Goal: Task Accomplishment & Management: Manage account settings

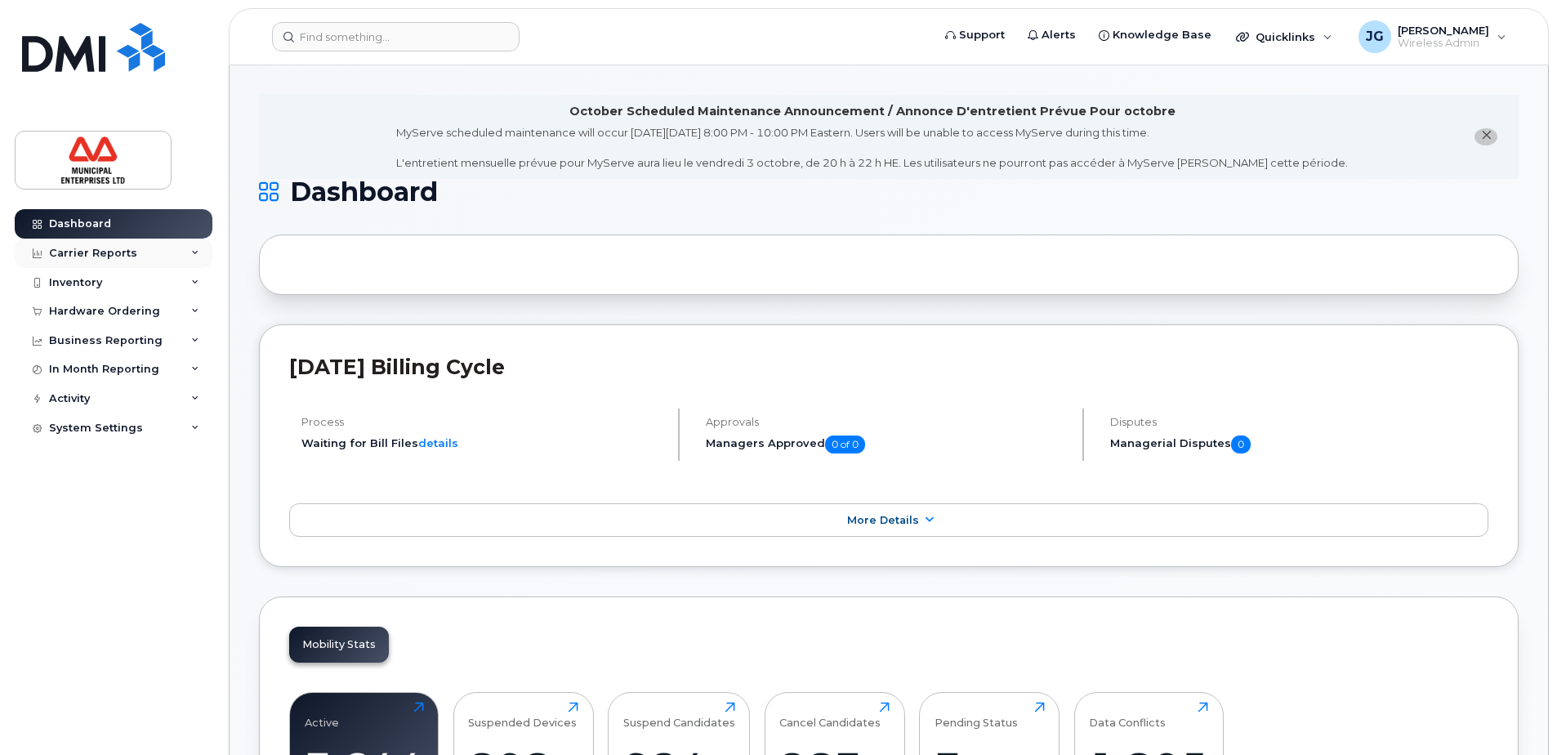
click at [97, 257] on div "Carrier Reports" at bounding box center [93, 253] width 88 height 13
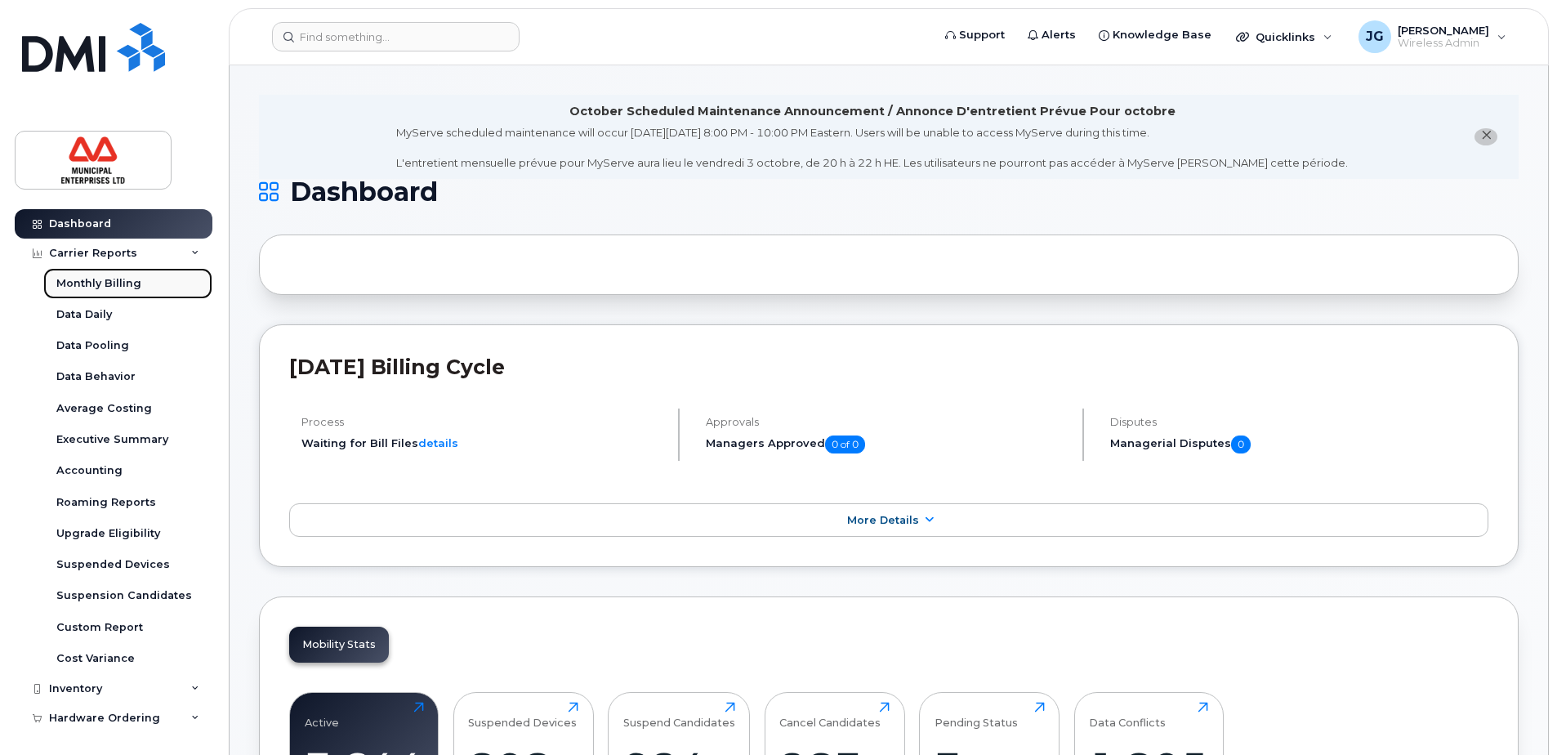
click at [96, 280] on div "Monthly Billing" at bounding box center [98, 283] width 85 height 15
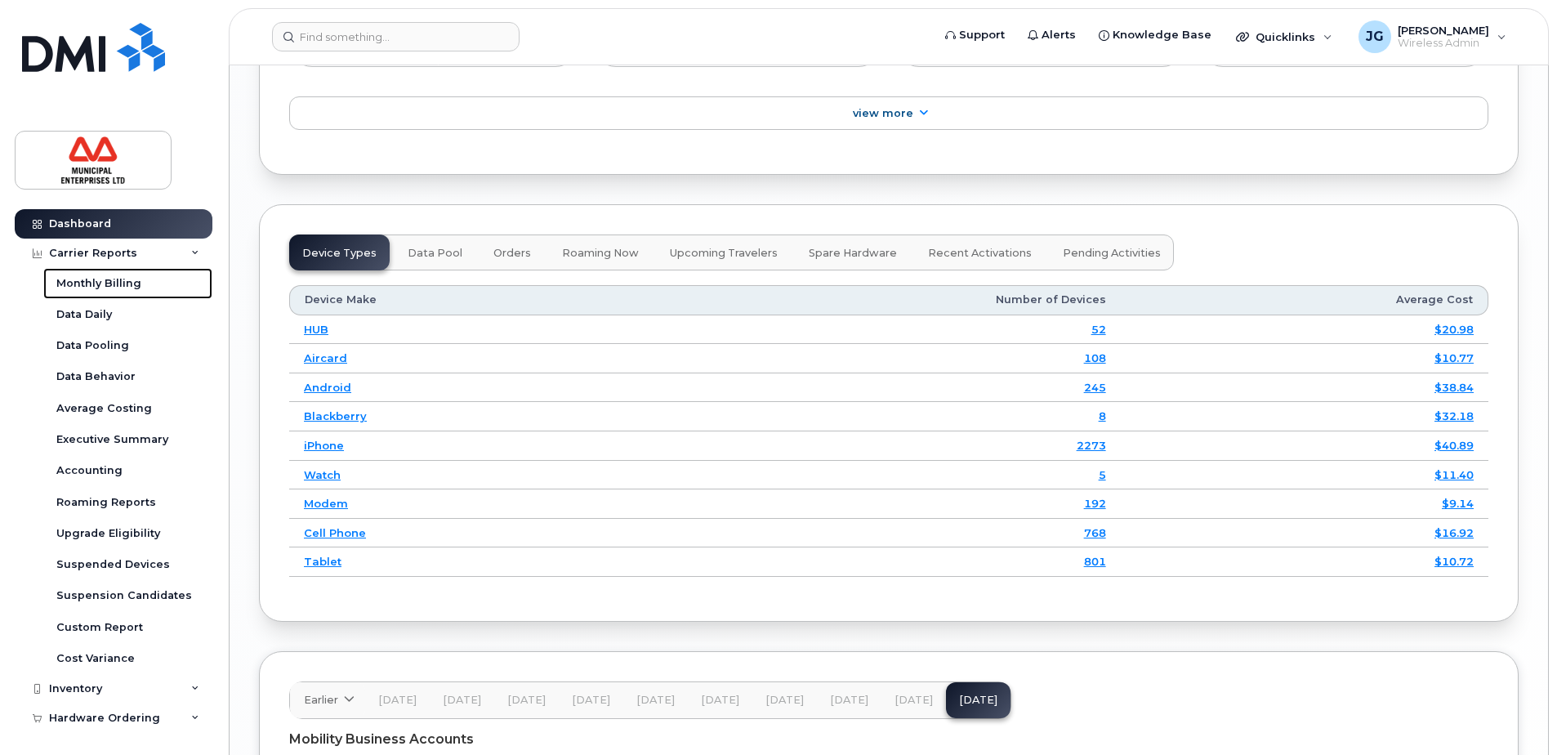
scroll to position [2043, 0]
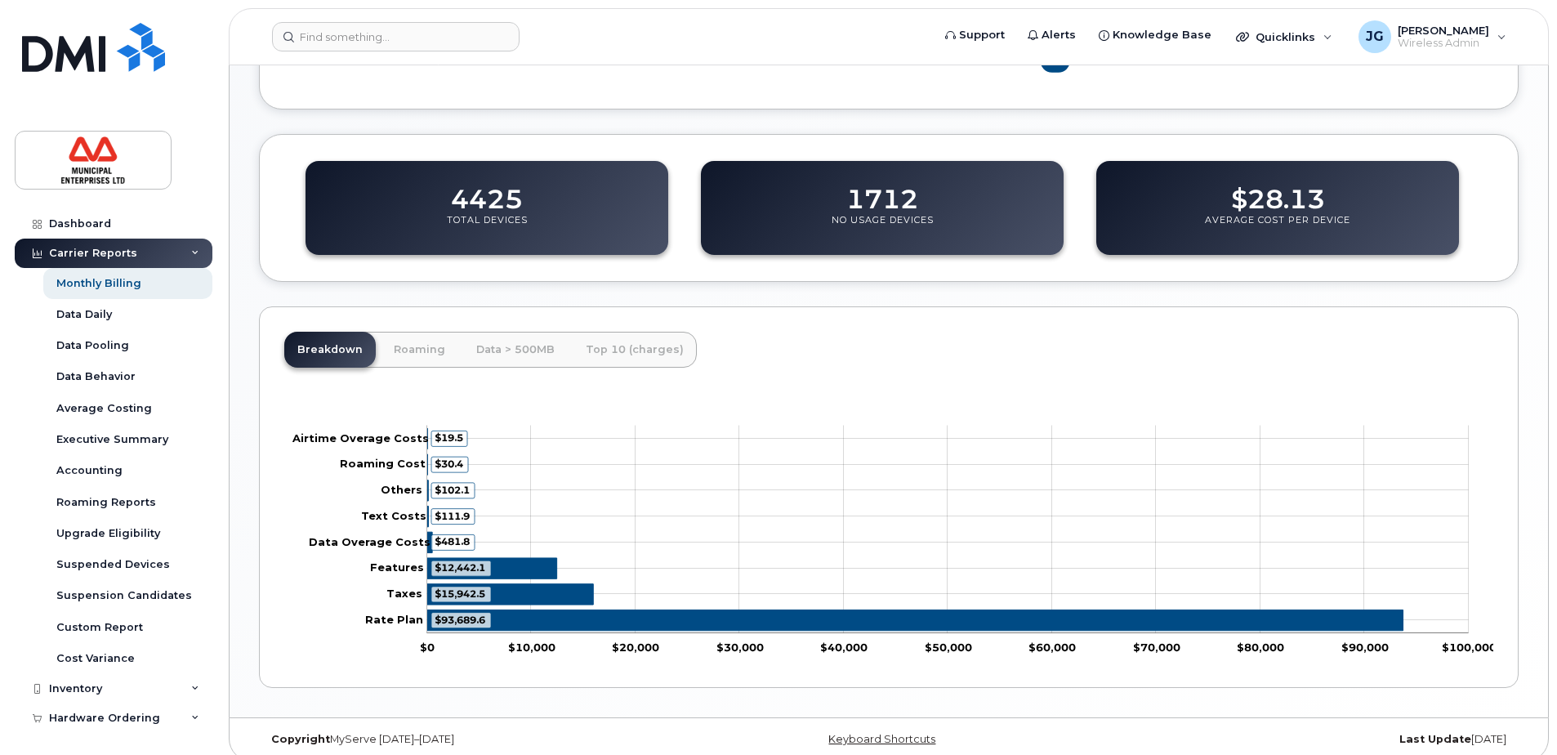
scroll to position [606, 0]
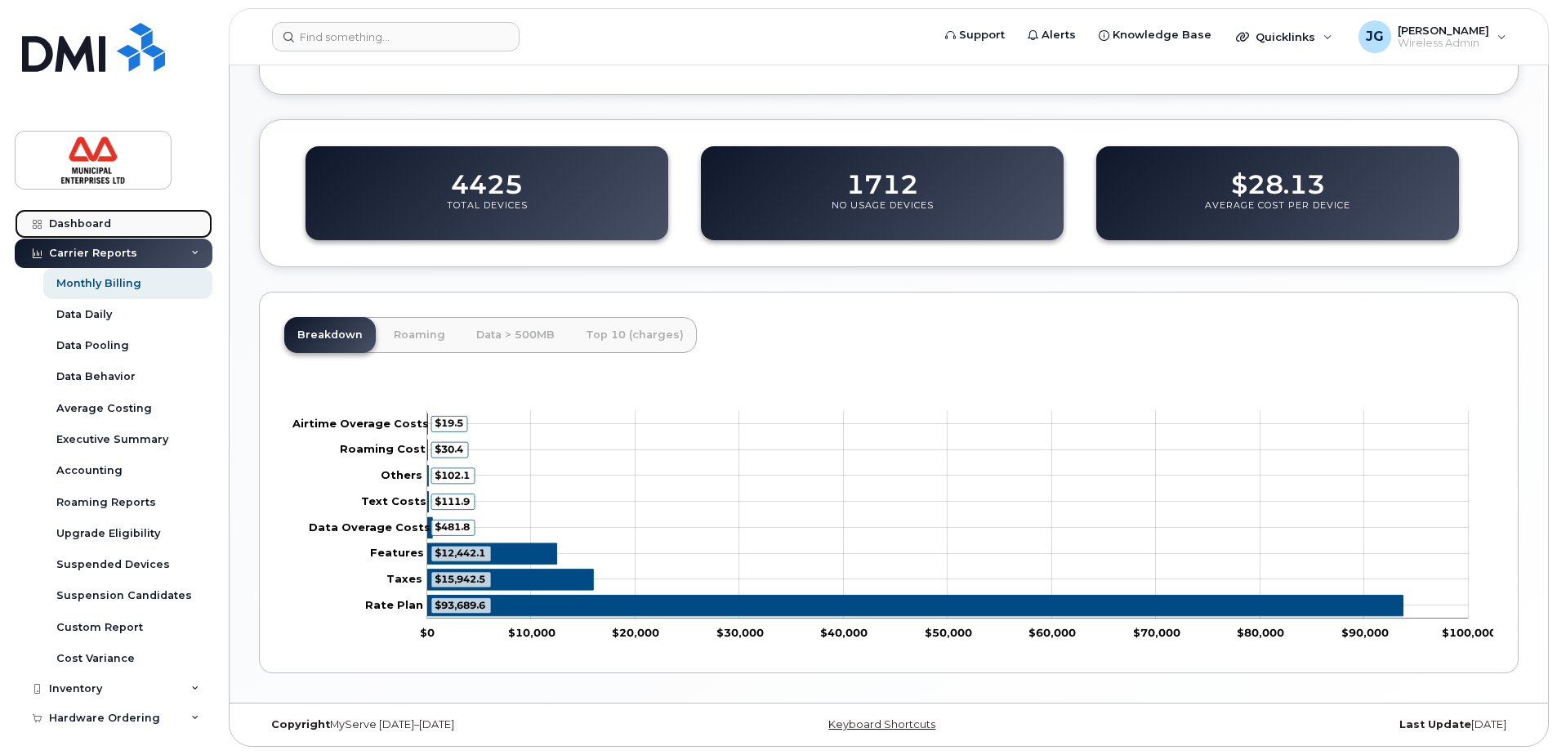
click at [69, 225] on div "Dashboard" at bounding box center [80, 223] width 62 height 13
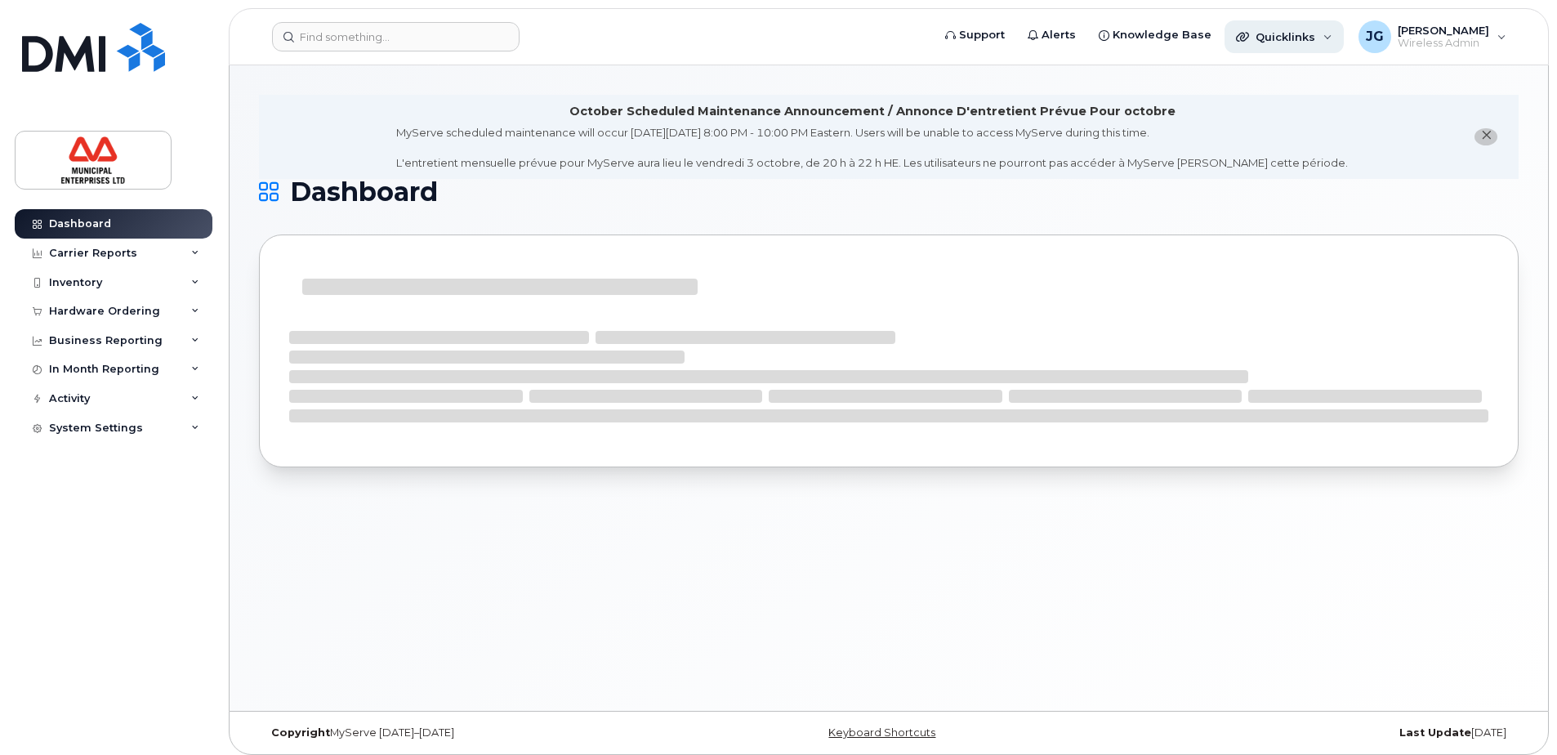
click at [1298, 31] on span "Quicklinks" at bounding box center [1286, 36] width 60 height 13
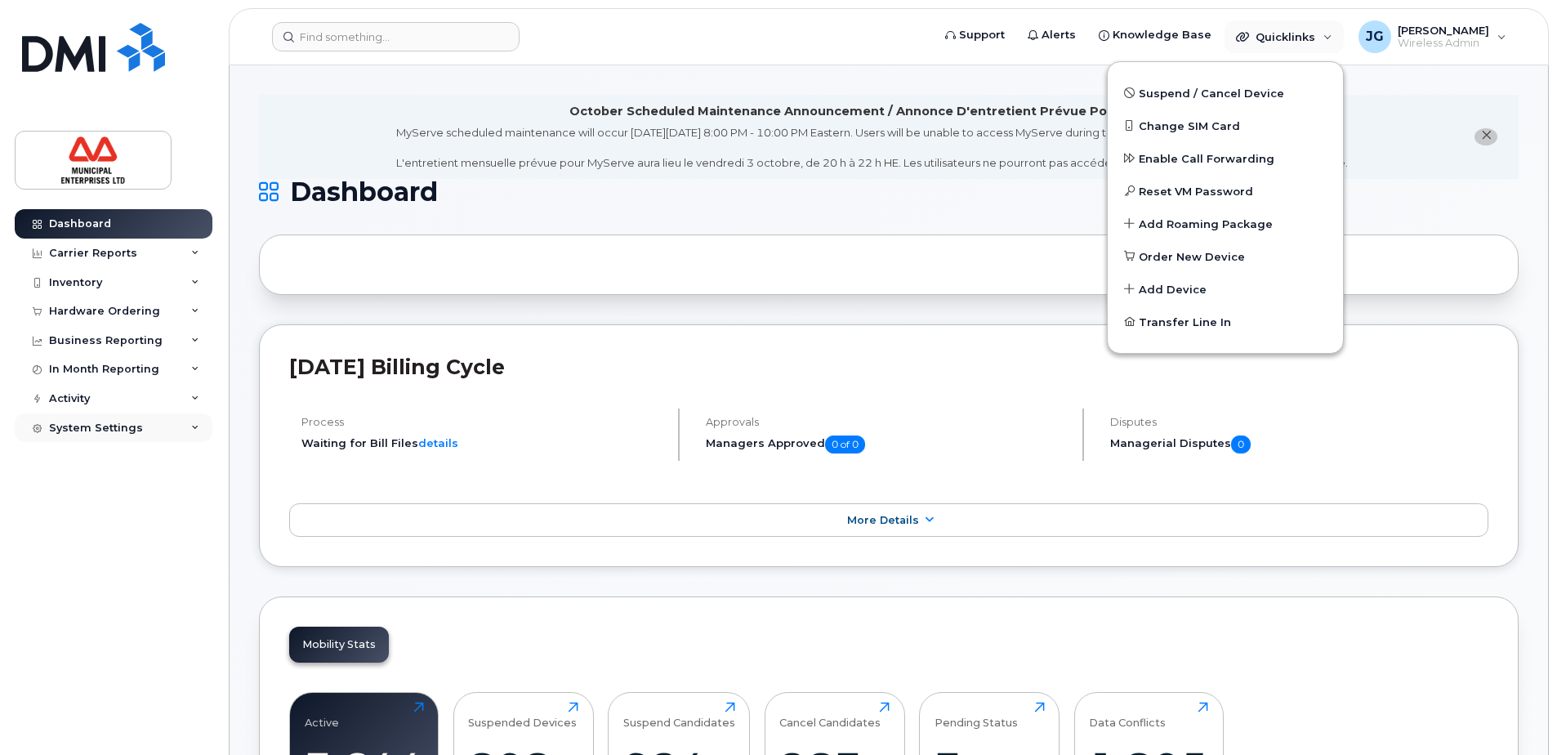
click at [127, 424] on div "System Settings" at bounding box center [96, 428] width 94 height 13
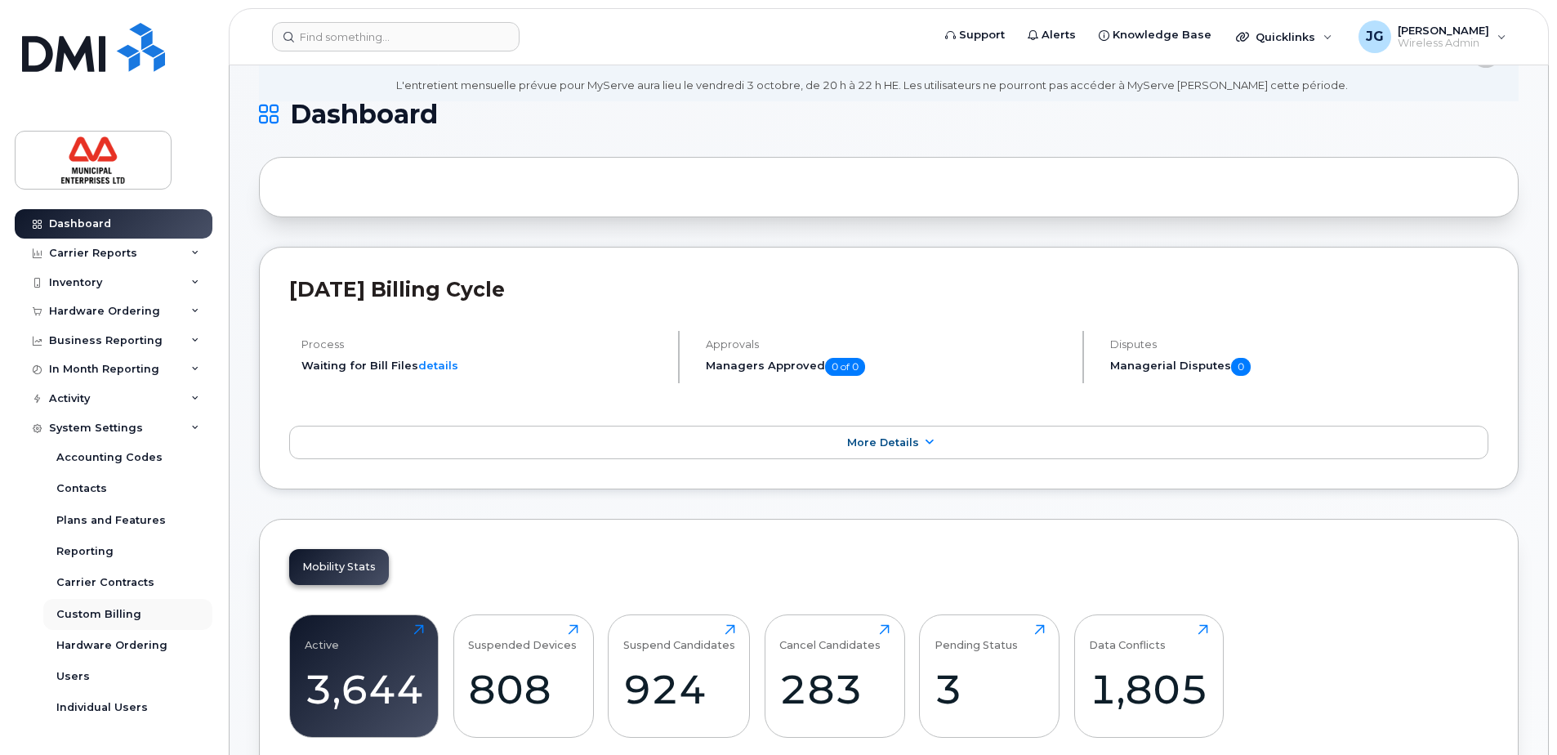
scroll to position [82, 0]
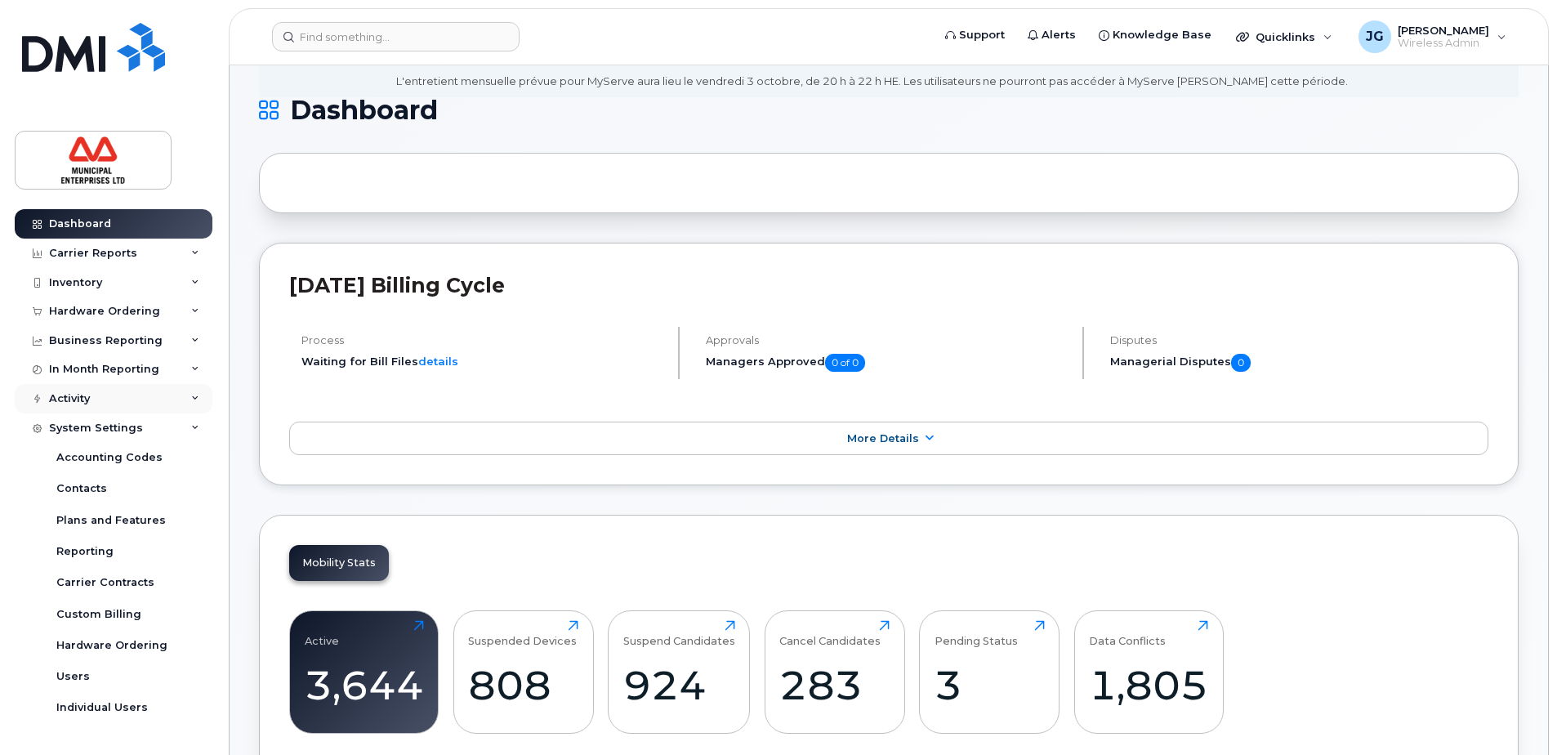
click at [101, 404] on div "Activity" at bounding box center [114, 398] width 198 height 29
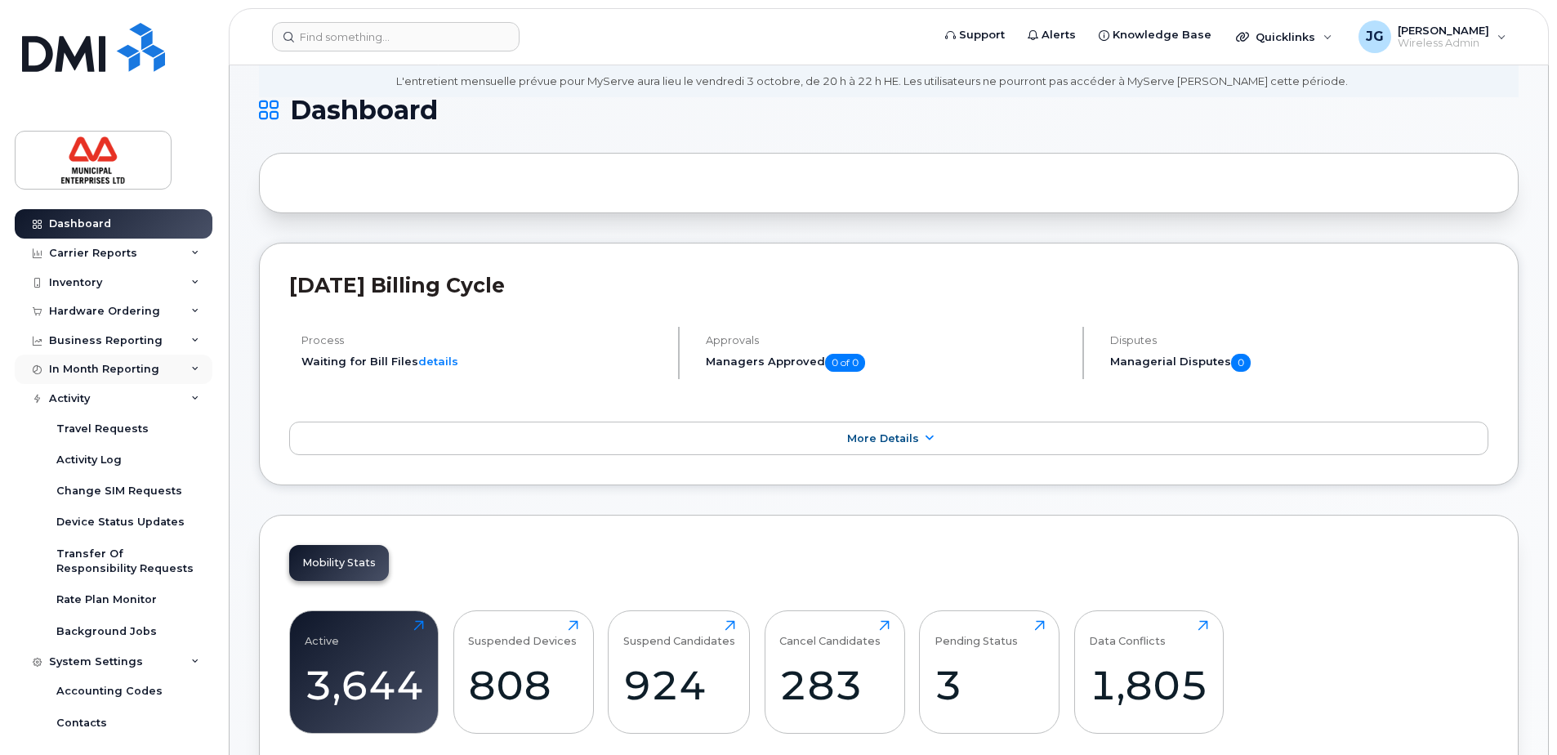
click at [105, 366] on div "In Month Reporting" at bounding box center [104, 369] width 110 height 13
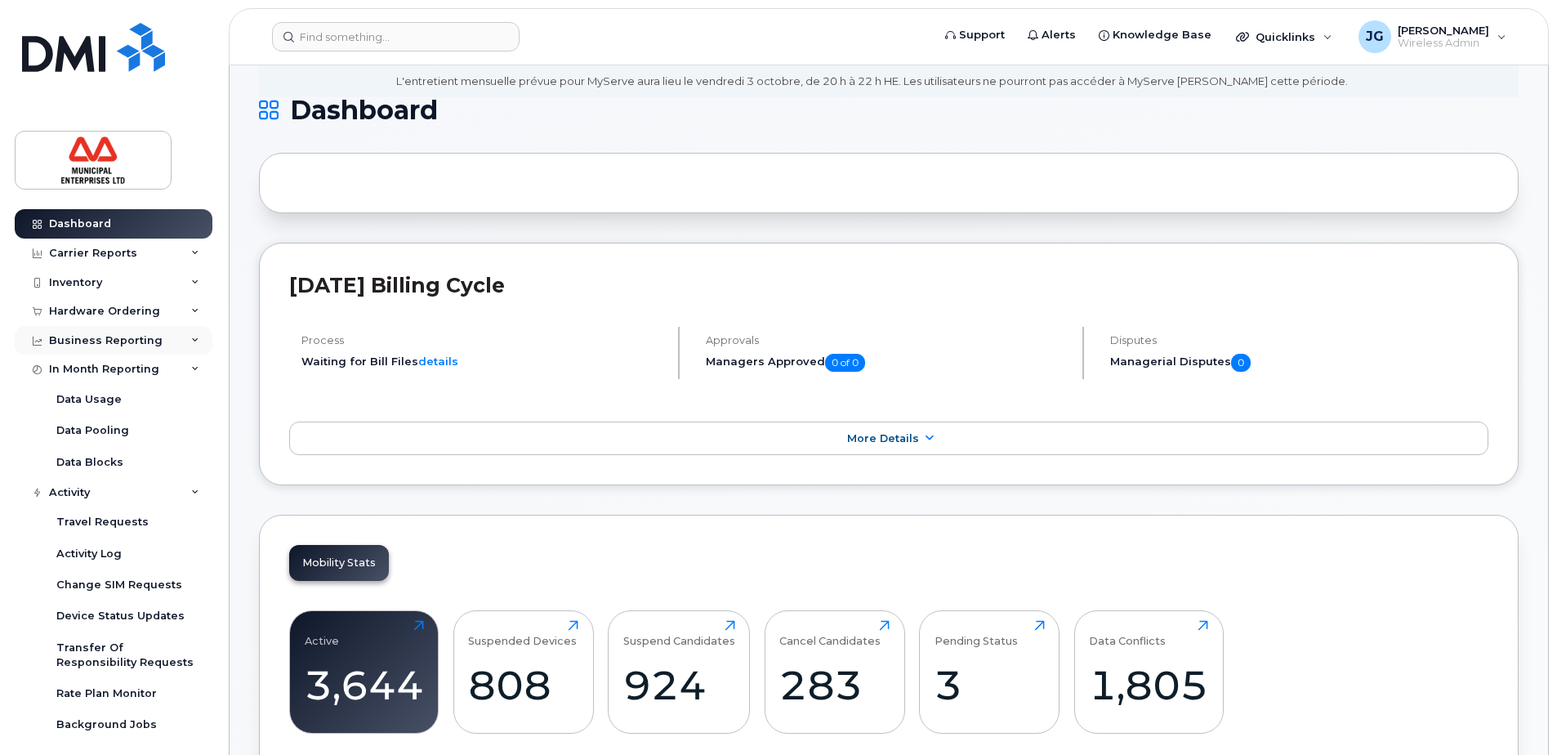
click at [109, 342] on div "Business Reporting" at bounding box center [106, 340] width 114 height 13
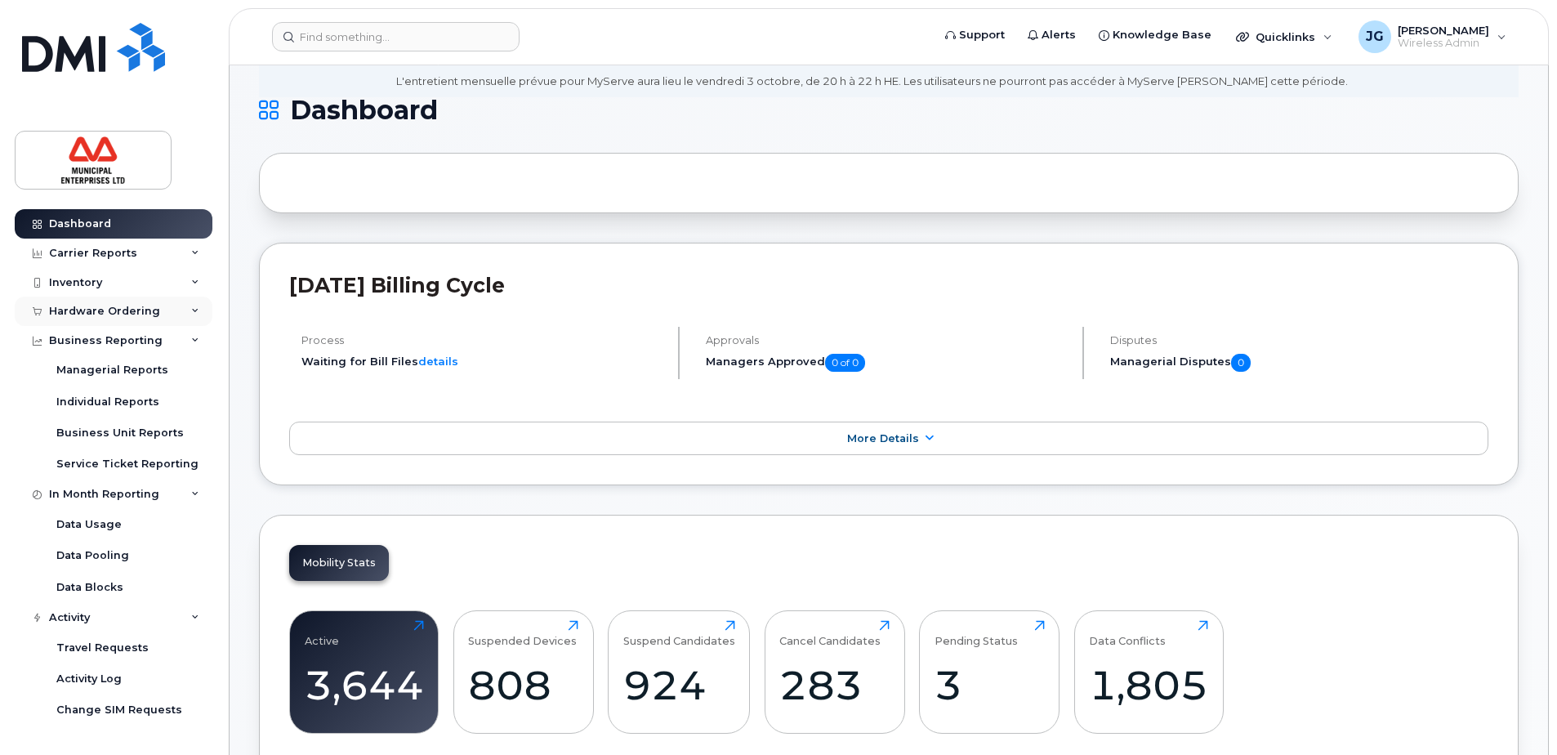
click at [94, 314] on div "Hardware Ordering" at bounding box center [104, 311] width 111 height 13
click at [74, 284] on div "Inventory" at bounding box center [75, 282] width 53 height 13
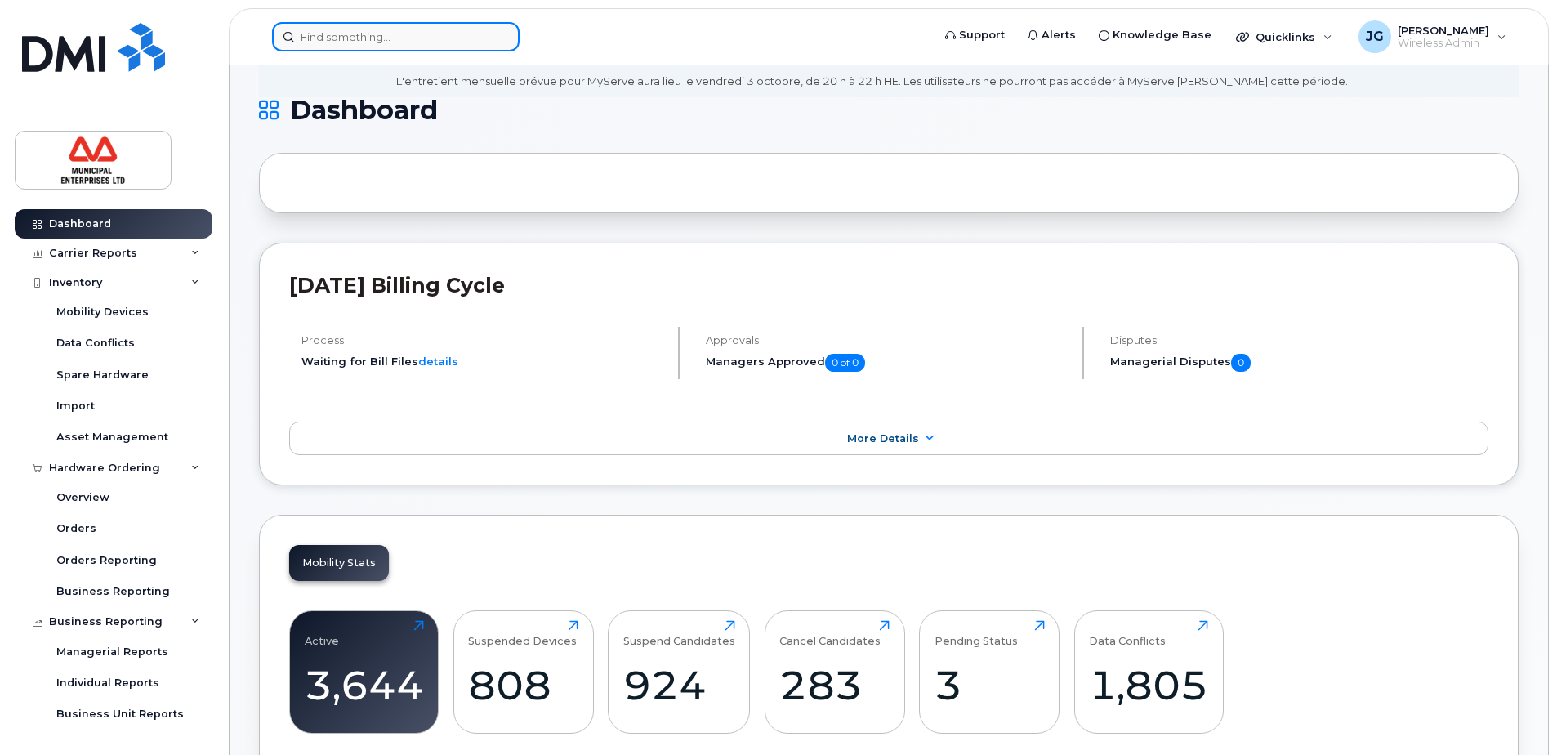
click at [358, 37] on input at bounding box center [396, 36] width 248 height 29
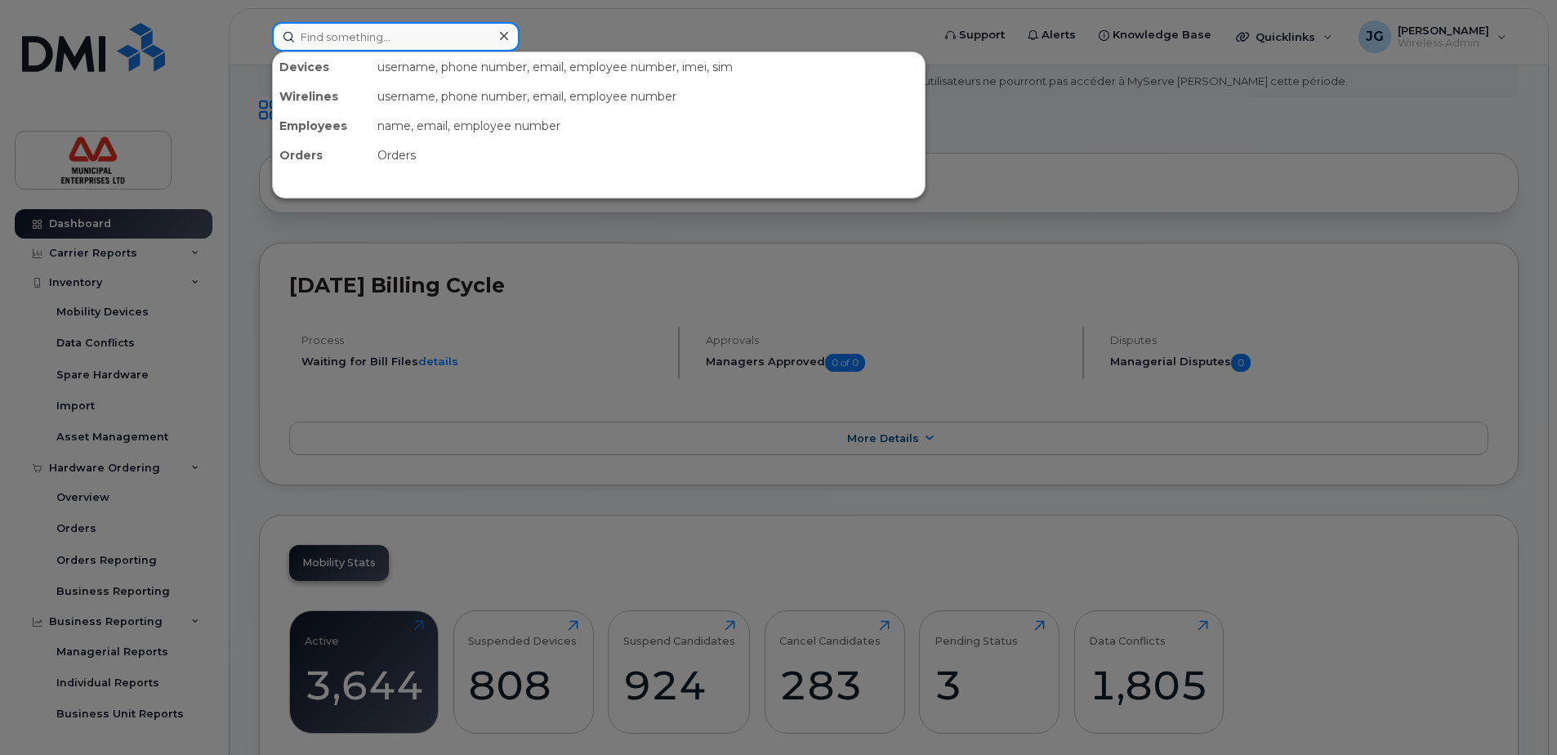
type input "s"
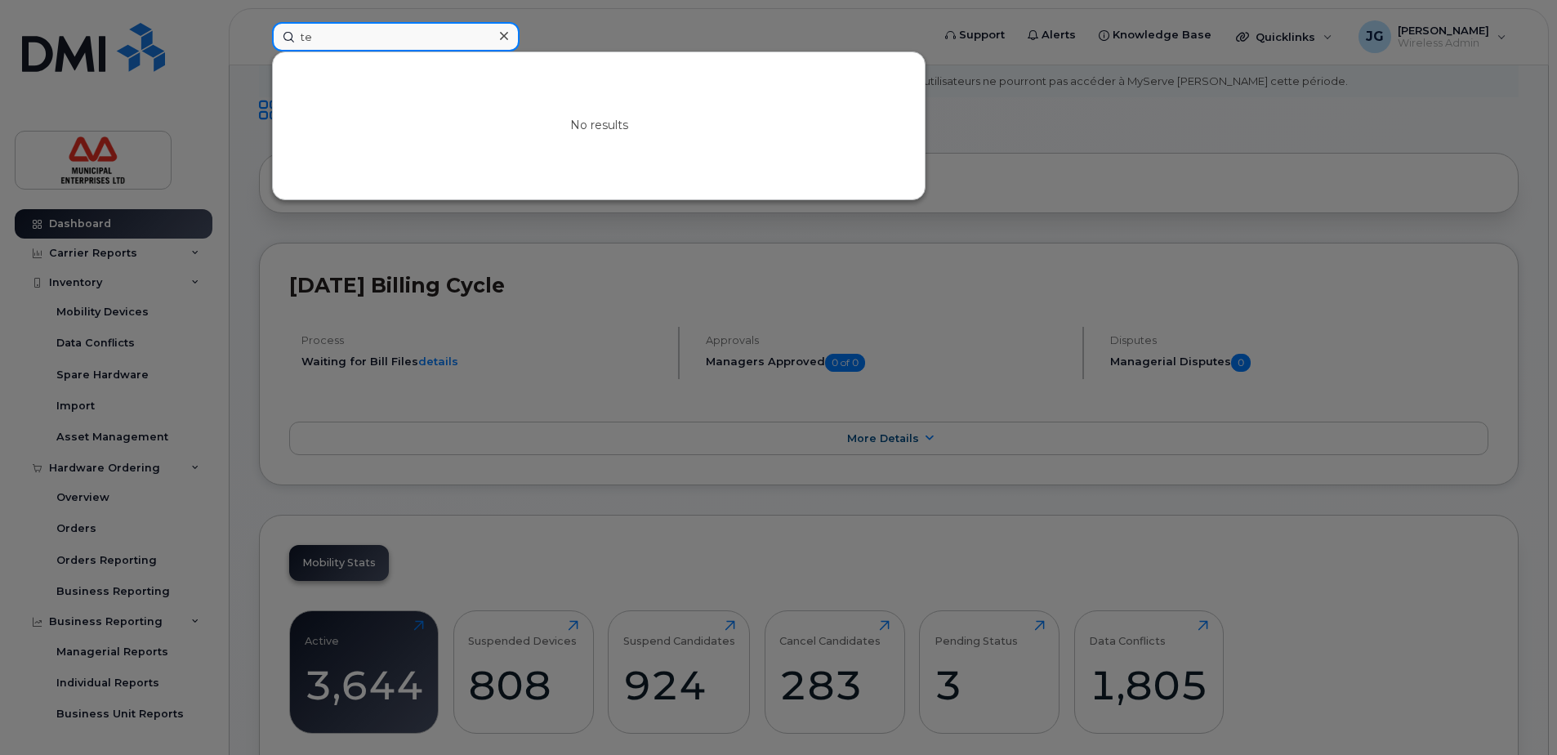
type input "t"
click at [1064, 206] on div at bounding box center [778, 377] width 1557 height 755
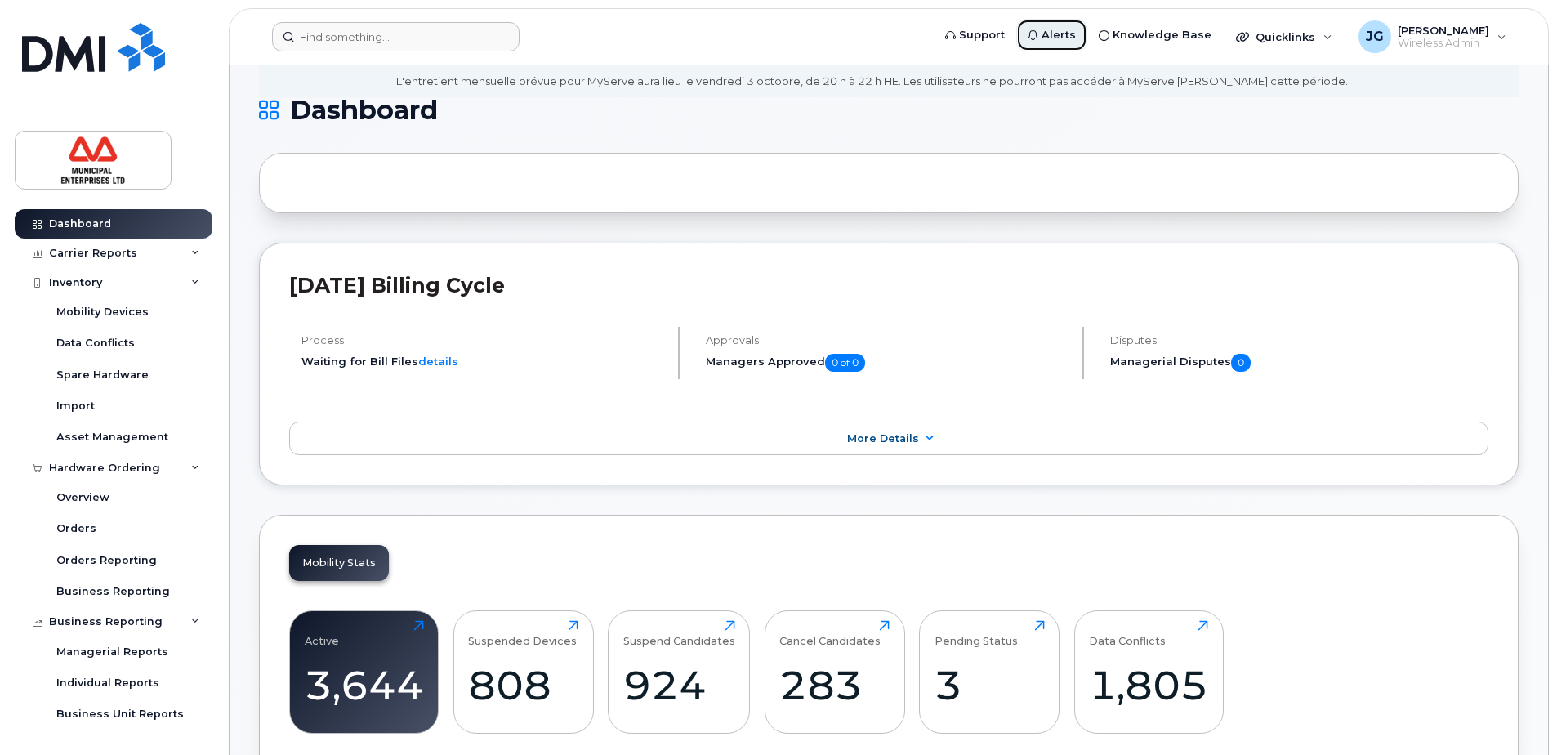
click at [1065, 34] on span "Alerts" at bounding box center [1059, 35] width 34 height 16
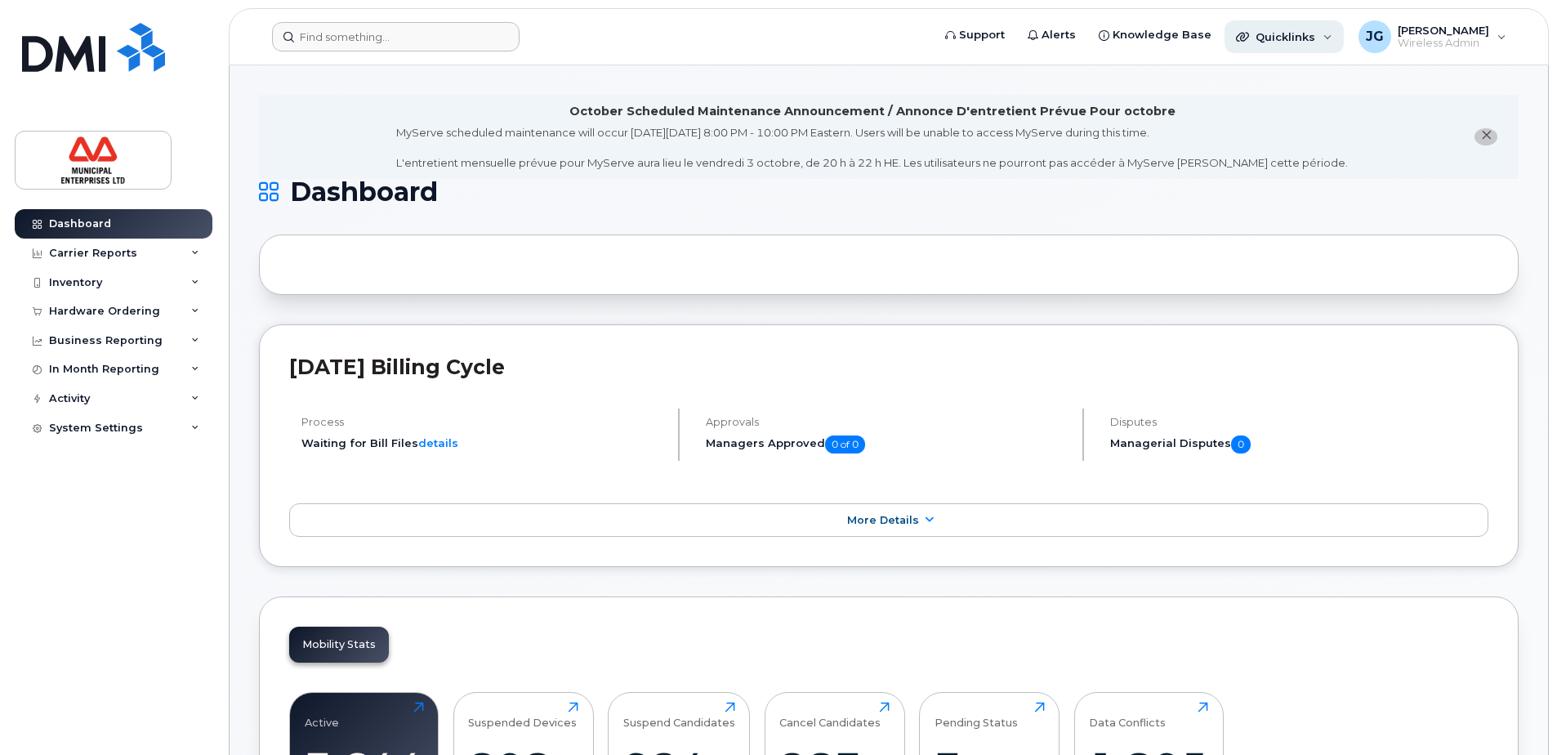
click at [1320, 45] on div "Quicklinks" at bounding box center [1284, 36] width 119 height 33
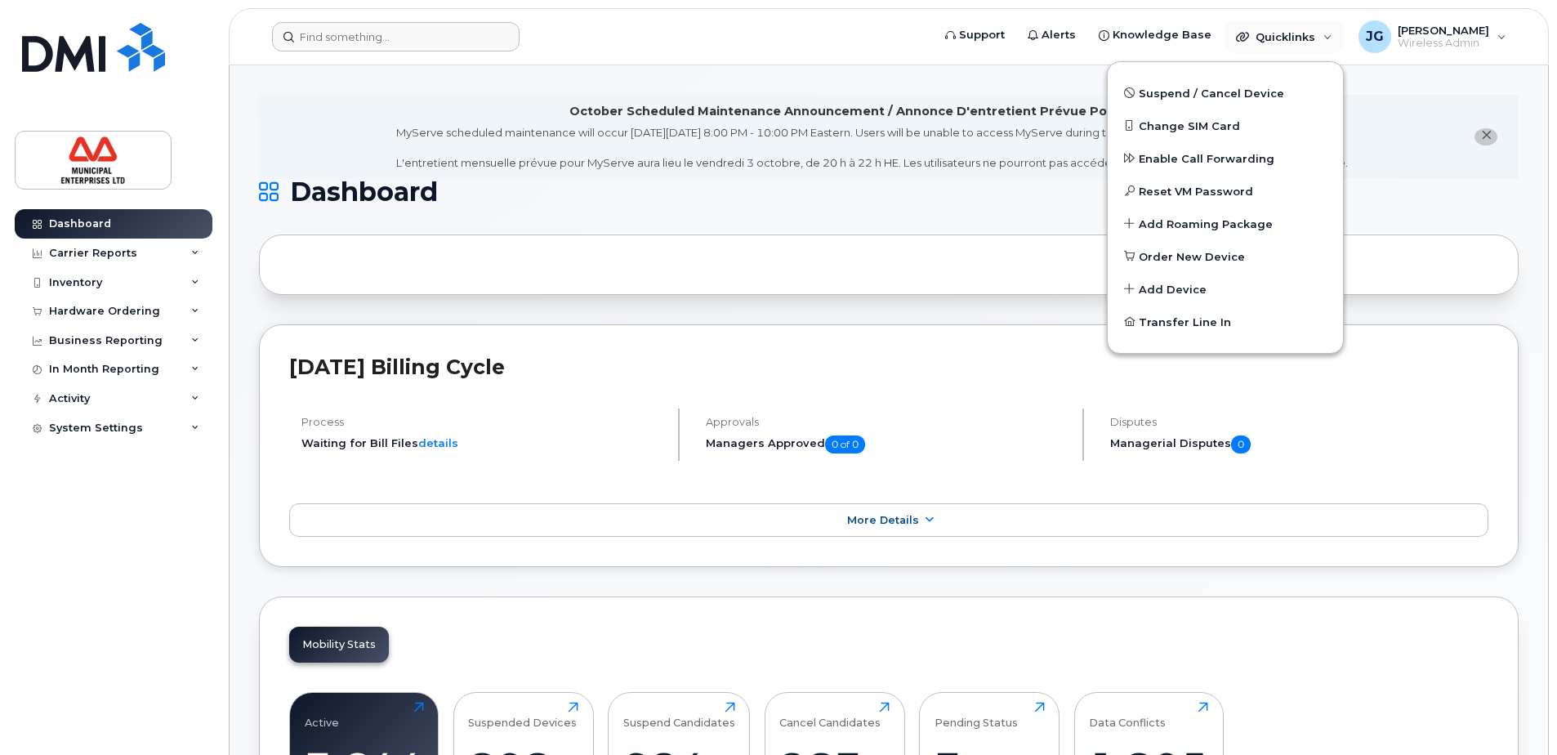
click at [1452, 263] on div at bounding box center [889, 265] width 1260 height 60
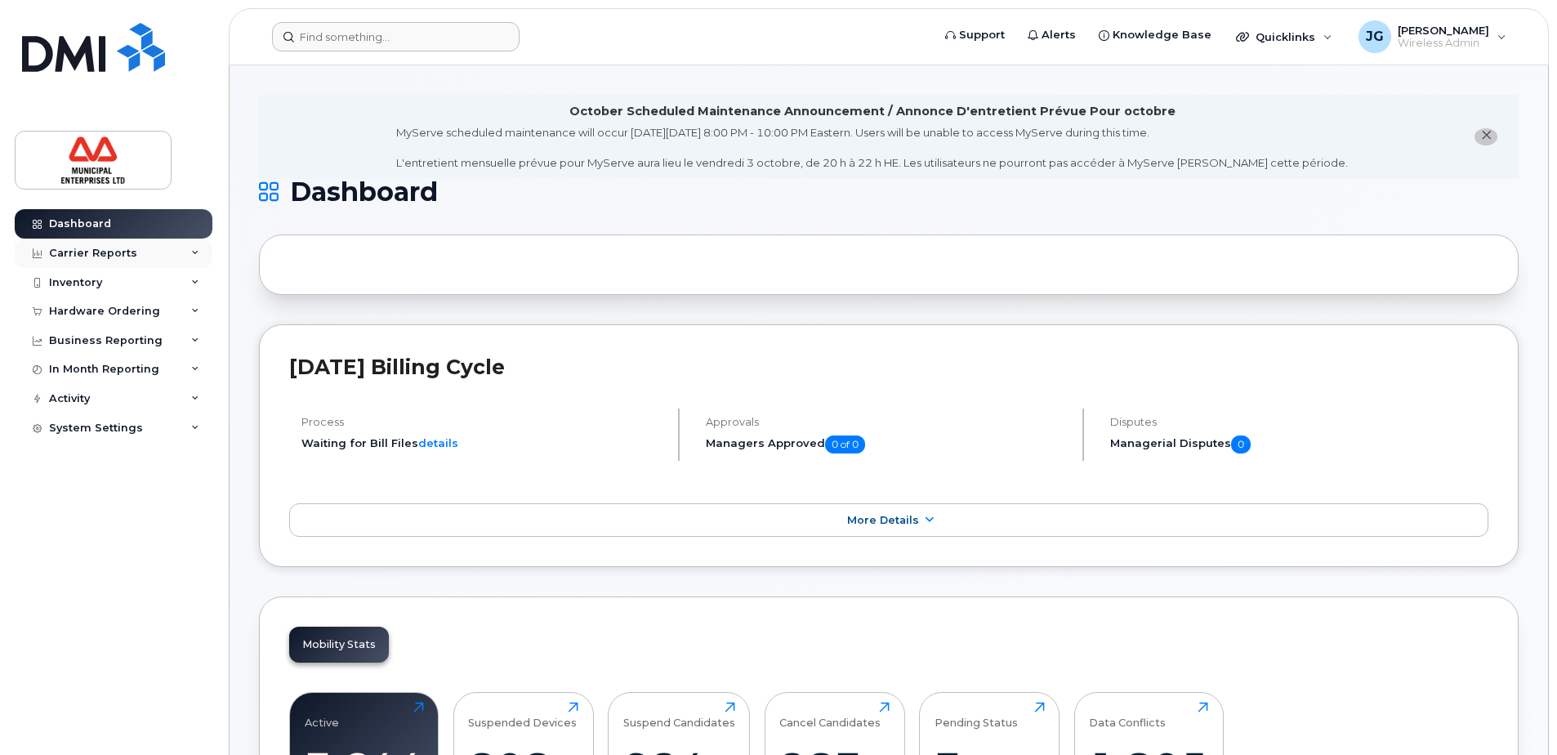
click at [98, 252] on div "Carrier Reports" at bounding box center [93, 253] width 88 height 13
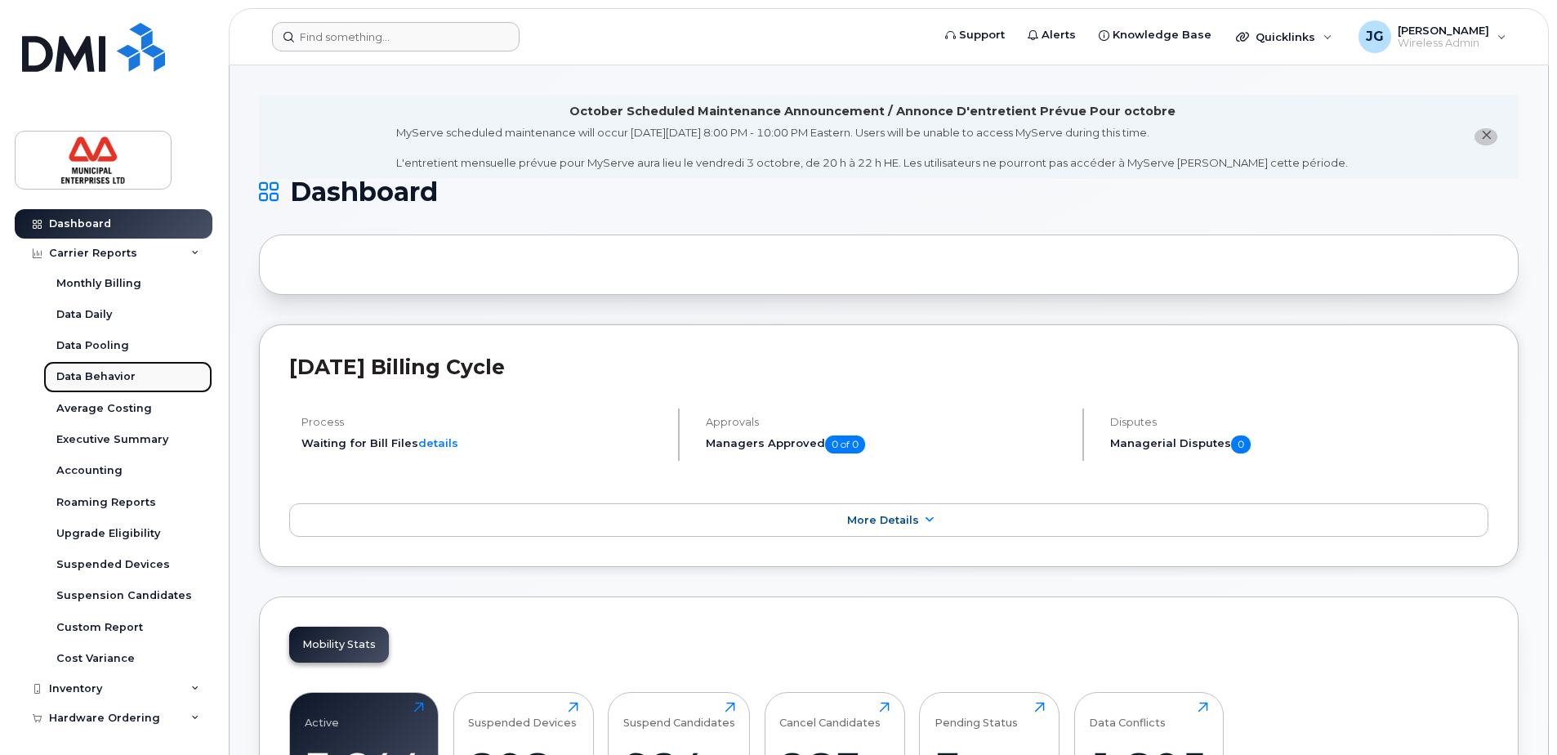
click at [83, 370] on div "Data Behavior" at bounding box center [95, 376] width 79 height 15
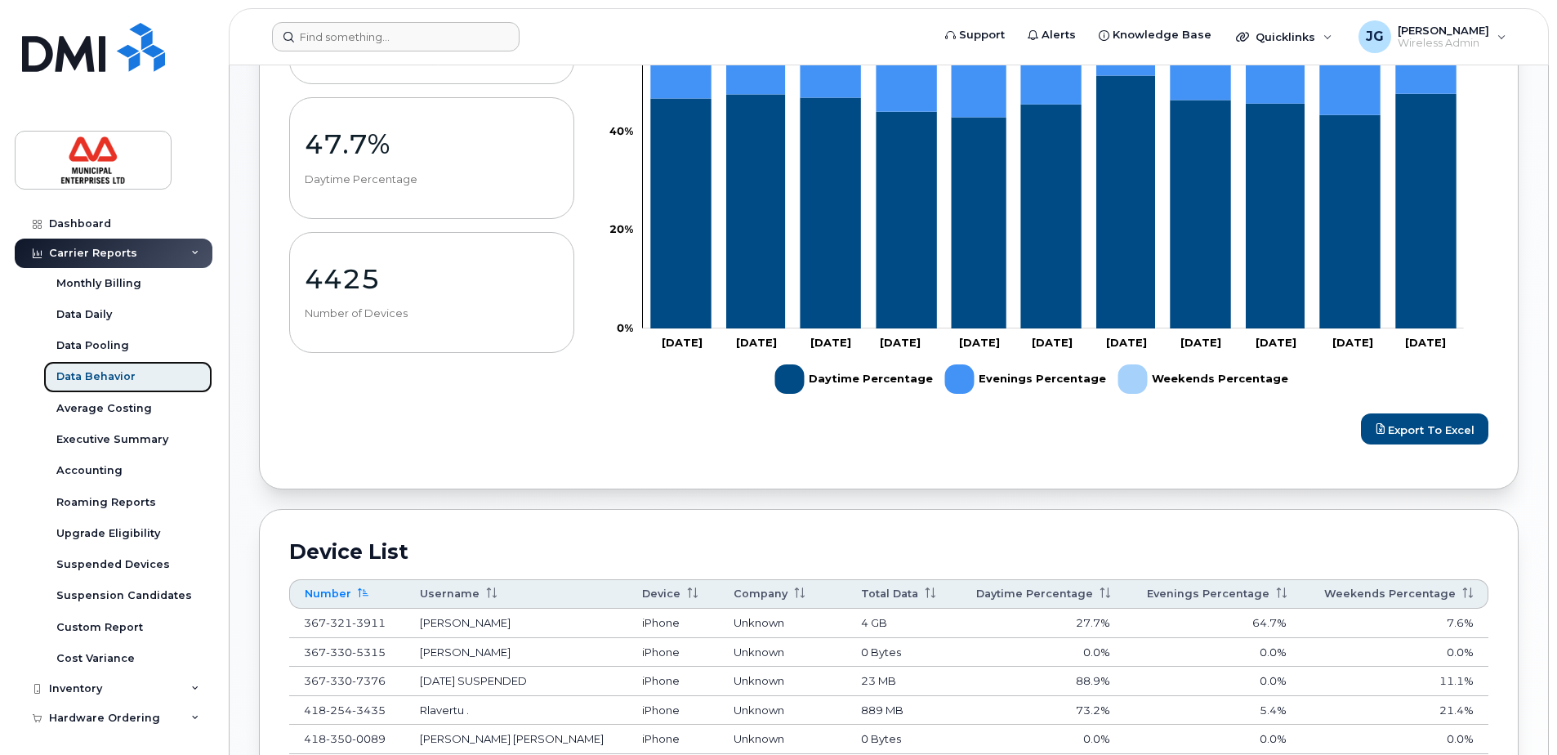
scroll to position [195, 0]
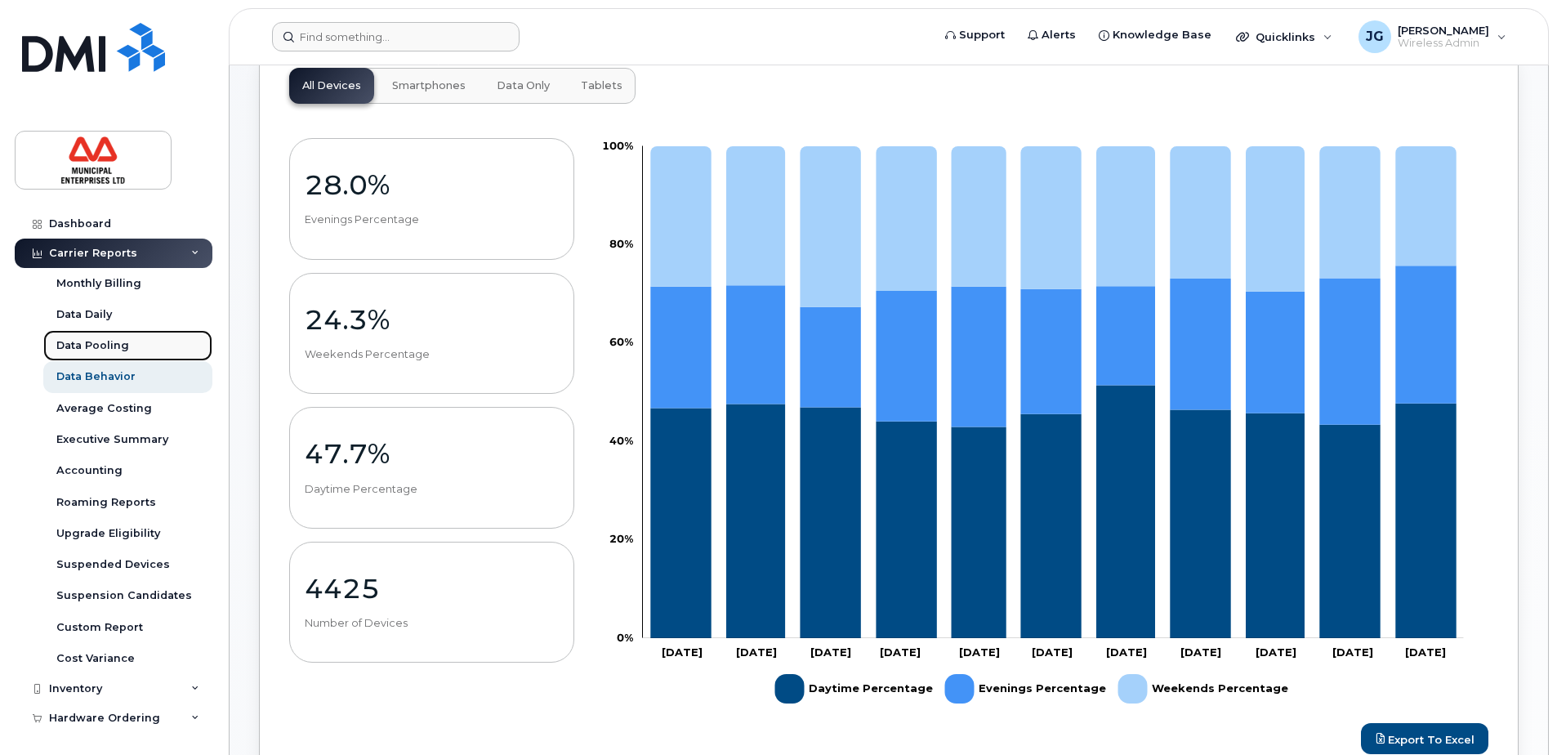
click at [100, 350] on div "Data Pooling" at bounding box center [92, 345] width 73 height 15
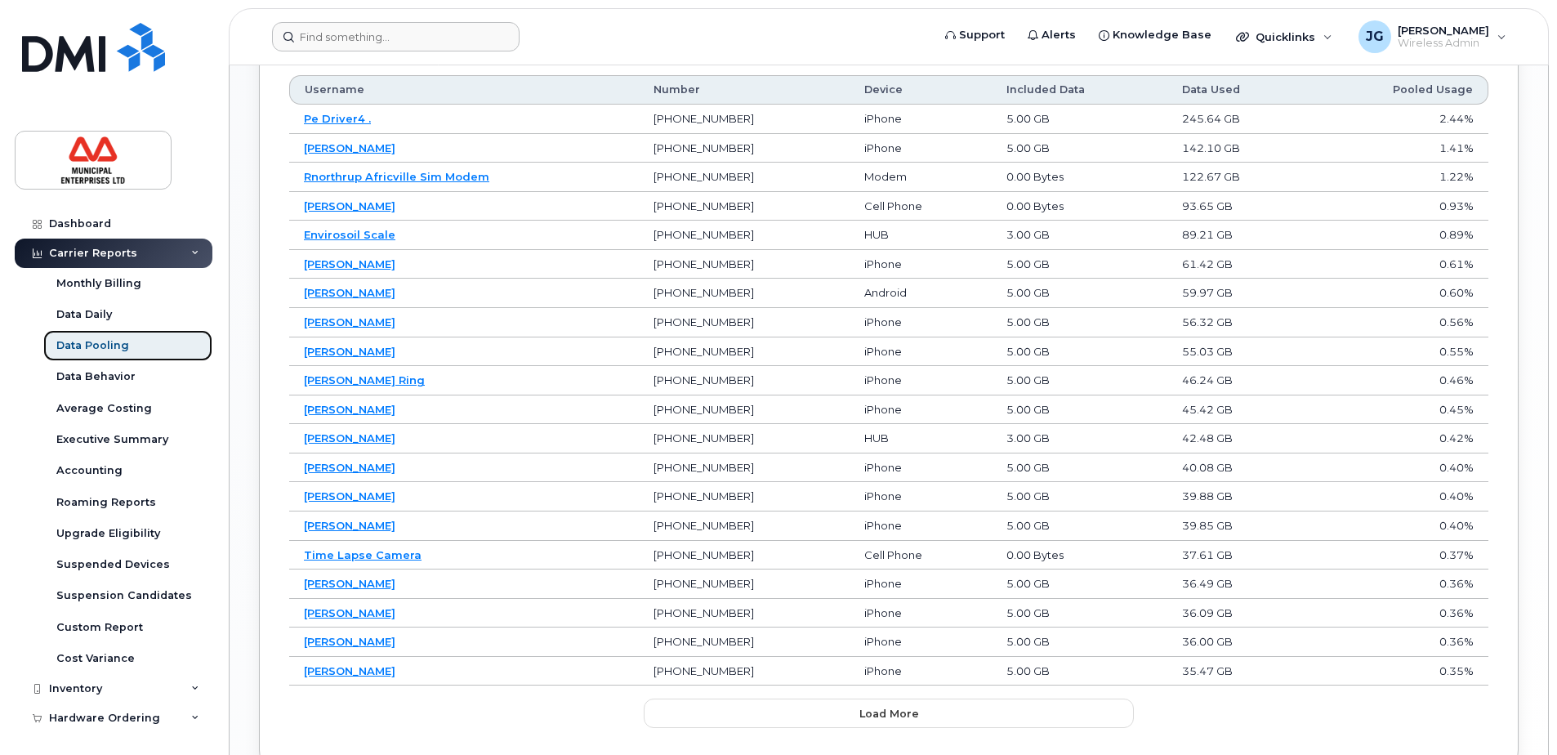
scroll to position [1068, 0]
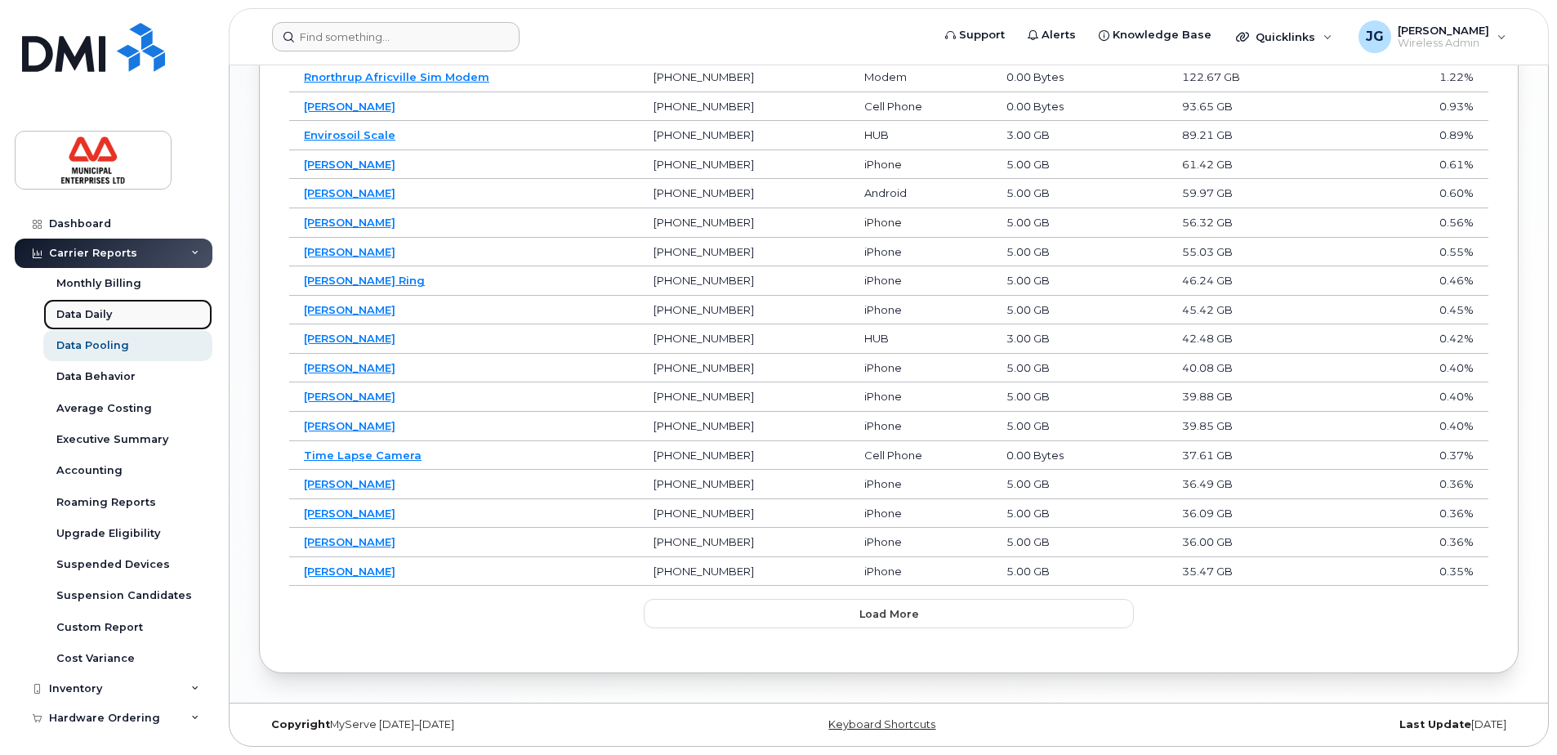
click at [96, 319] on div "Data Daily" at bounding box center [84, 314] width 56 height 15
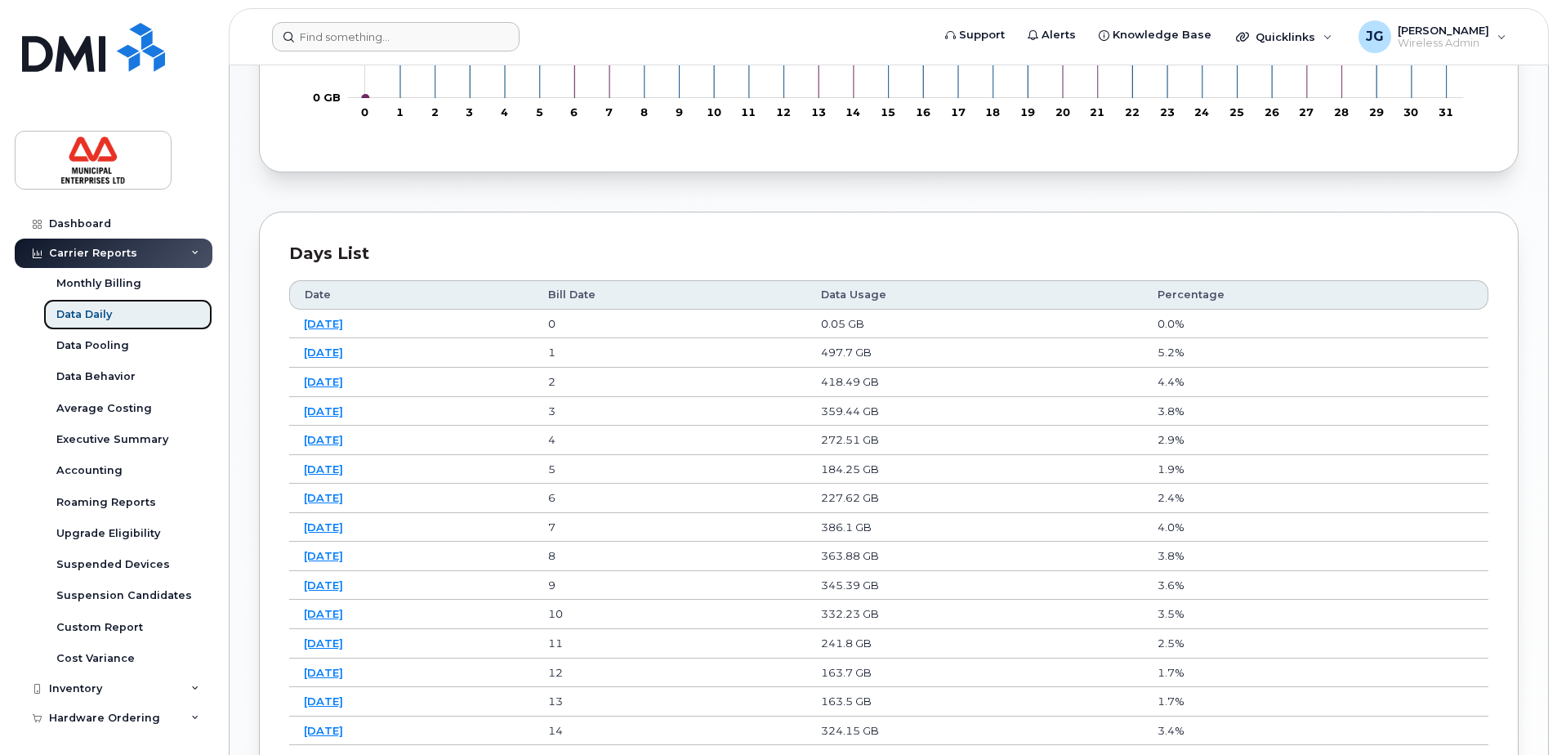
scroll to position [650, 0]
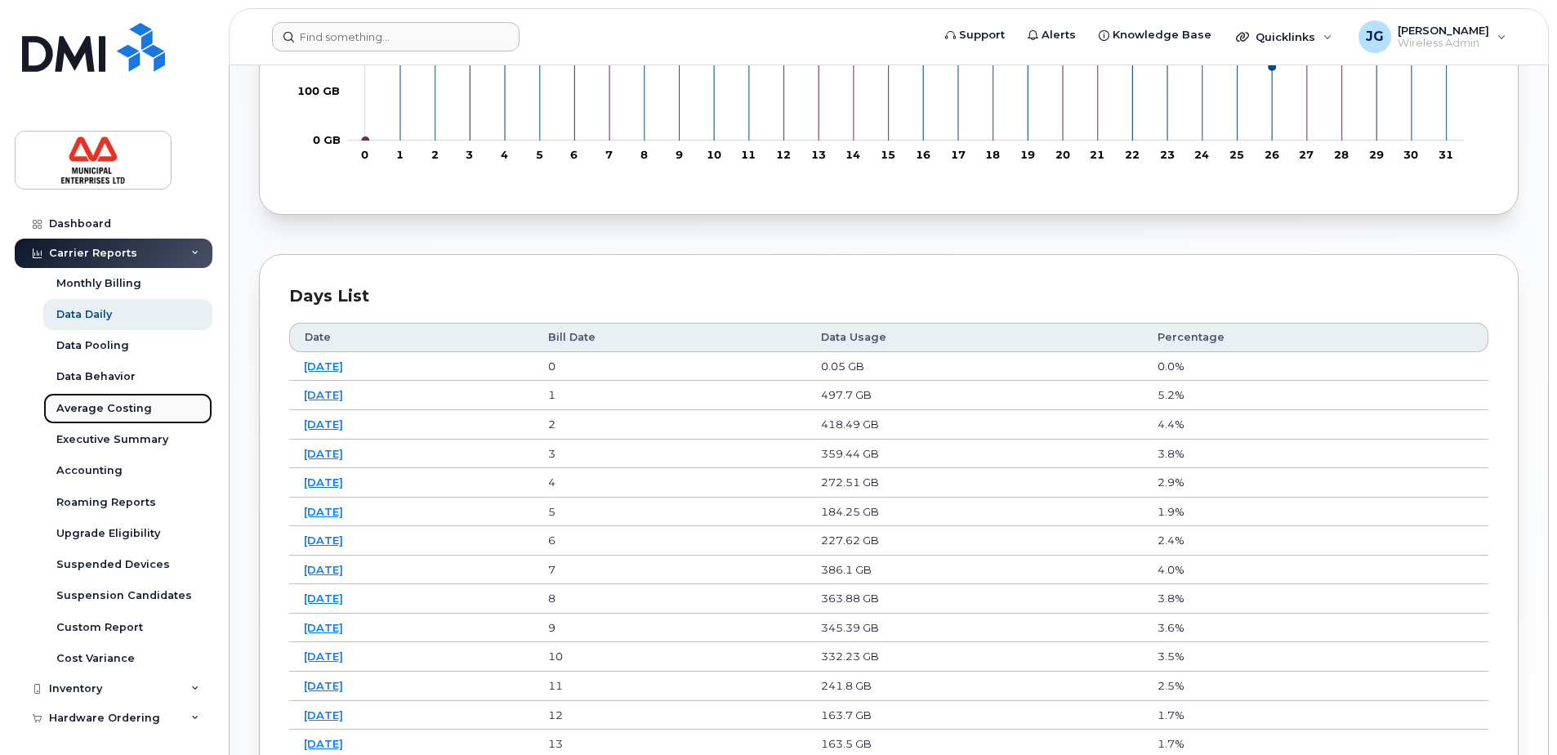
click at [98, 404] on div "Average Costing" at bounding box center [104, 408] width 96 height 15
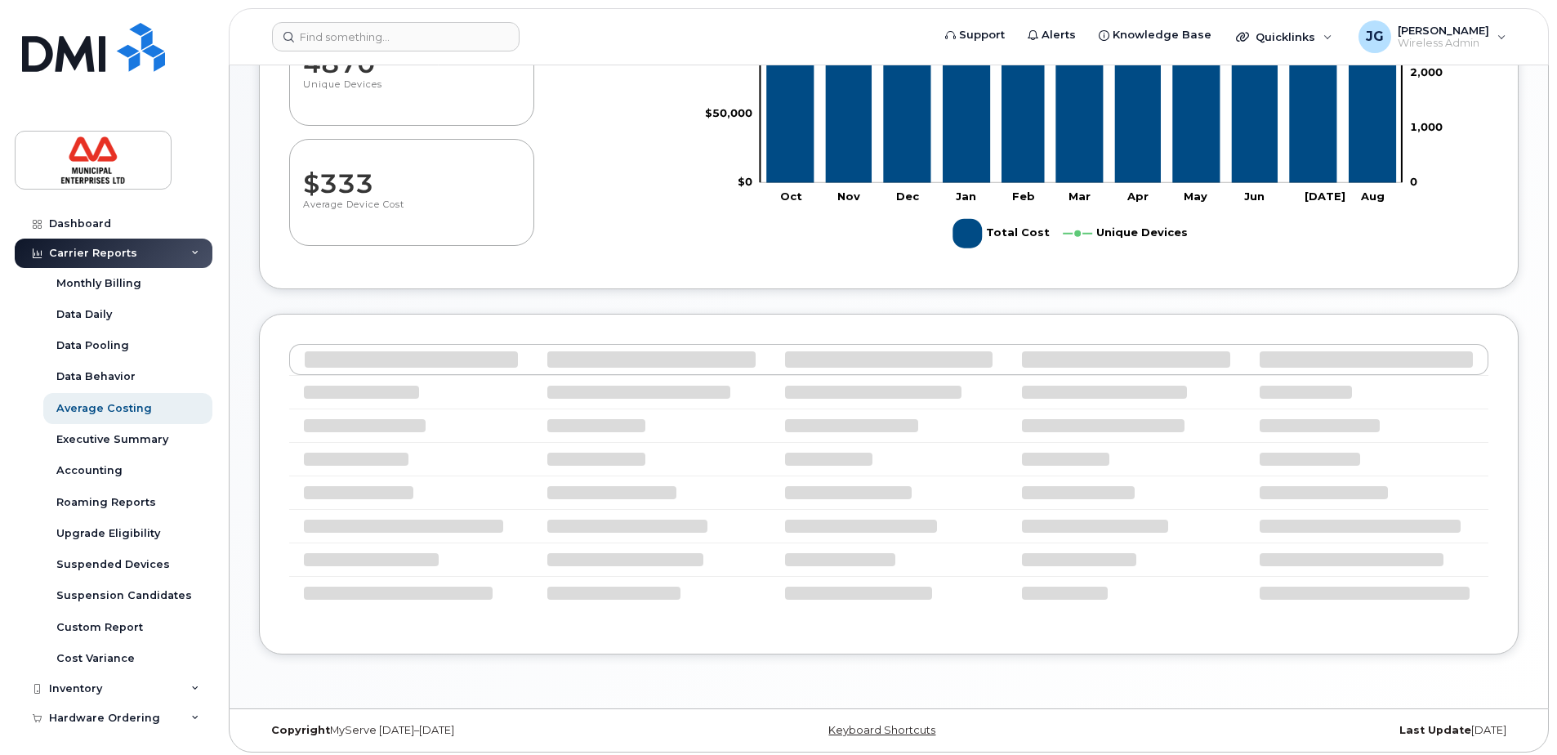
scroll to position [395, 0]
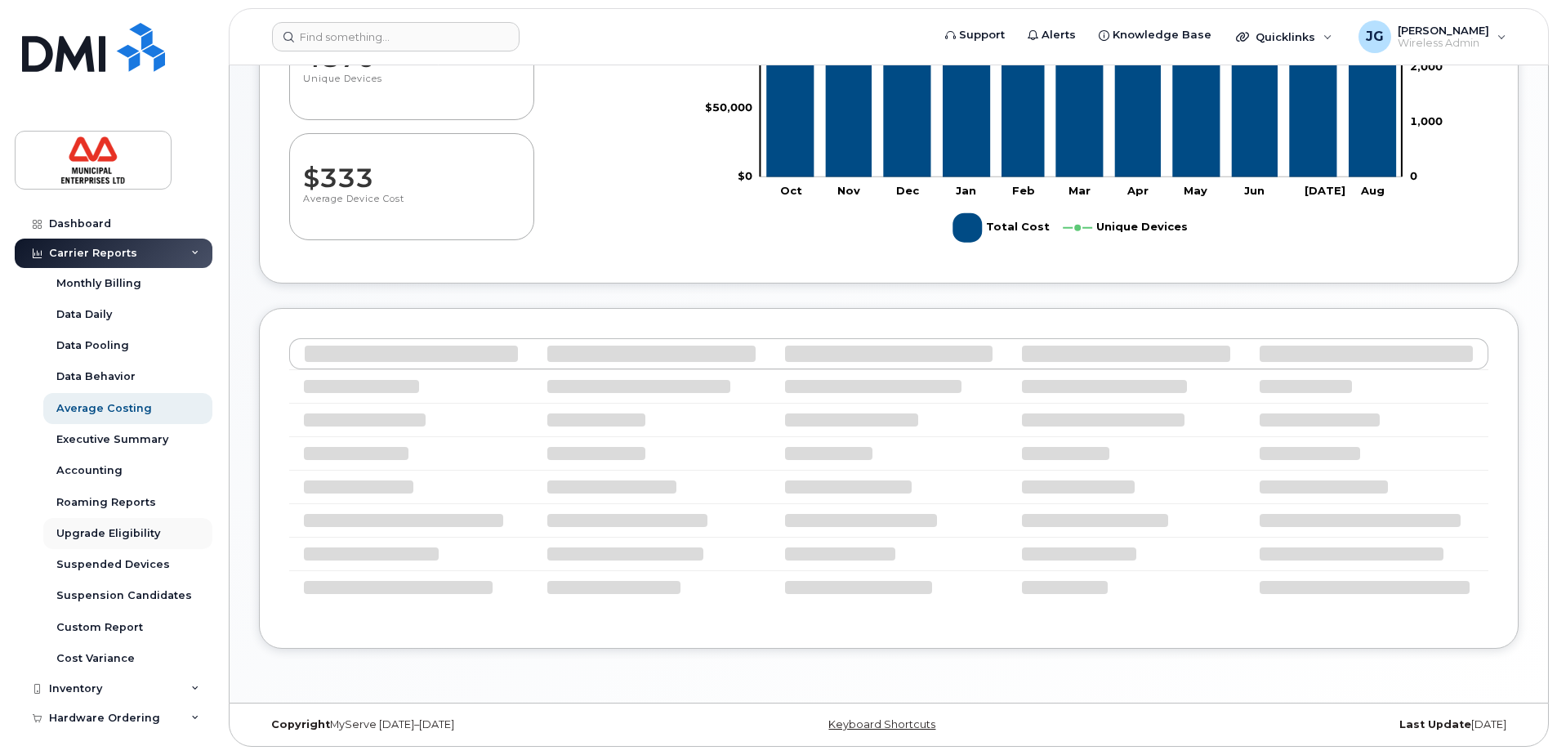
select select "100"
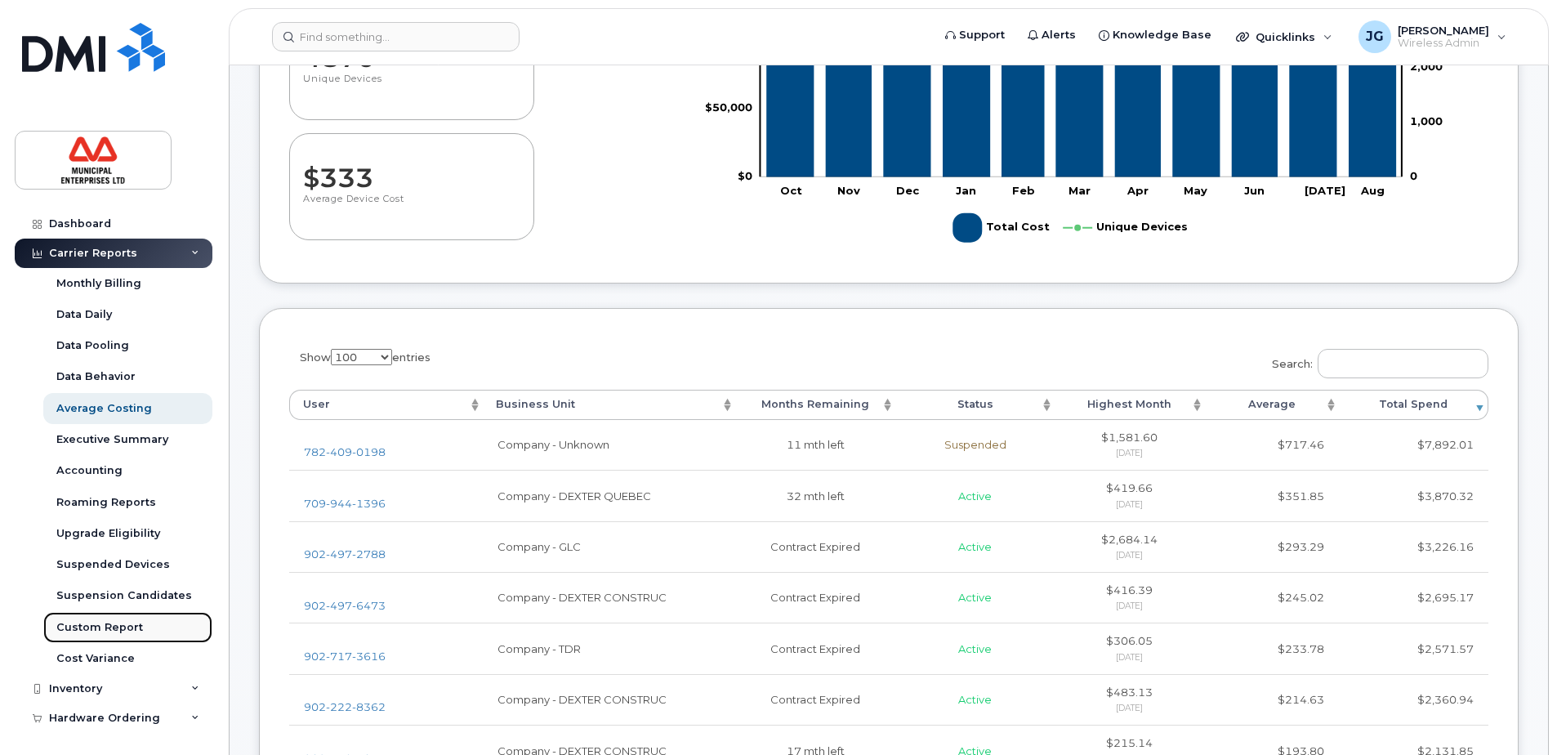
click at [127, 623] on div "Custom Report" at bounding box center [99, 627] width 87 height 15
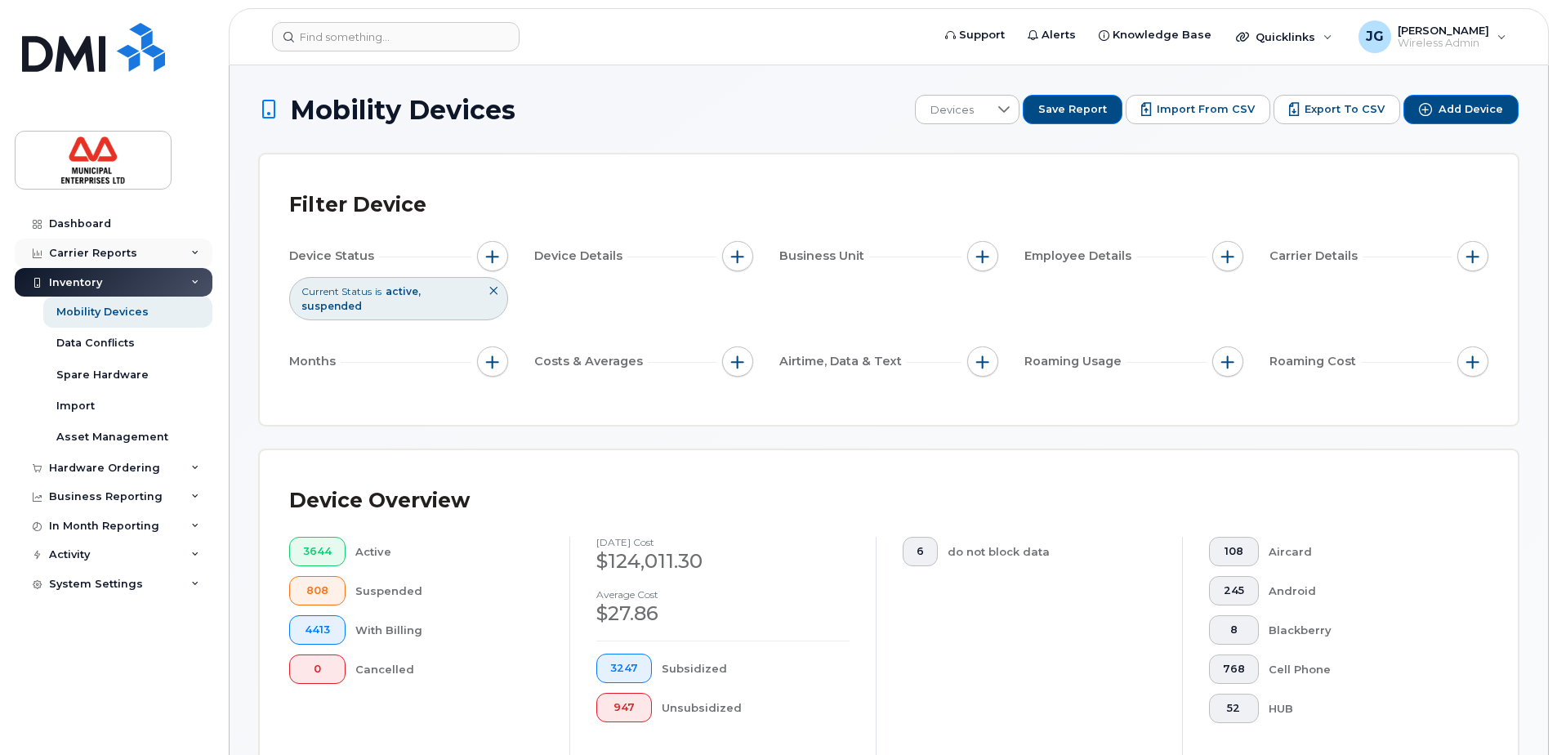
click at [144, 256] on div "Carrier Reports" at bounding box center [114, 253] width 198 height 29
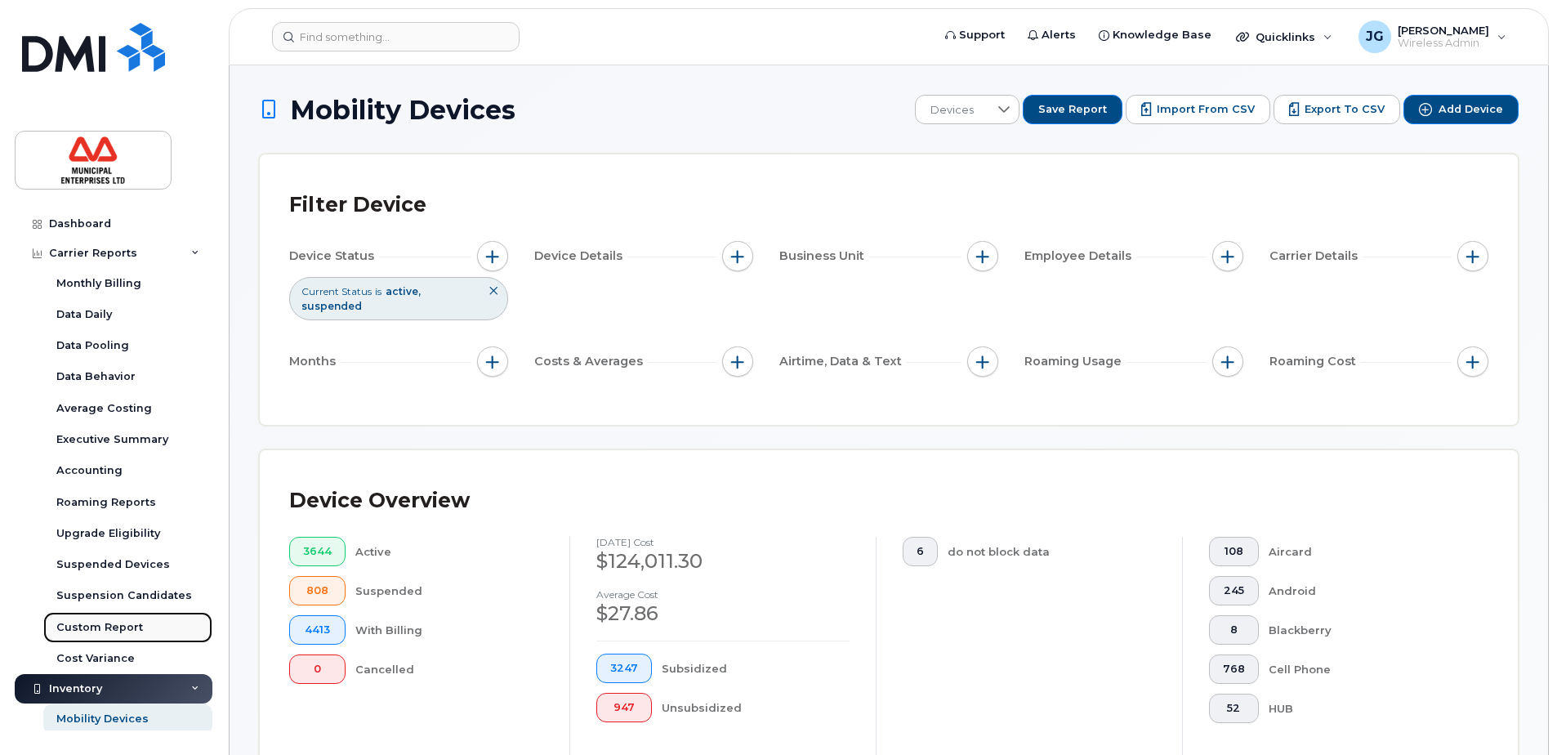
click at [116, 625] on div "Custom Report" at bounding box center [99, 627] width 87 height 15
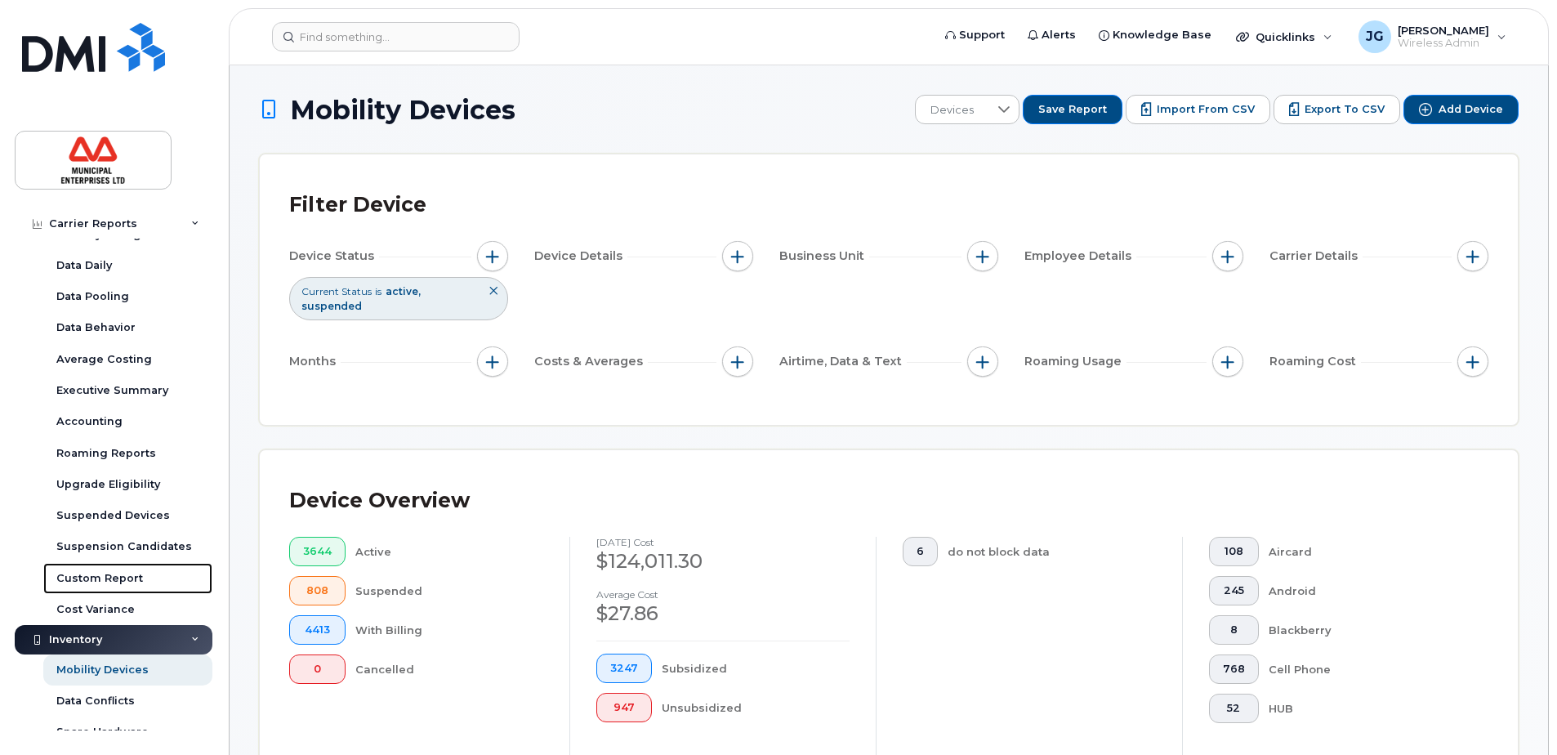
scroll to position [245, 0]
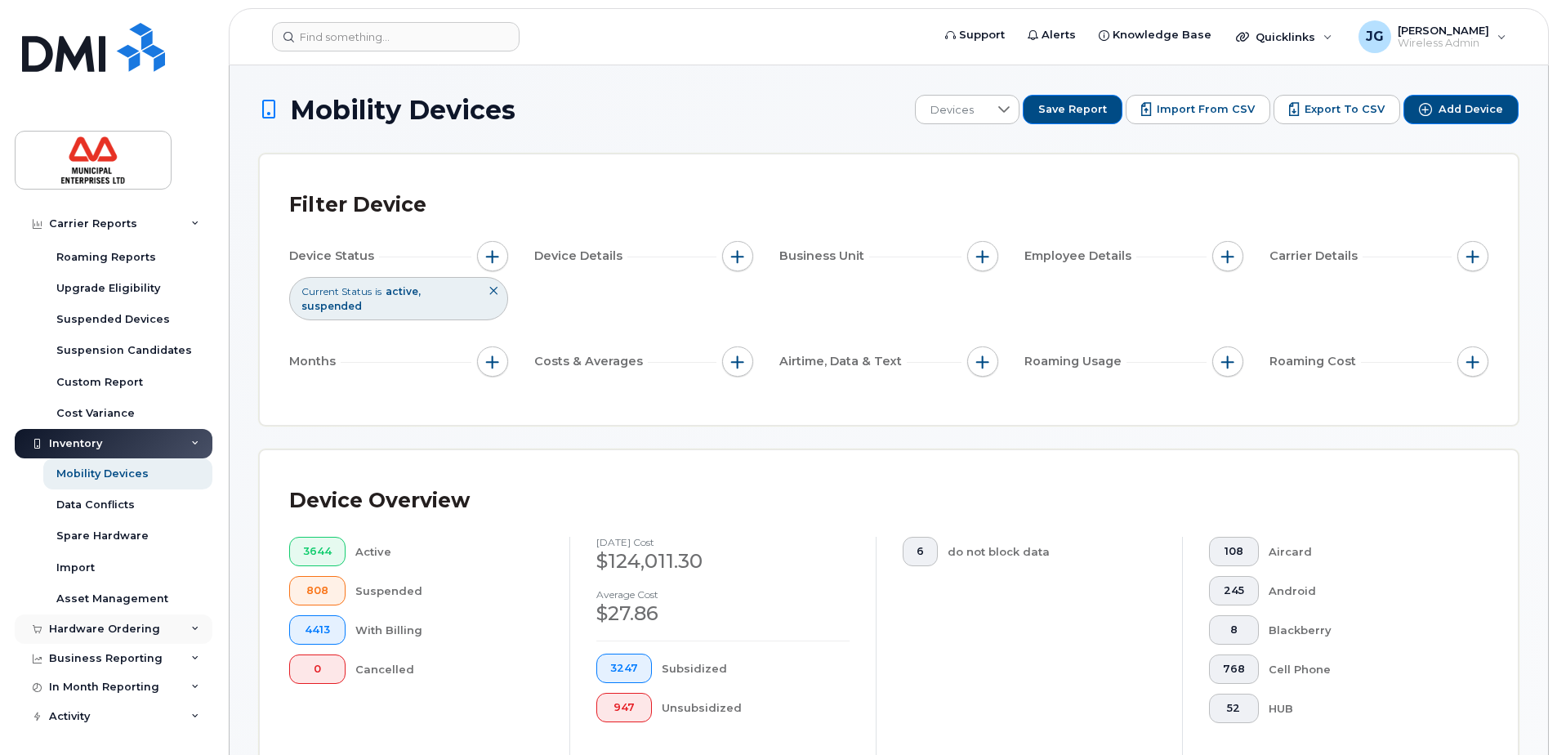
click at [113, 627] on div "Hardware Ordering" at bounding box center [104, 629] width 111 height 13
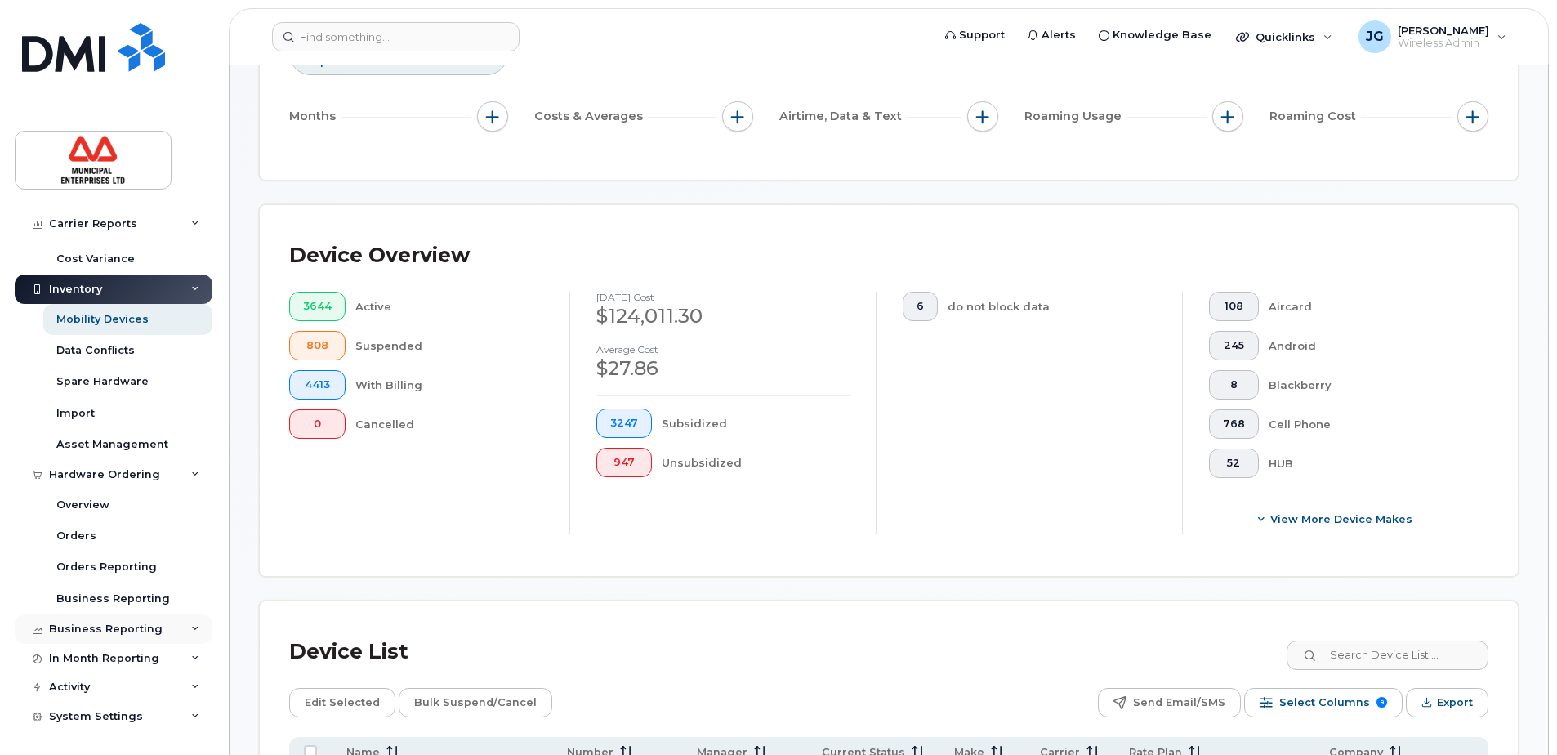
click at [94, 632] on div "Business Reporting" at bounding box center [106, 629] width 114 height 13
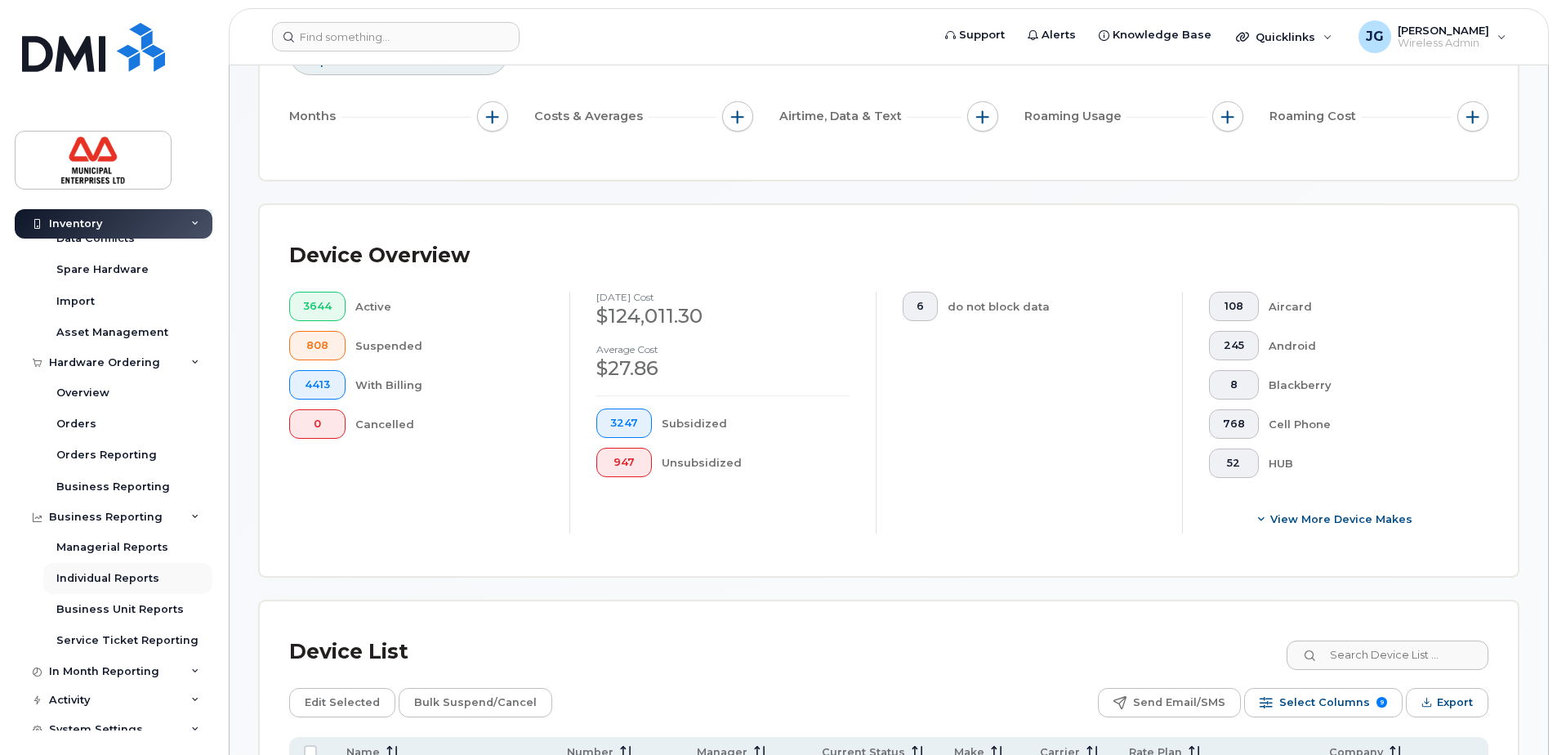
scroll to position [525, 0]
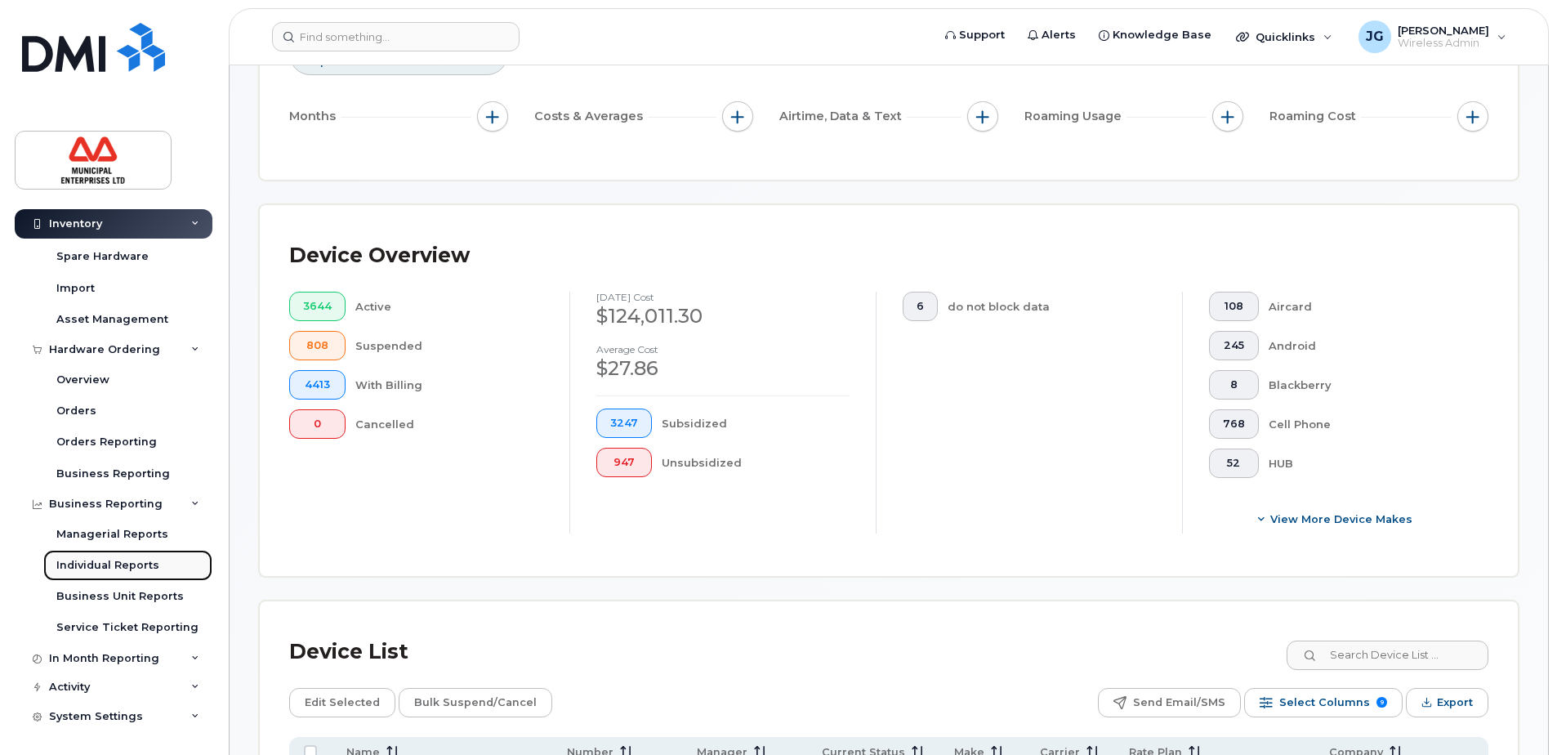
click at [105, 563] on div "Individual Reports" at bounding box center [107, 565] width 103 height 15
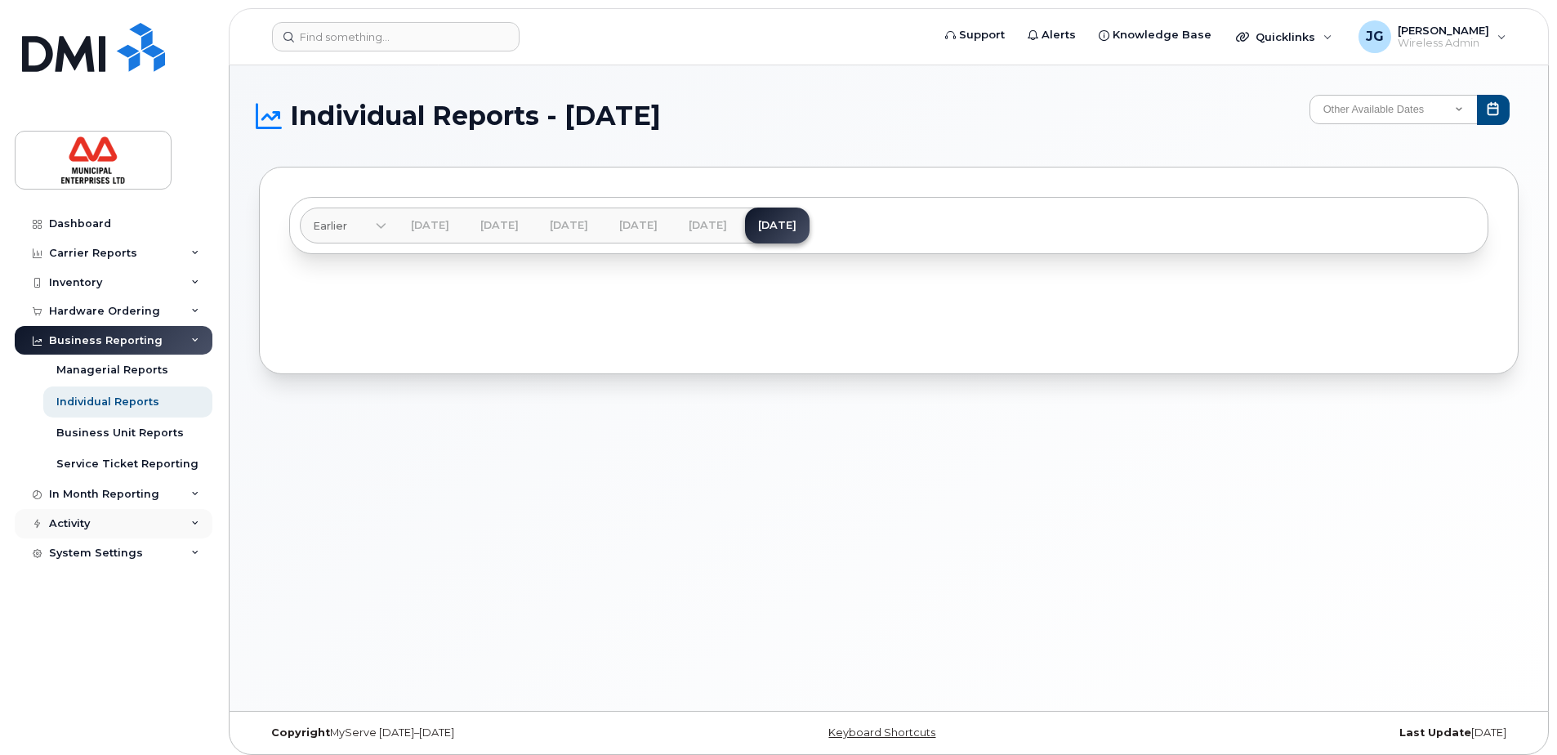
click at [107, 520] on div "Activity" at bounding box center [114, 523] width 198 height 29
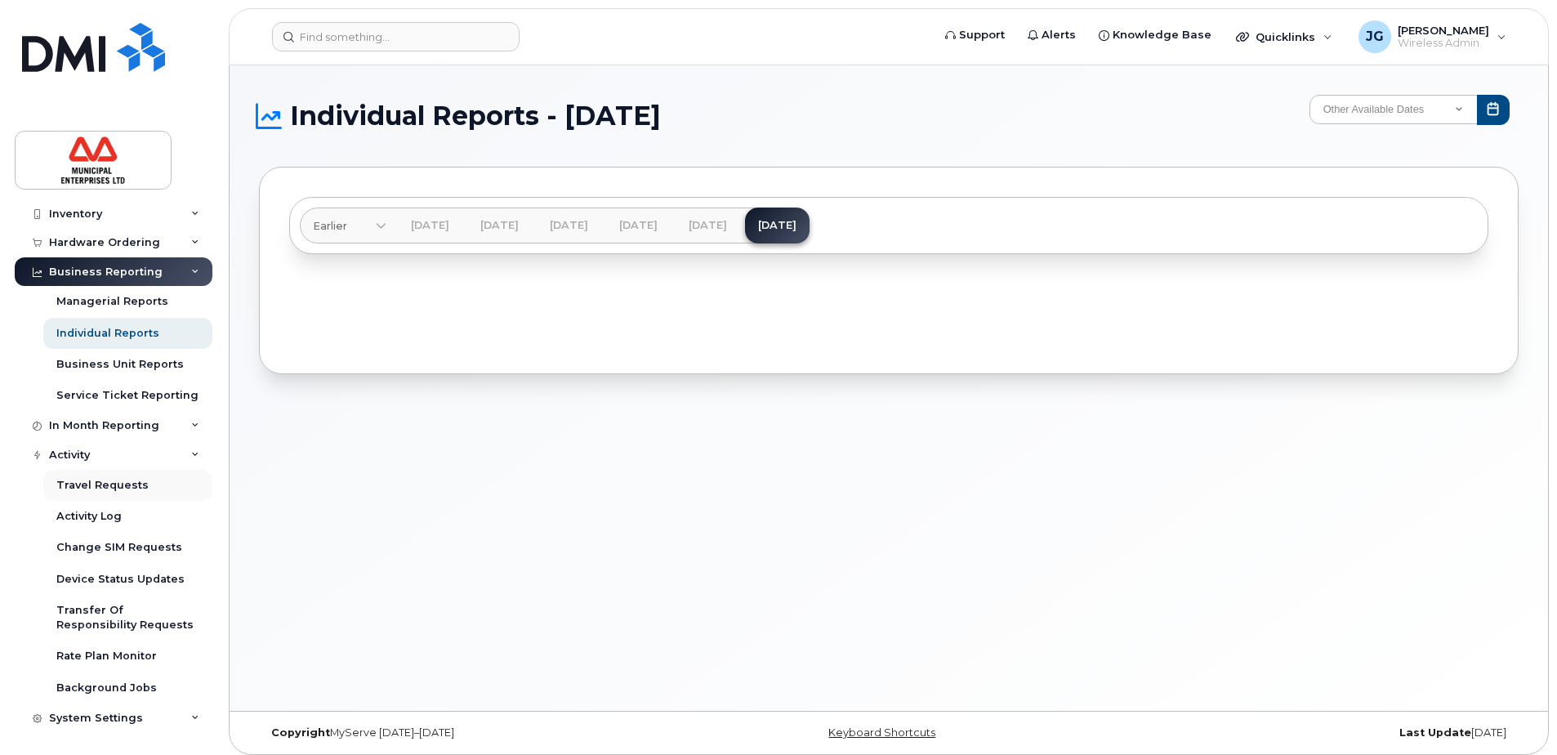
scroll to position [70, 0]
click at [123, 713] on div "System Settings" at bounding box center [96, 716] width 94 height 13
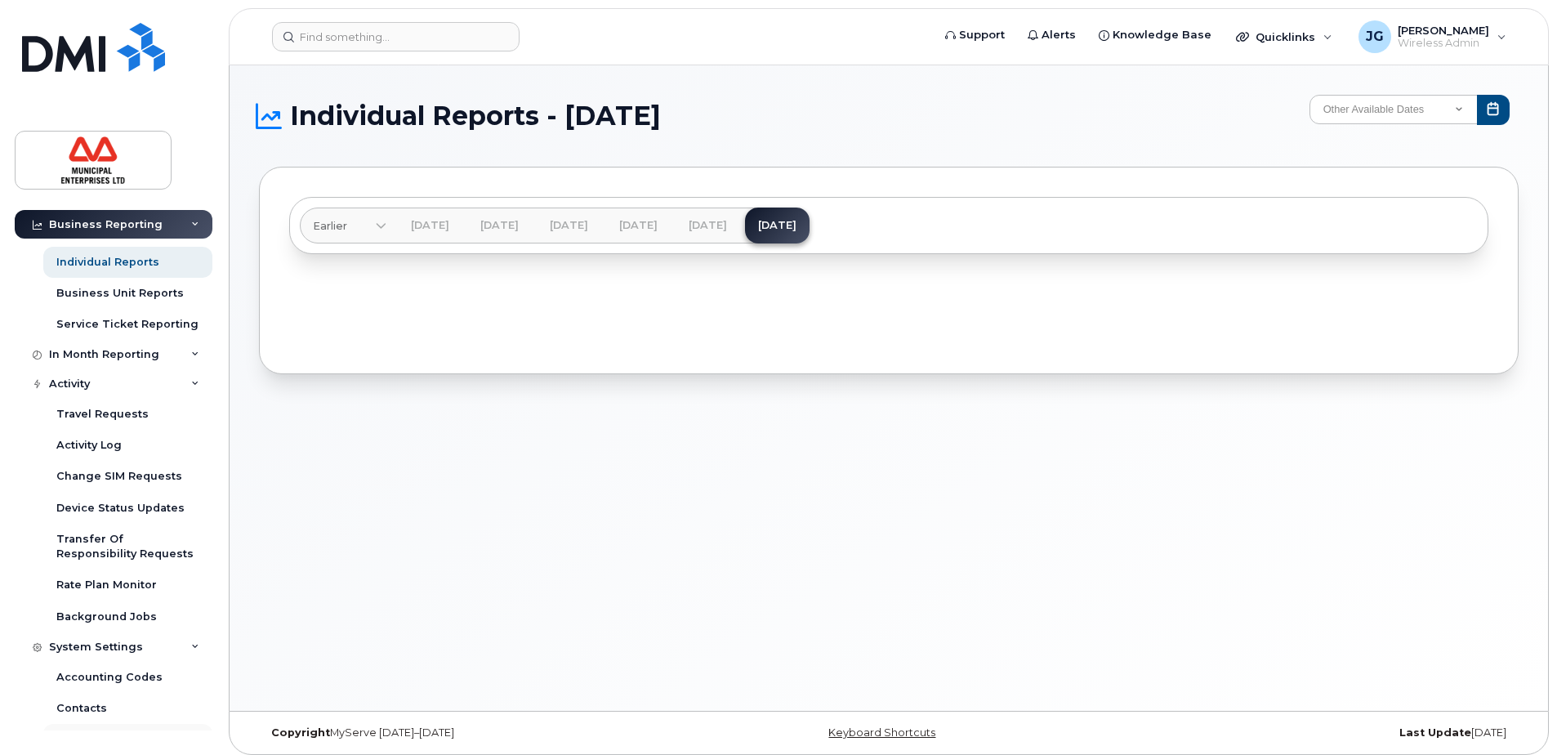
scroll to position [352, 0]
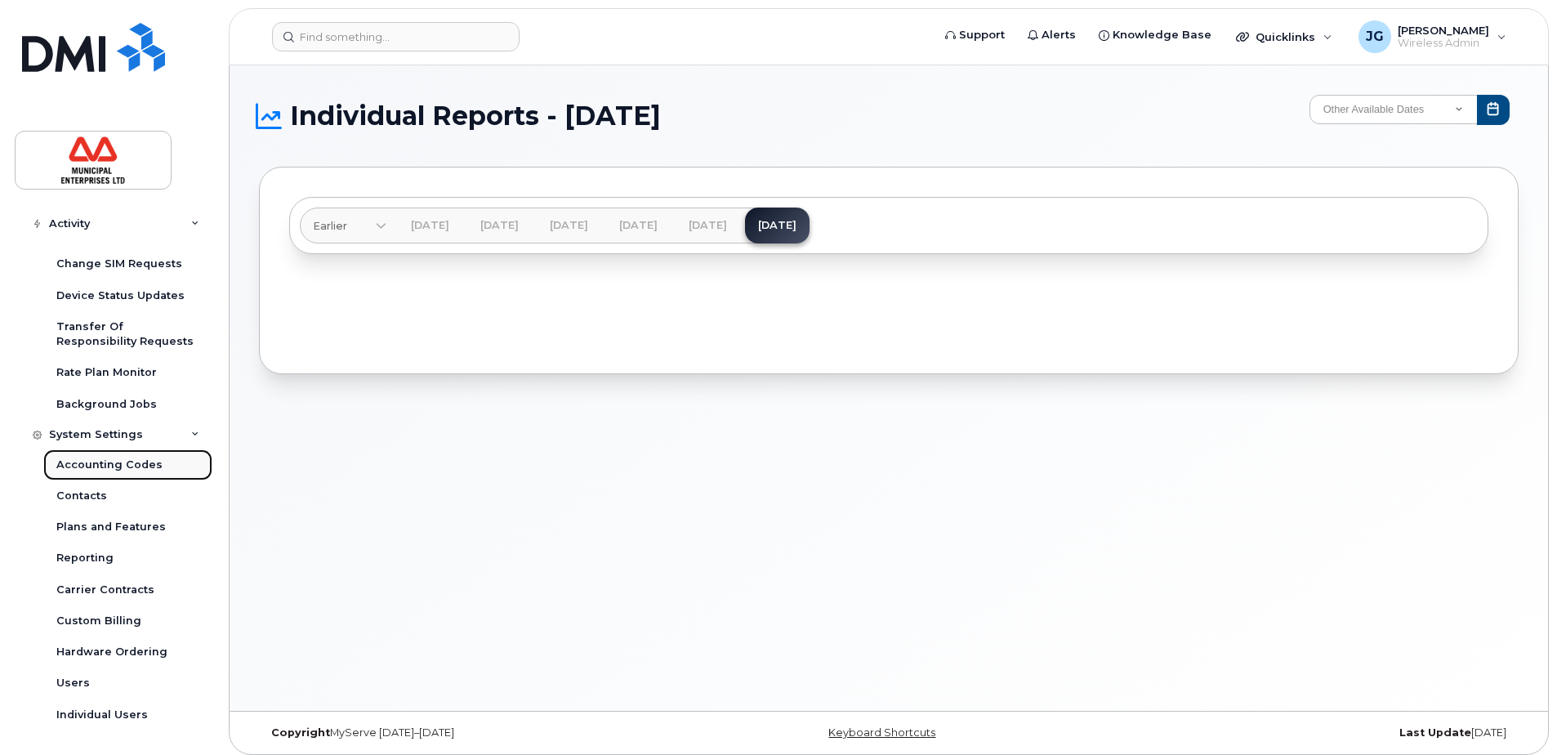
click at [119, 471] on div "Accounting Codes" at bounding box center [109, 465] width 106 height 15
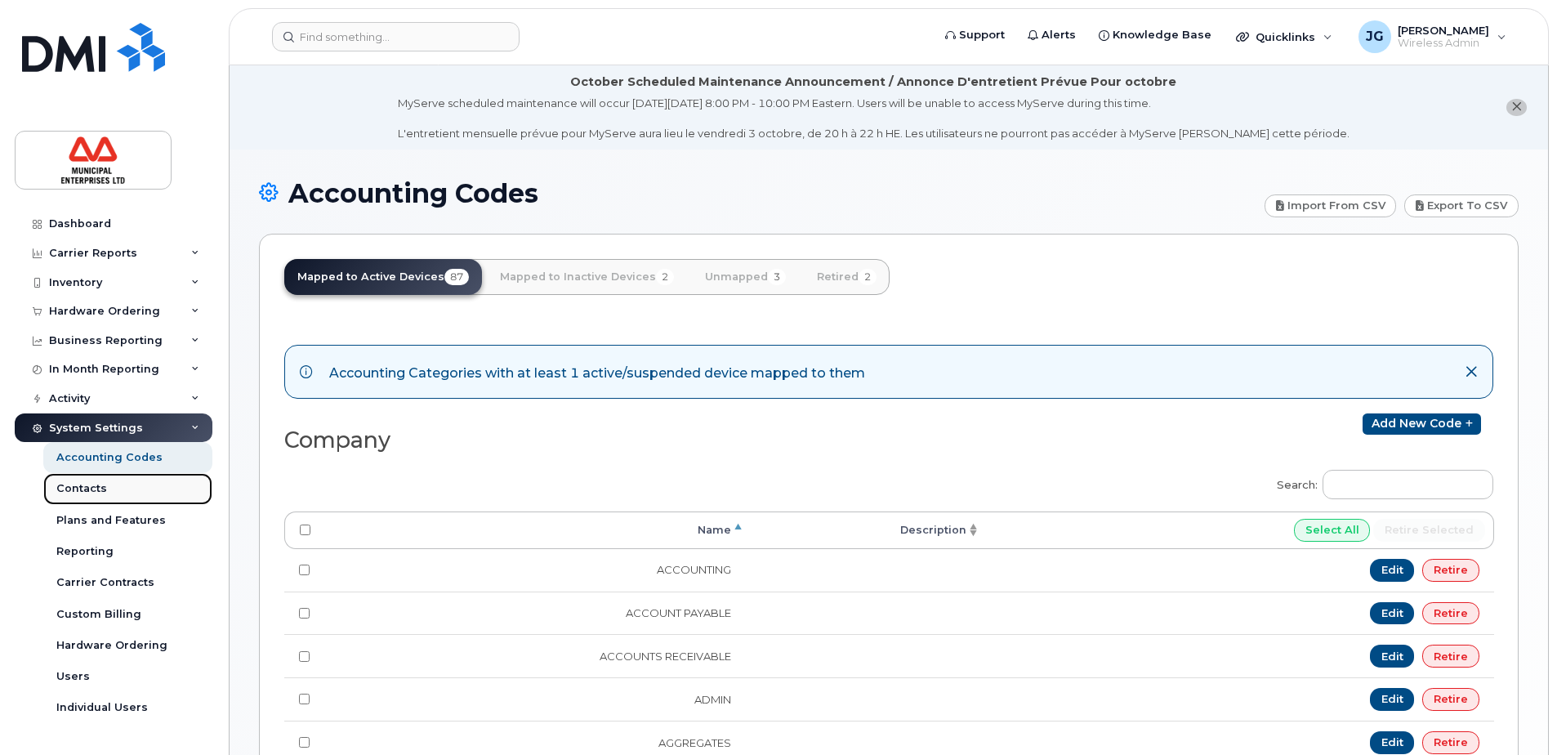
click at [92, 495] on div "Contacts" at bounding box center [81, 488] width 51 height 15
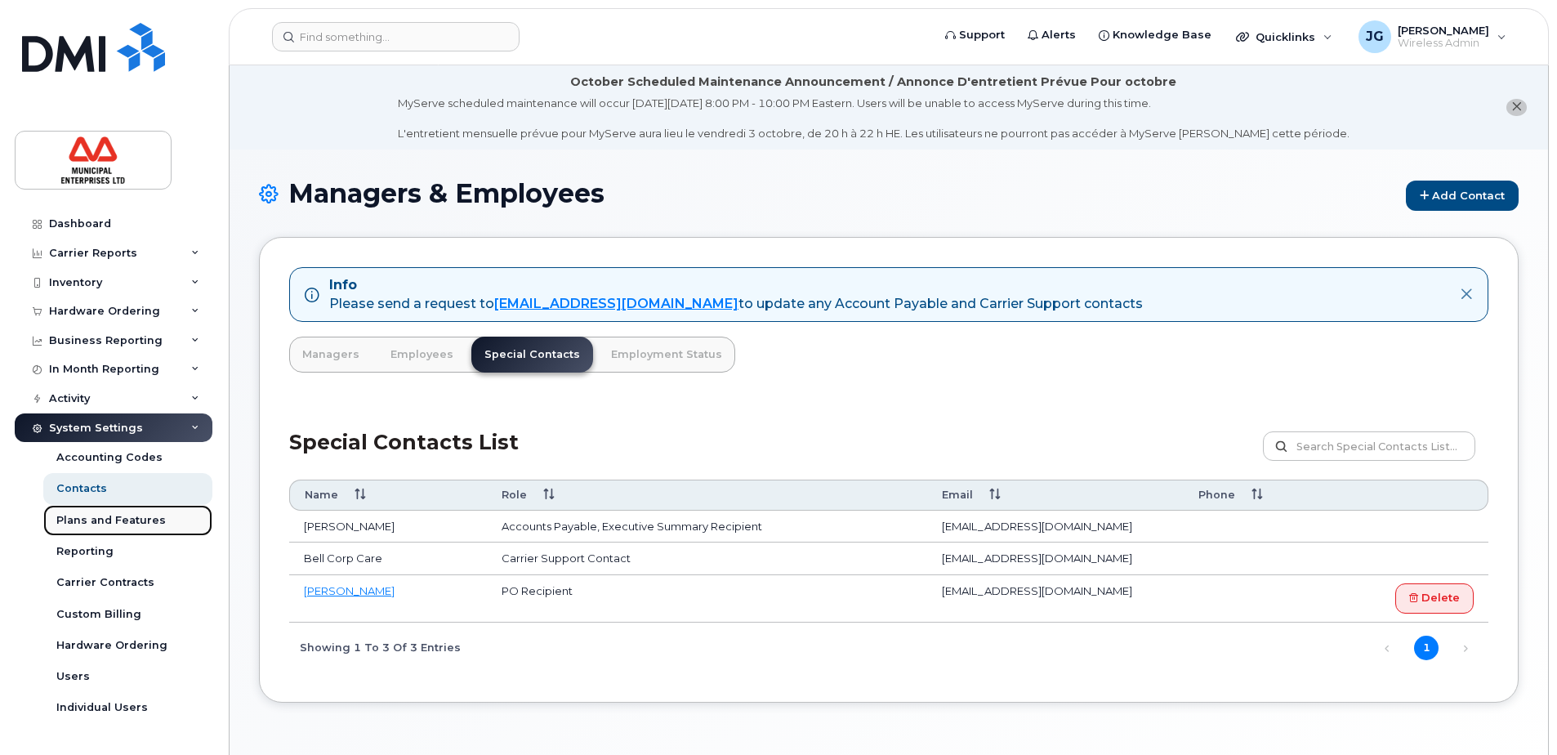
click at [106, 518] on div "Plans and Features" at bounding box center [110, 520] width 109 height 15
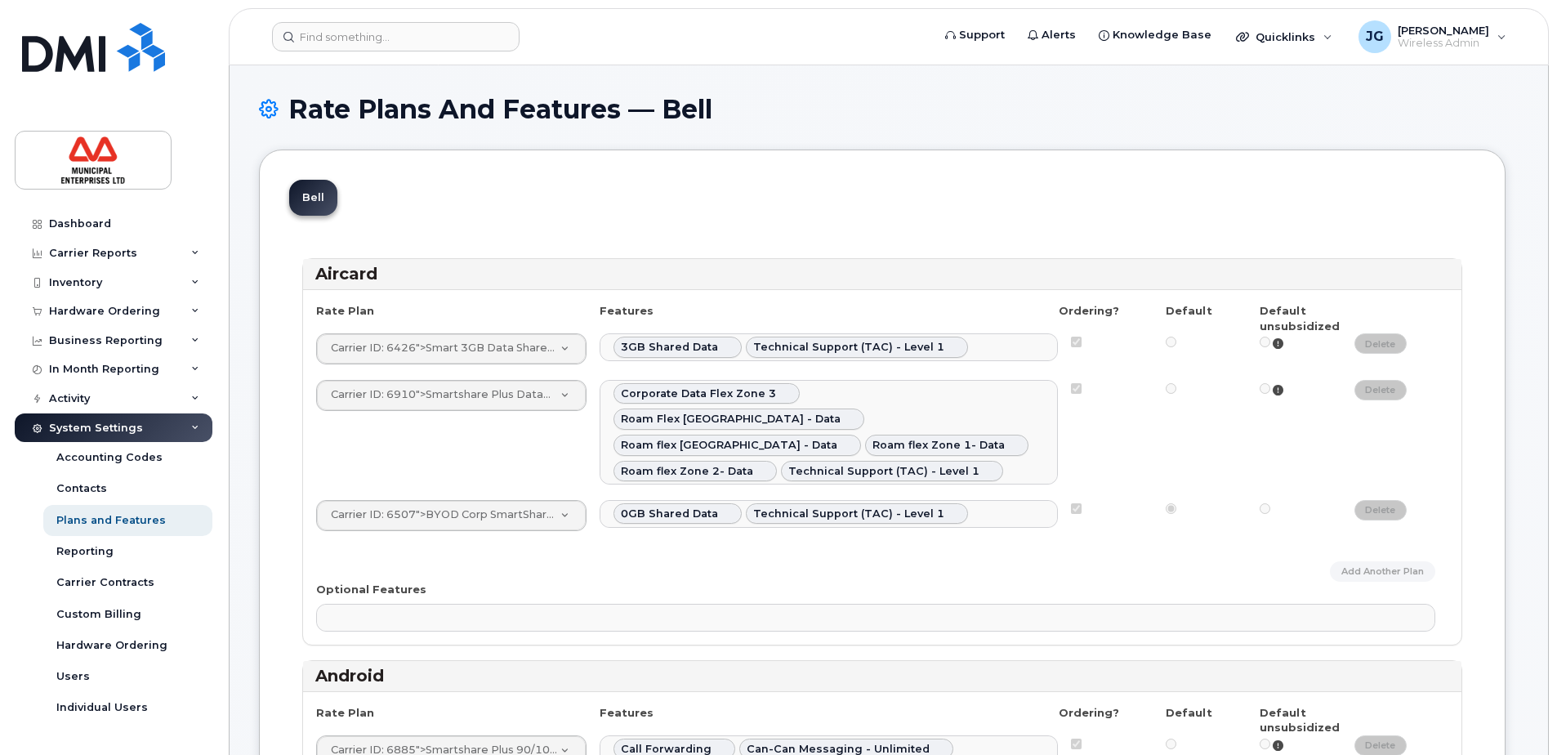
select select
select select "204"
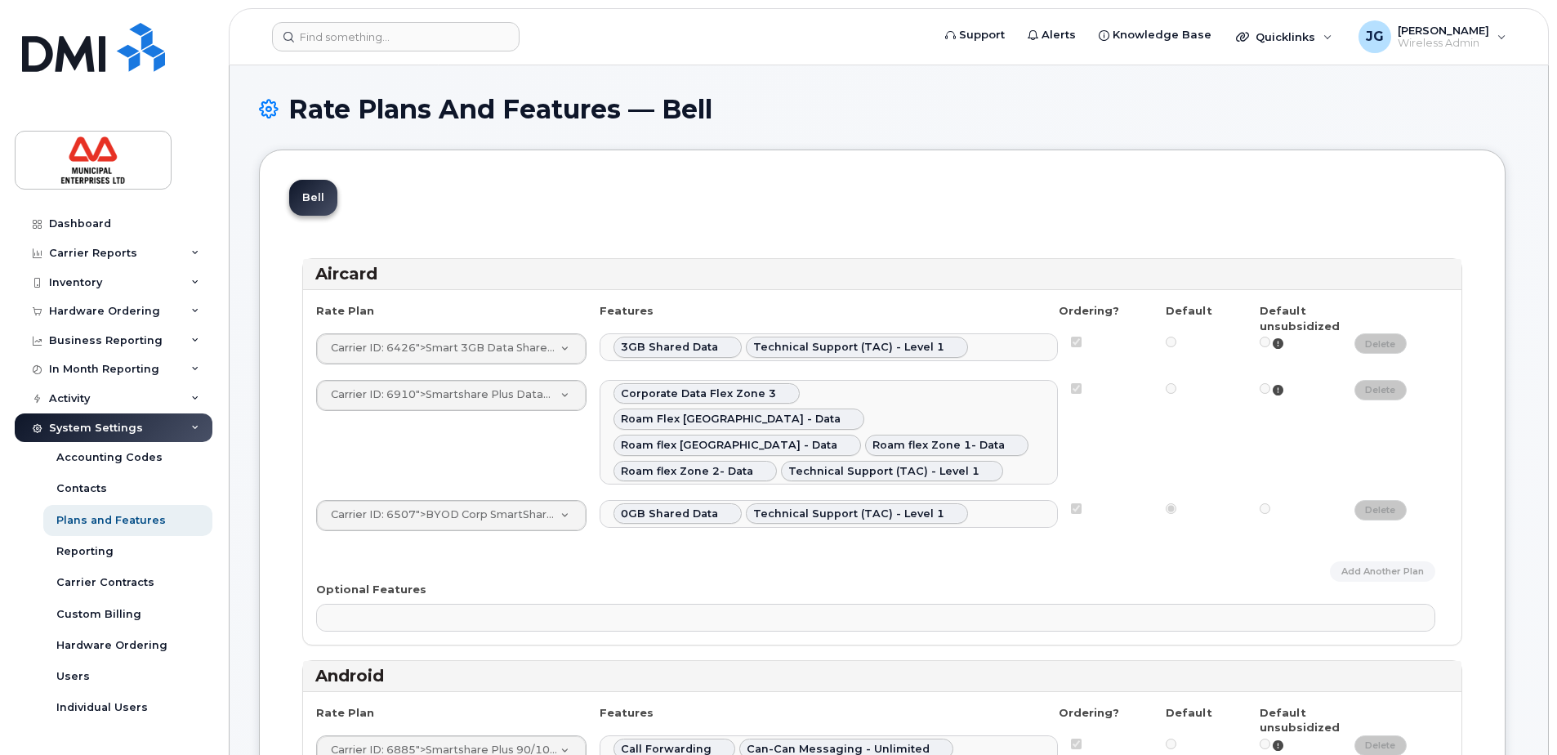
select select "204"
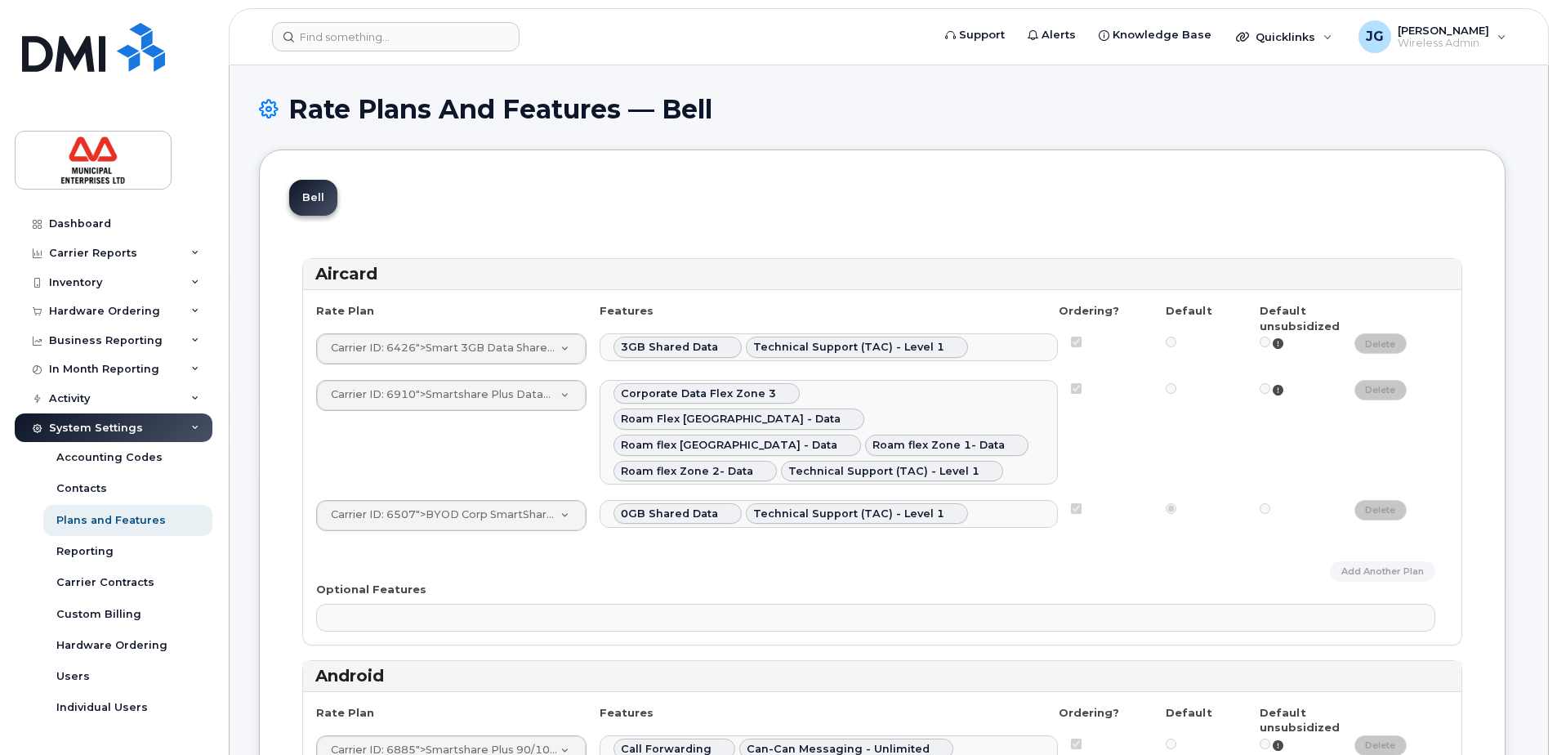
select select "204"
select select
select select "204"
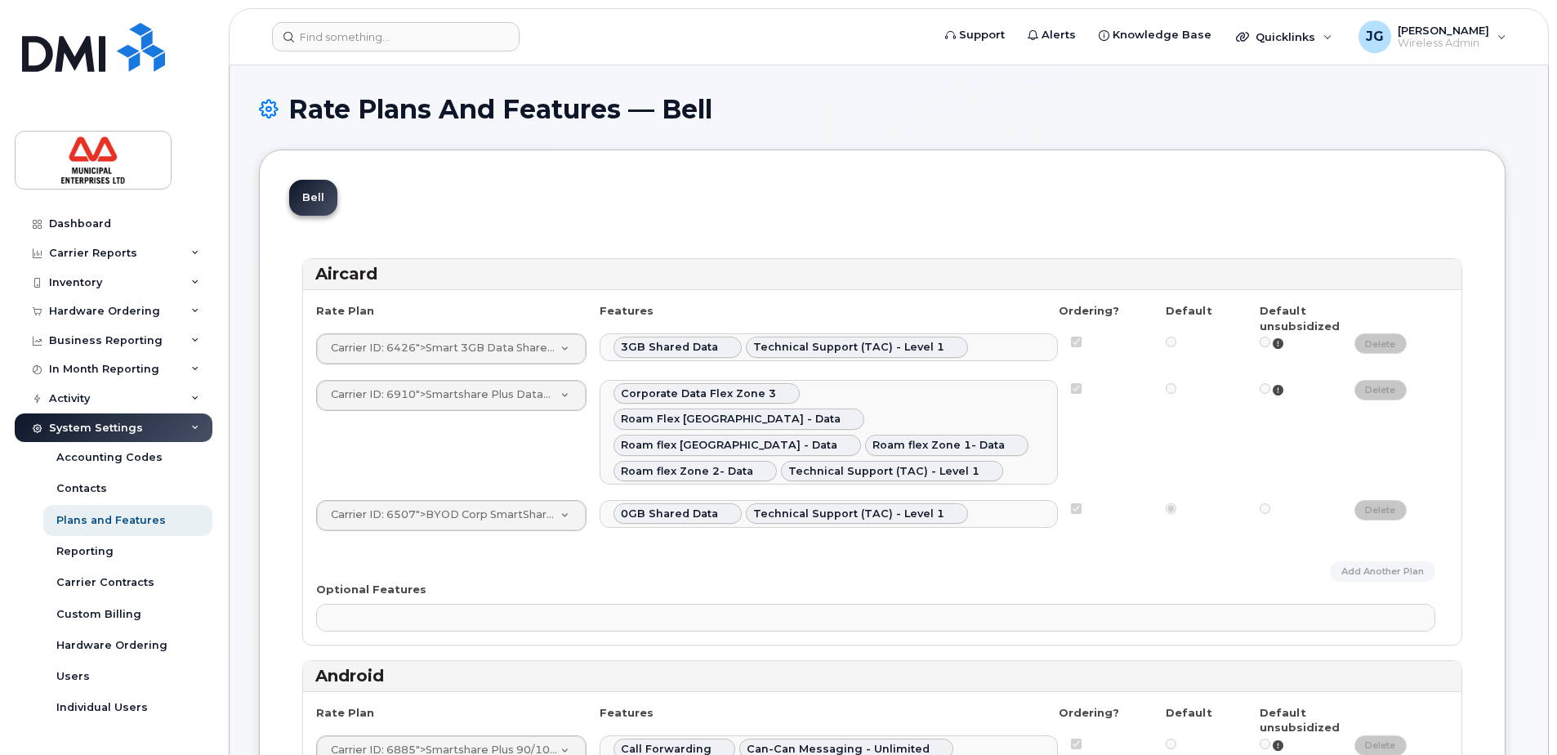
select select "204"
select select
select select "204"
select select
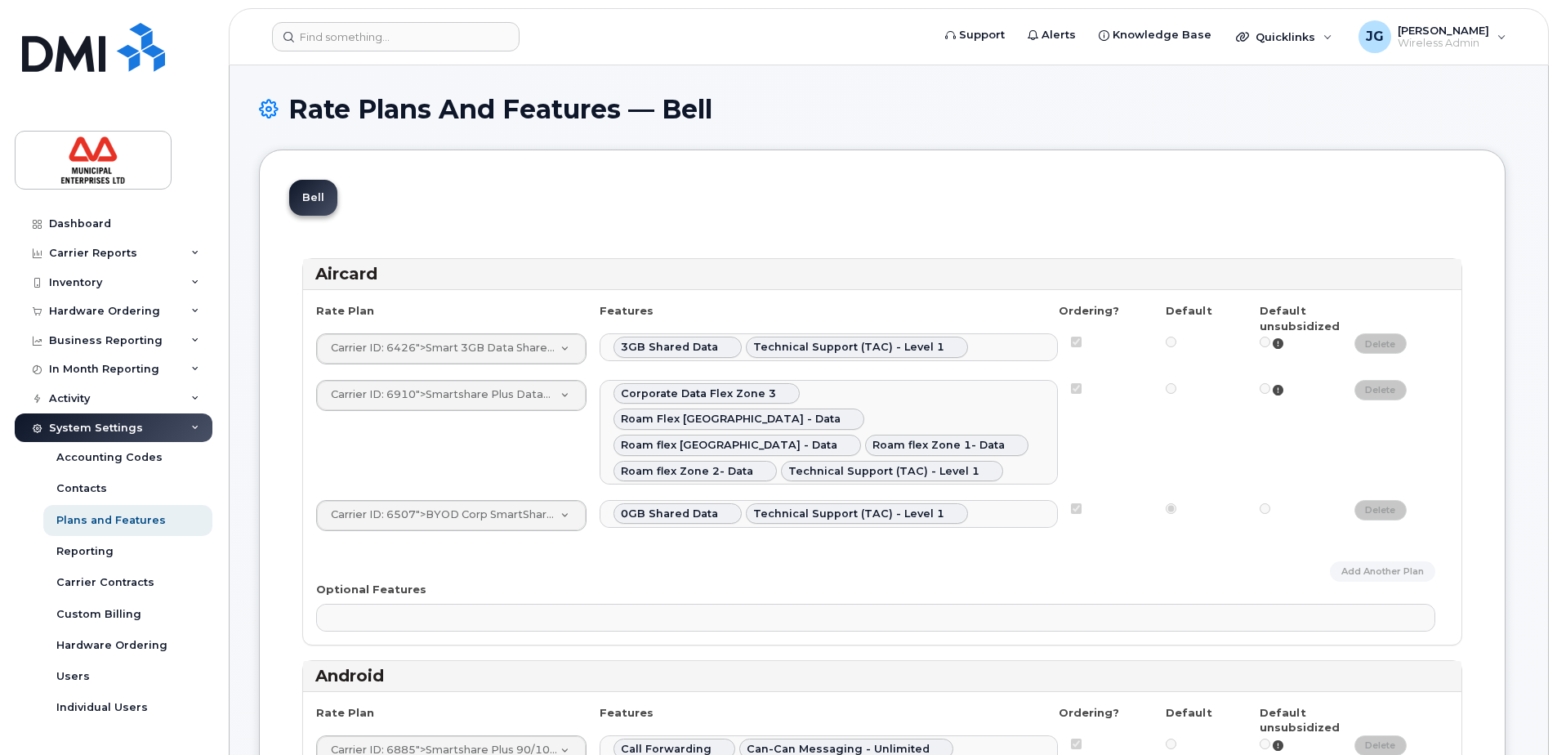
select select "204"
select select
select select "204"
select select
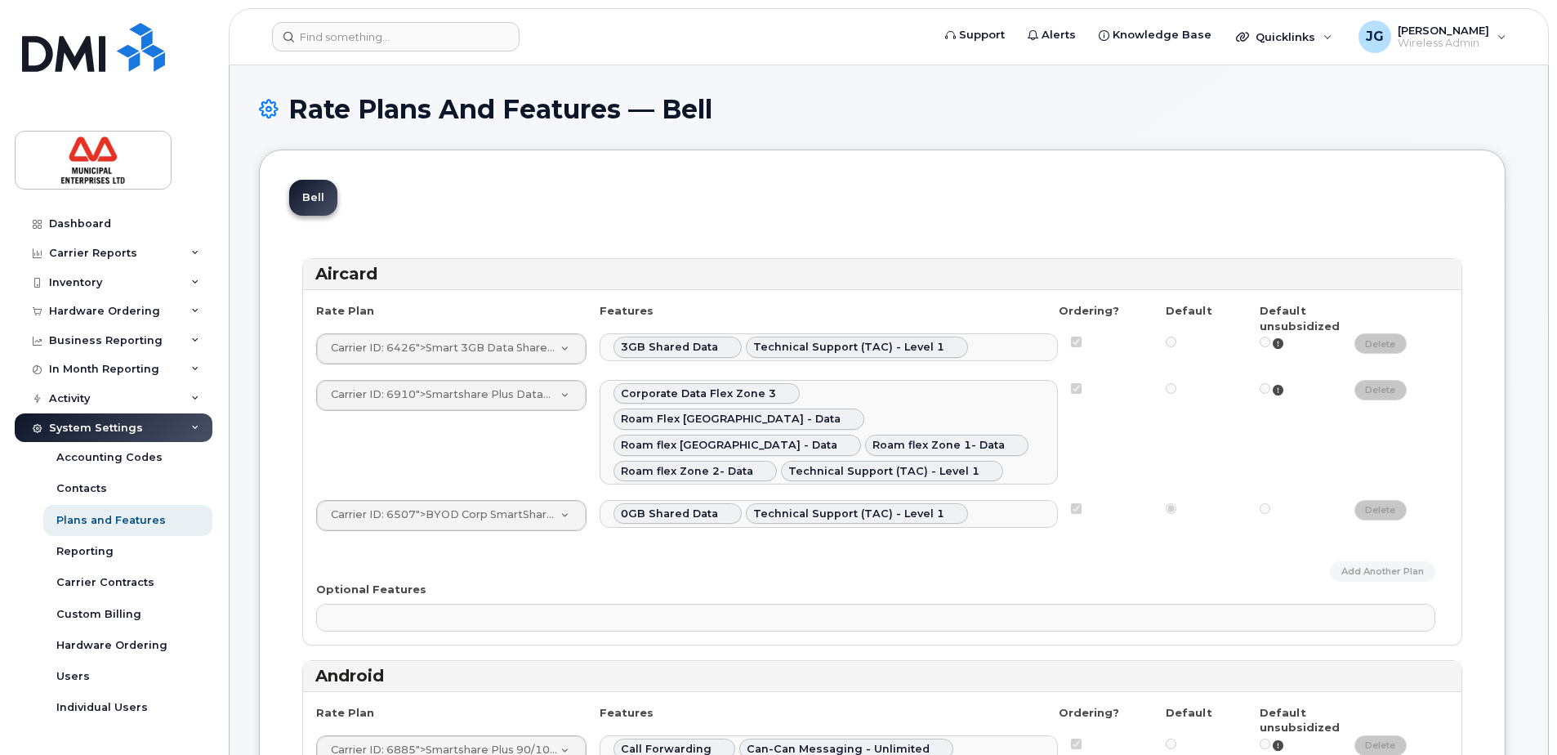
select select
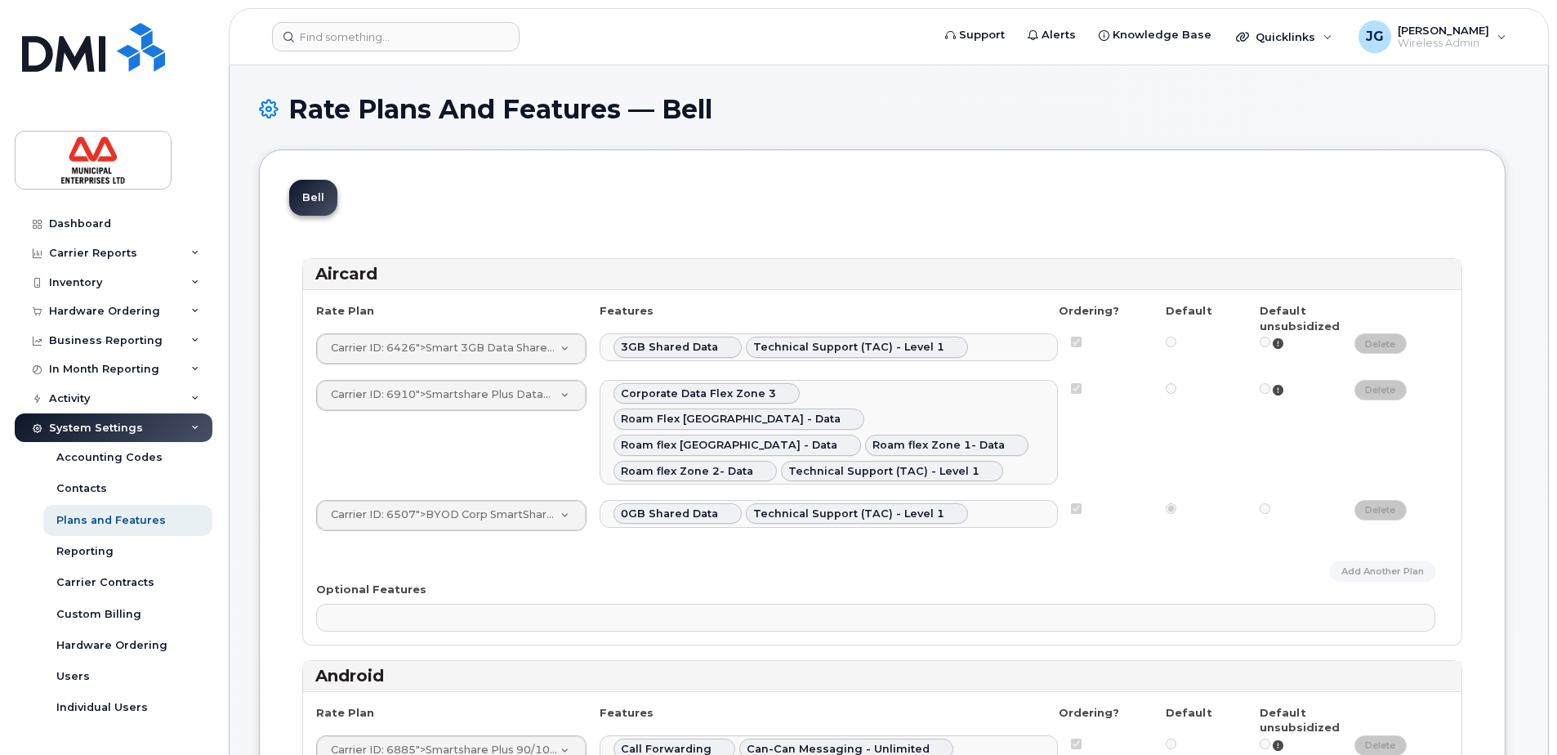
select select "171"
select select "204"
select select
select select "171"
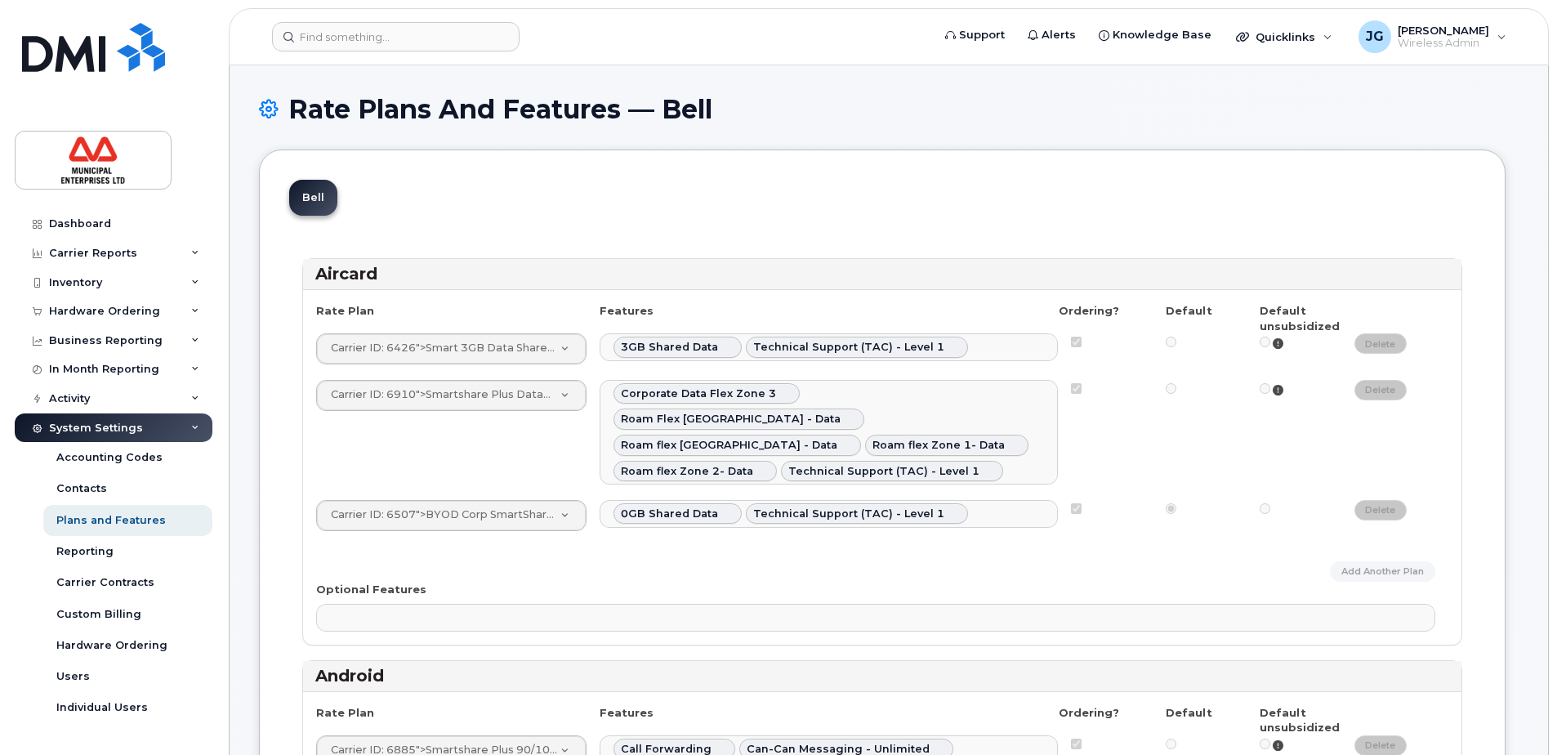
select select "171"
select select "204"
select select
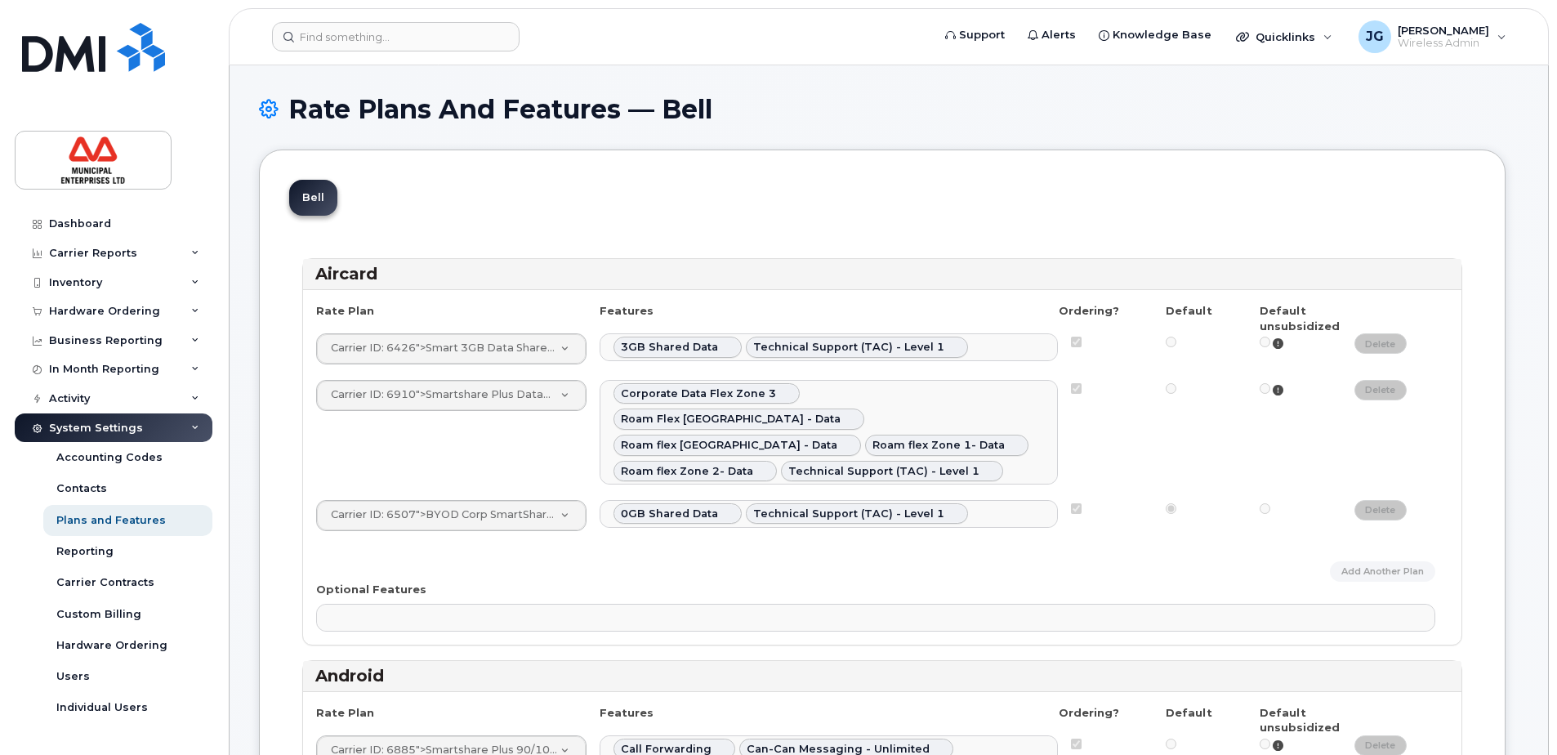
select select "171"
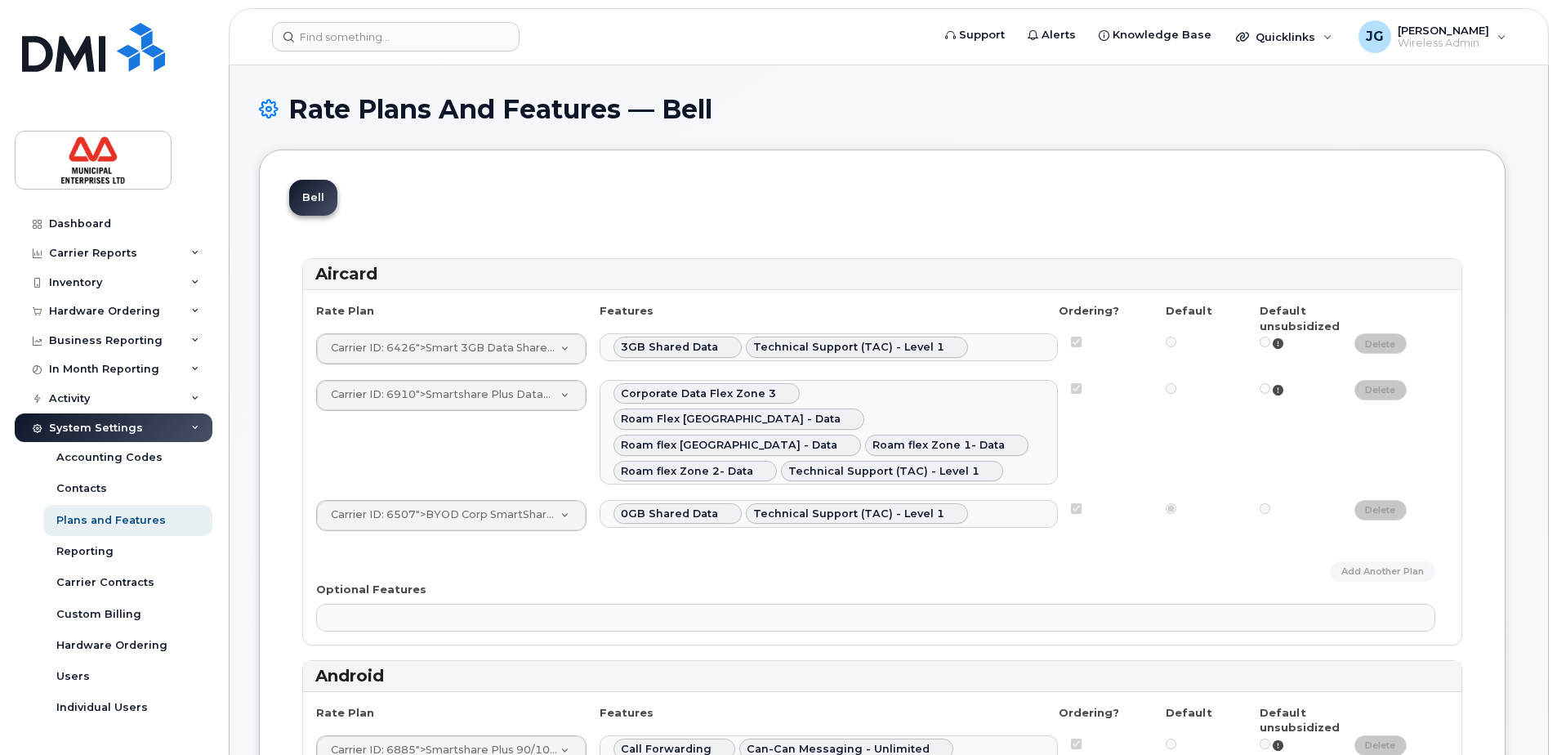
select select "171"
select select
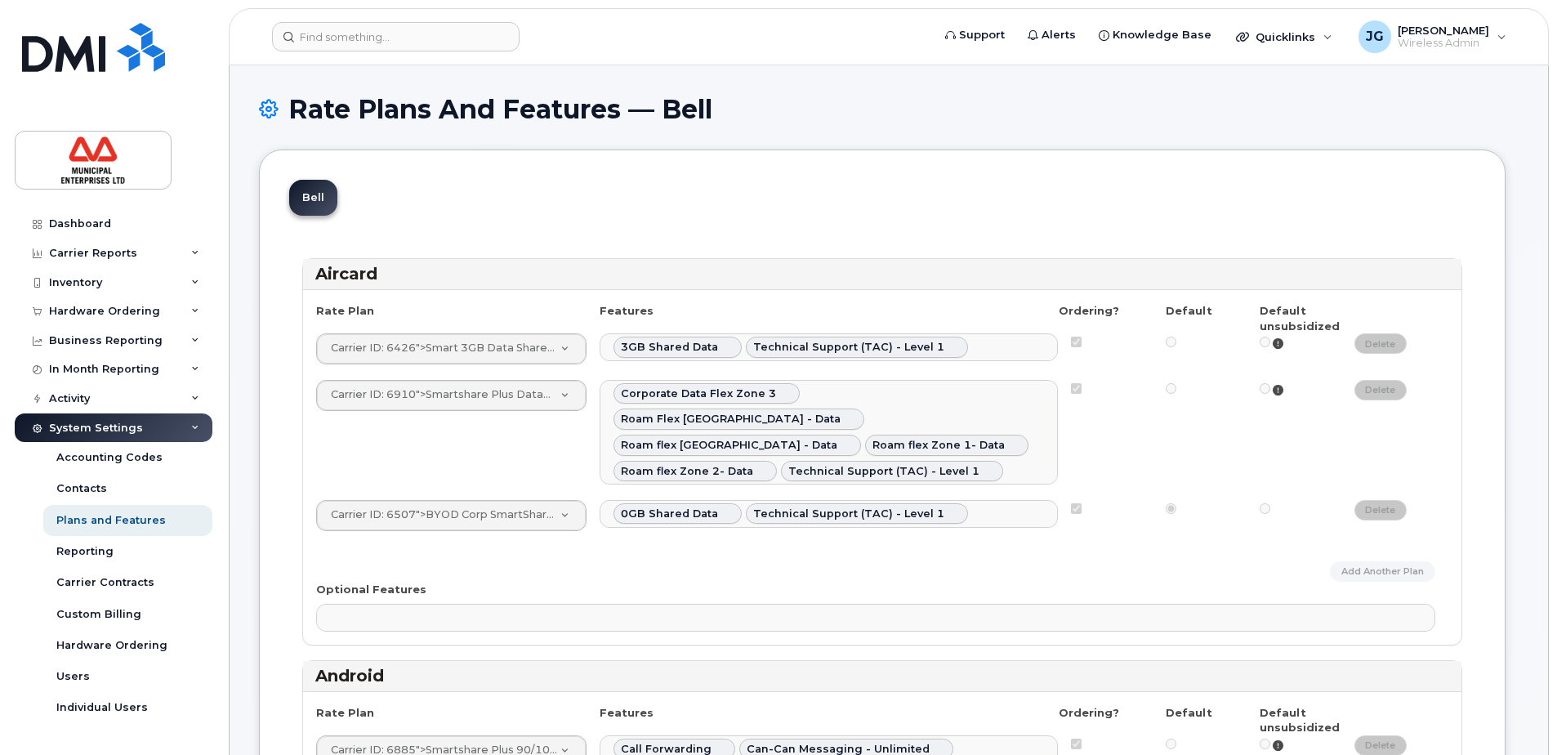
select select
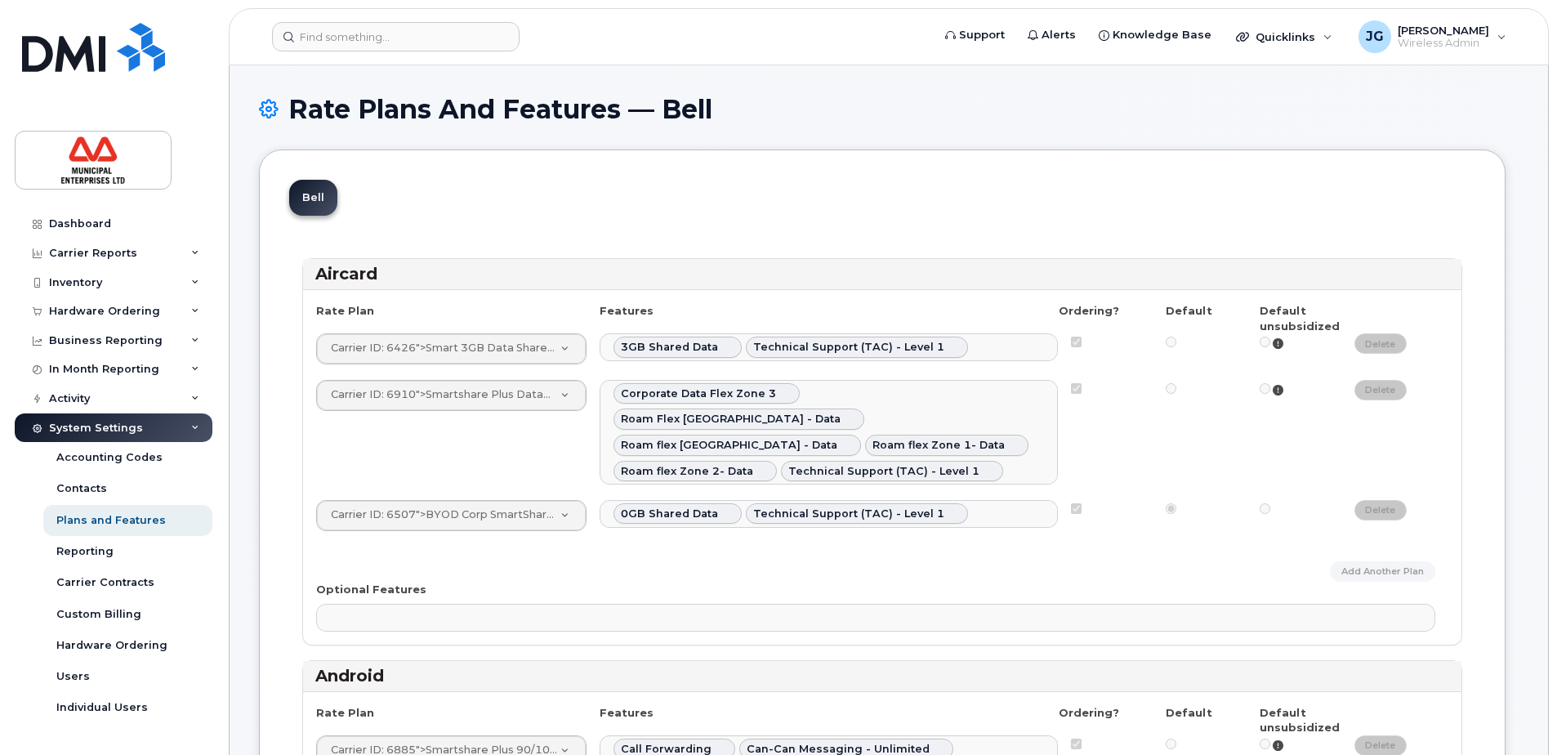
select select
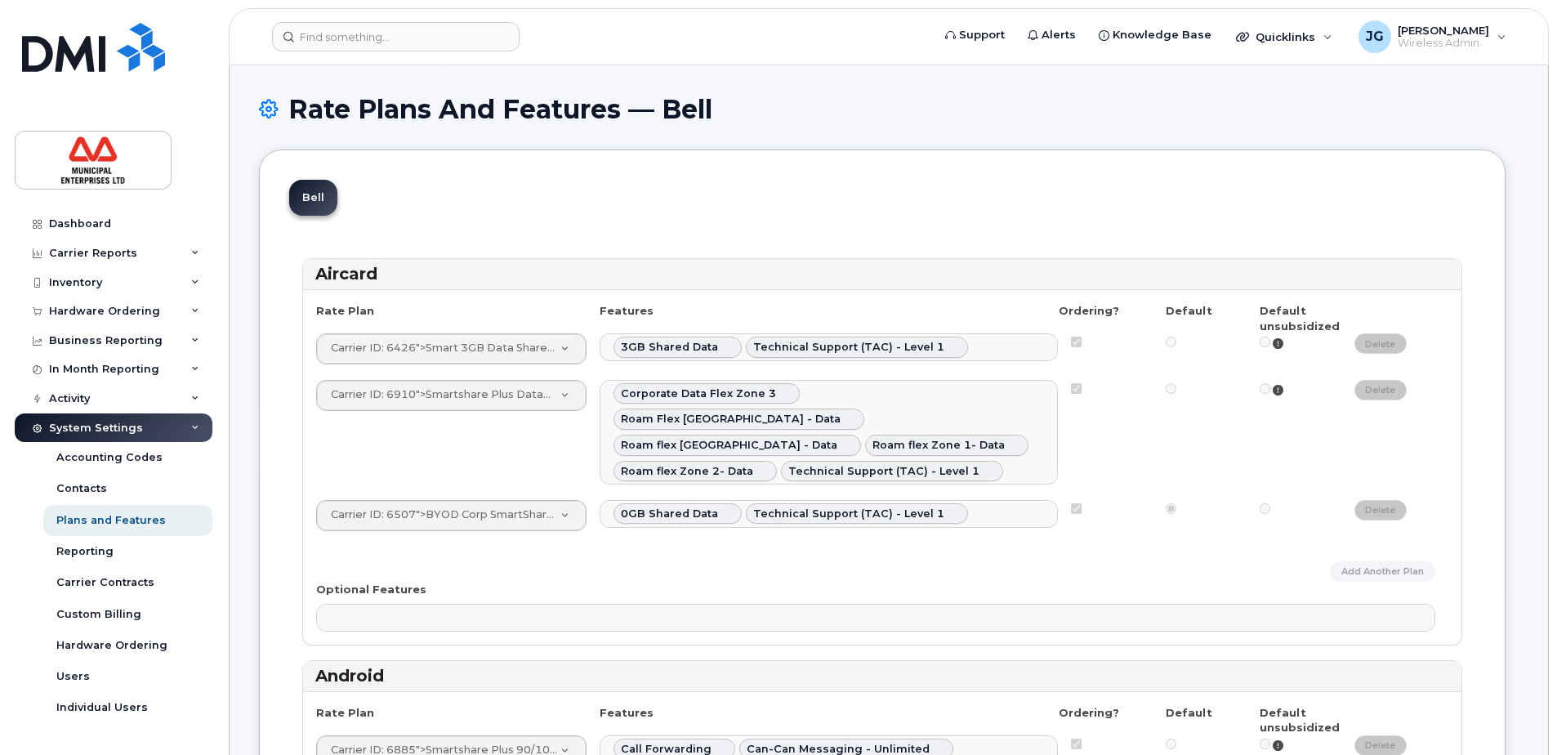
select select
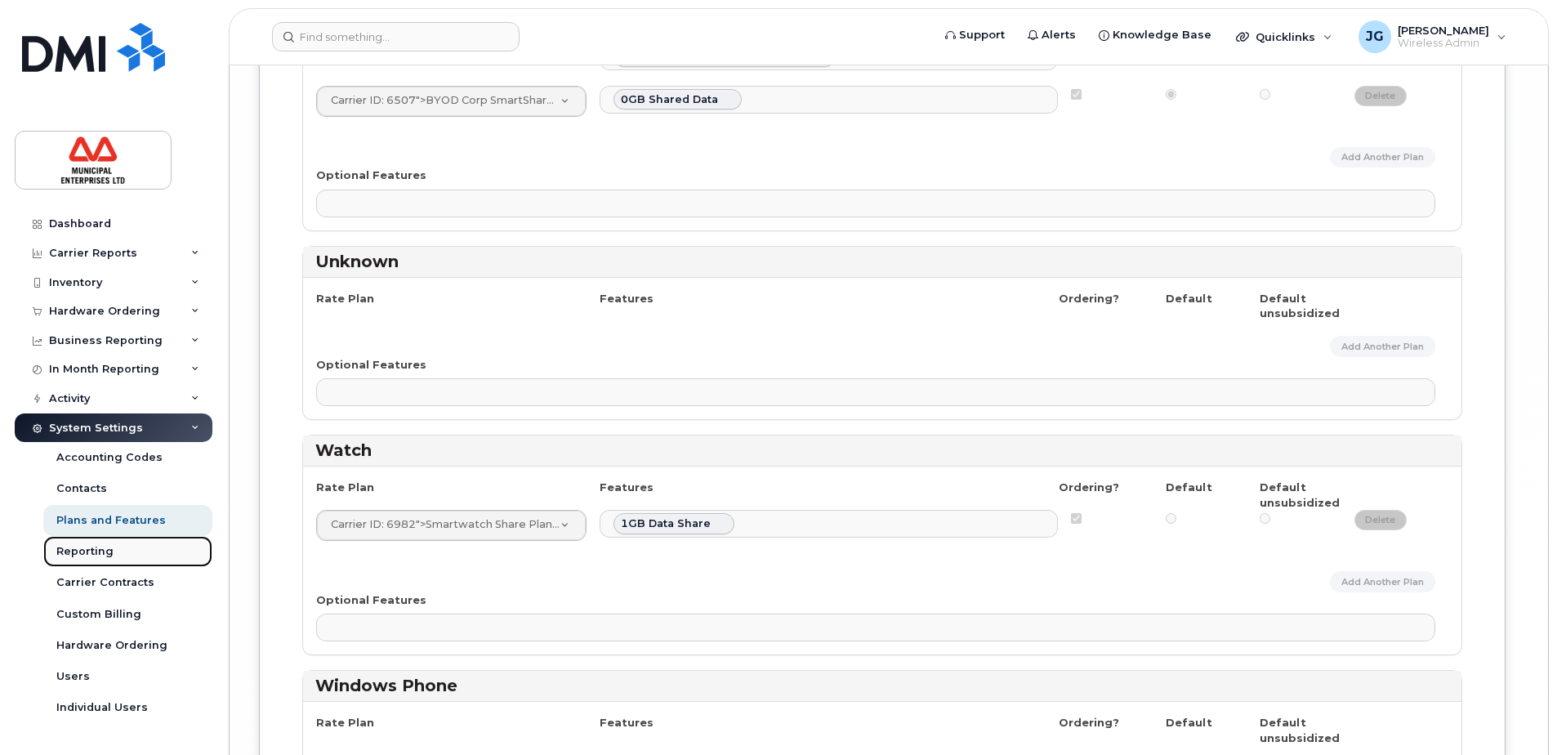
click at [80, 553] on div "Reporting" at bounding box center [84, 551] width 57 height 15
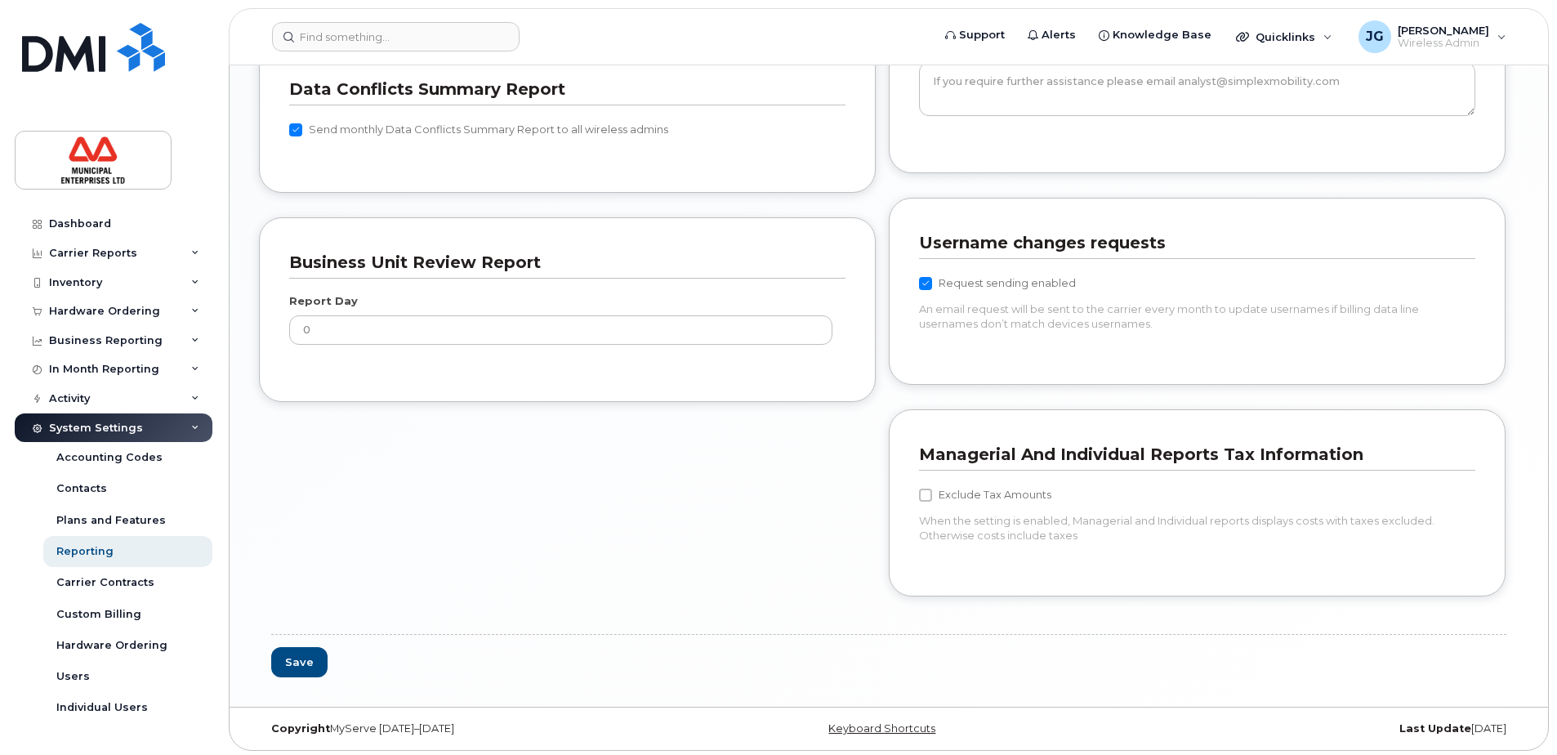
scroll to position [1465, 0]
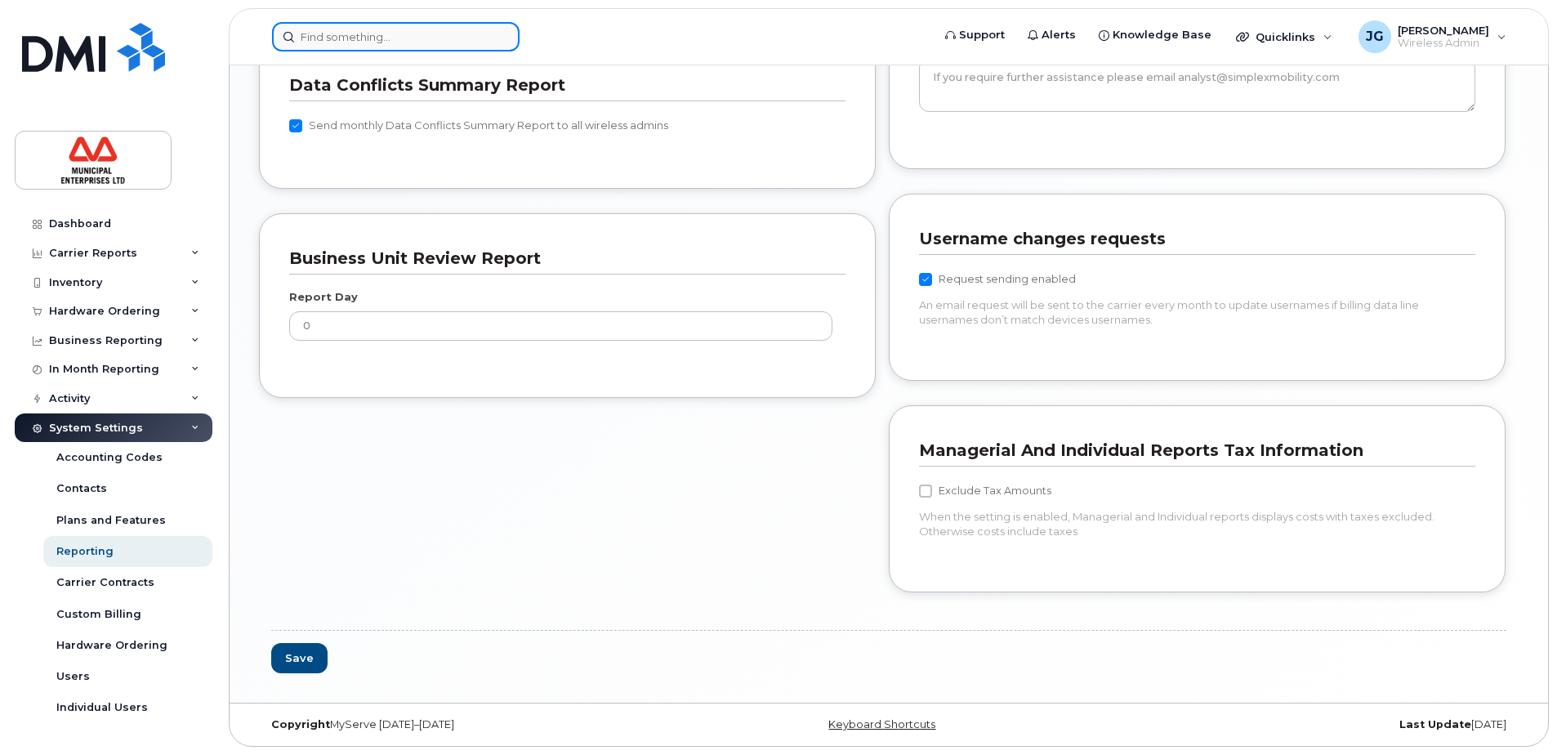
click at [466, 46] on input at bounding box center [396, 36] width 248 height 29
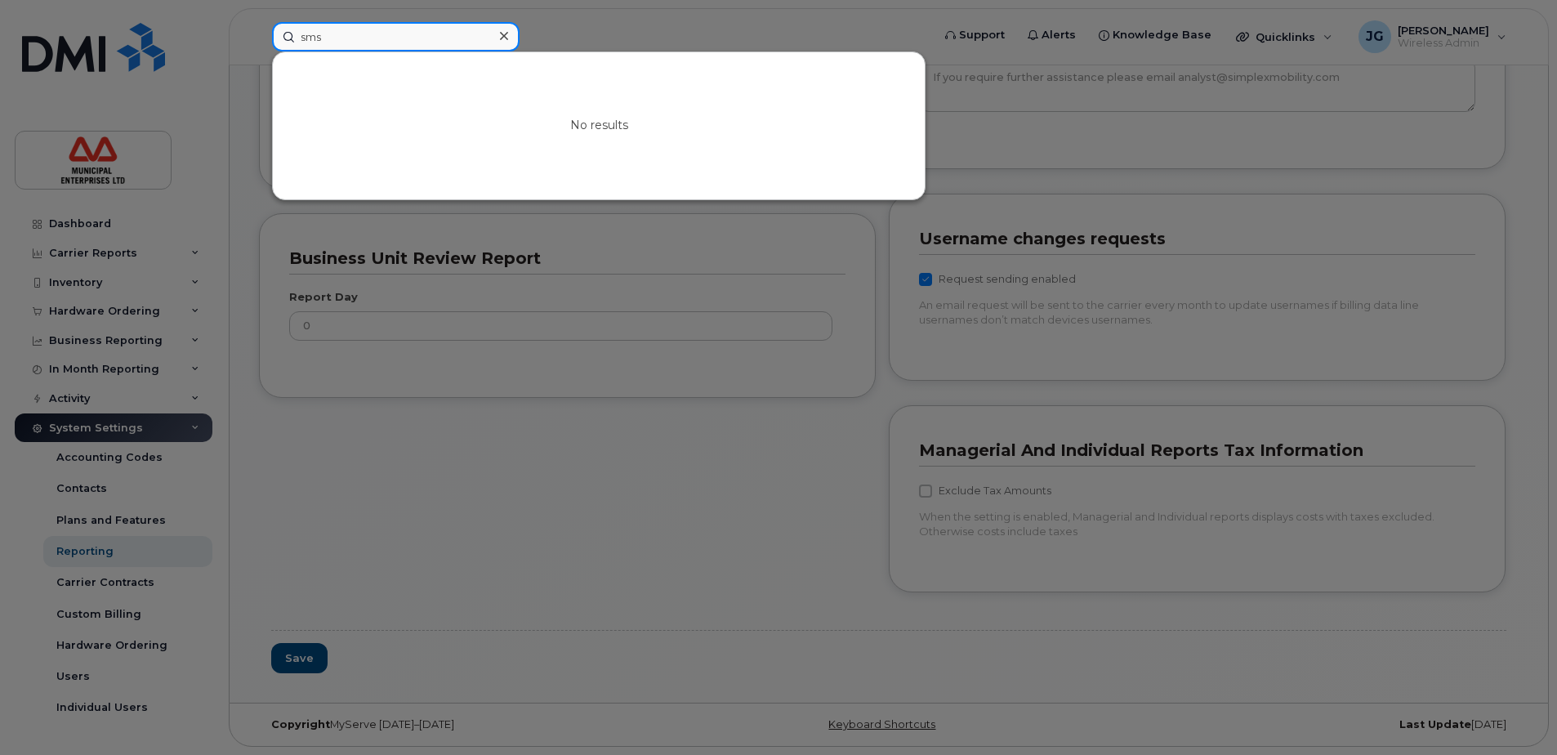
type input "sms"
click at [535, 525] on div at bounding box center [778, 377] width 1557 height 755
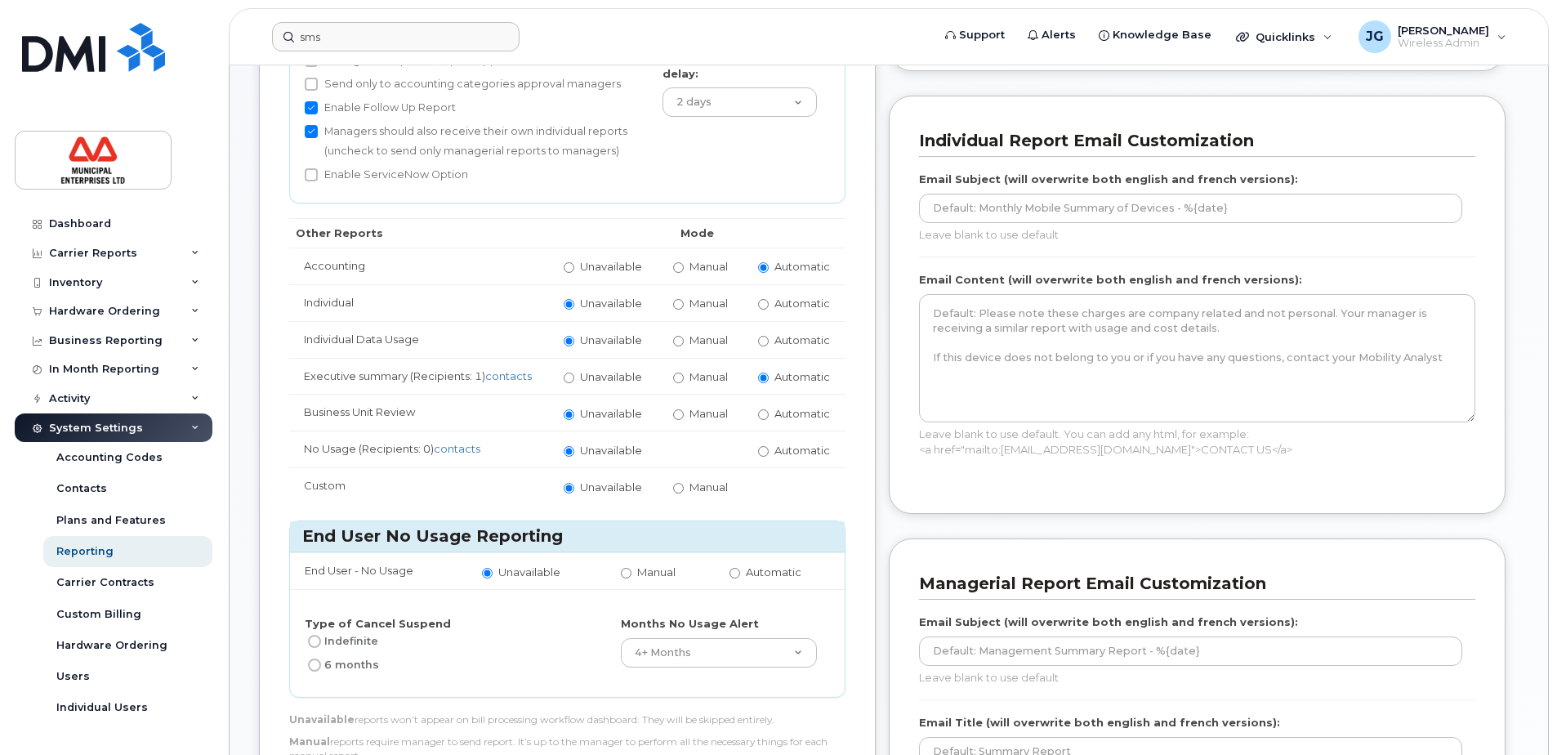
scroll to position [76, 0]
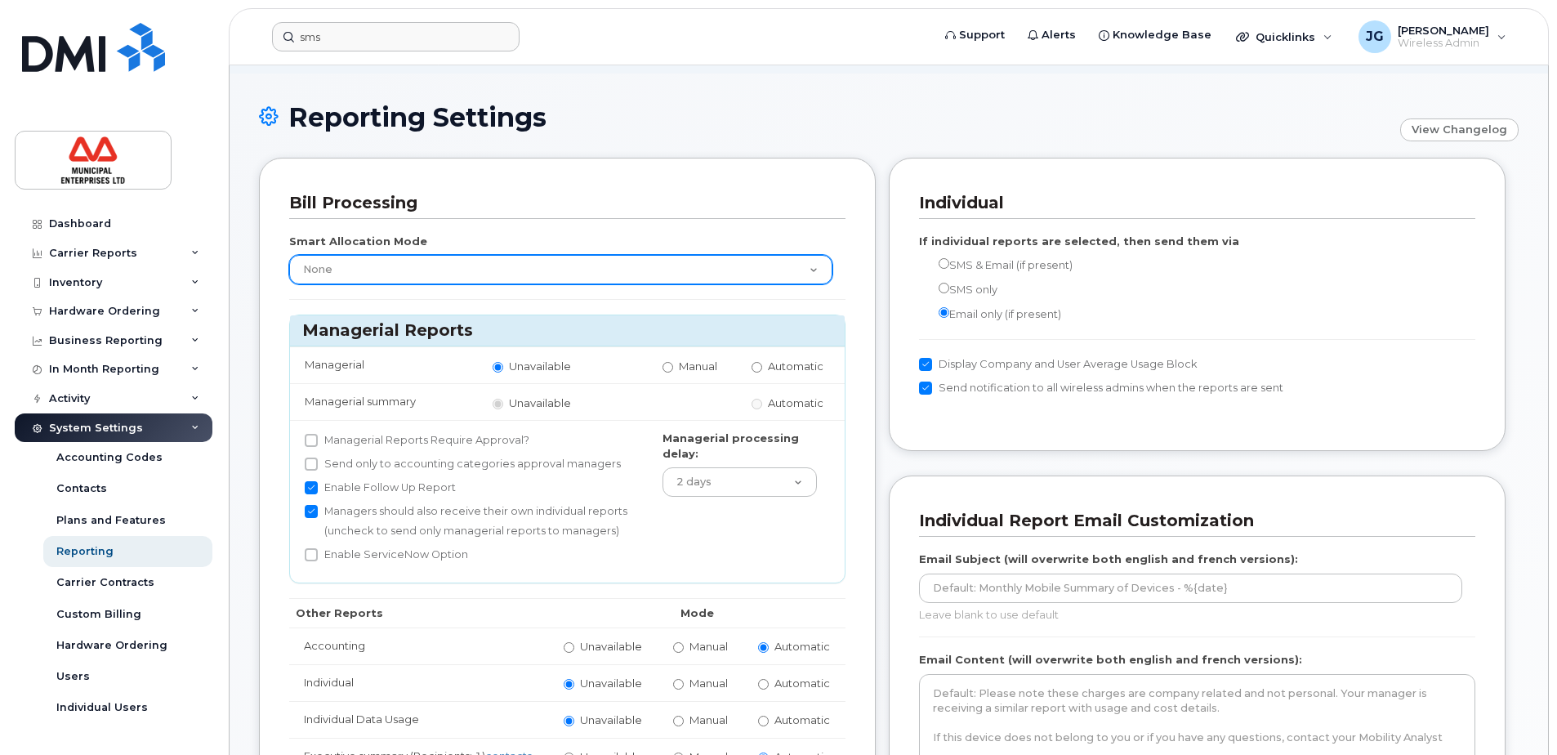
click at [441, 265] on select "None Within Plan" at bounding box center [560, 269] width 543 height 29
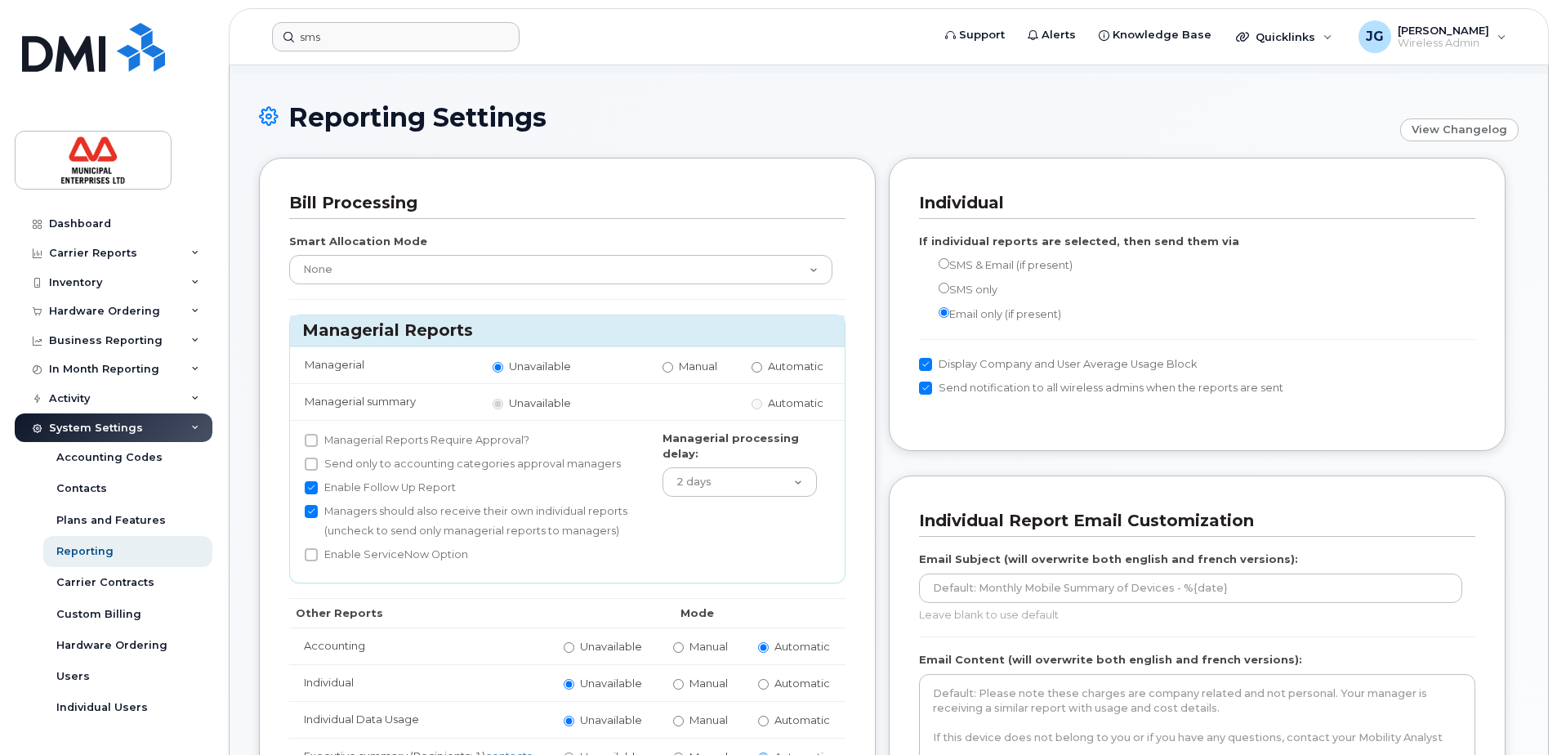
click at [452, 227] on div "Smart Allocation Mode None Within Plan Managerial Reports Managerial Unavailabl…" at bounding box center [567, 710] width 556 height 982
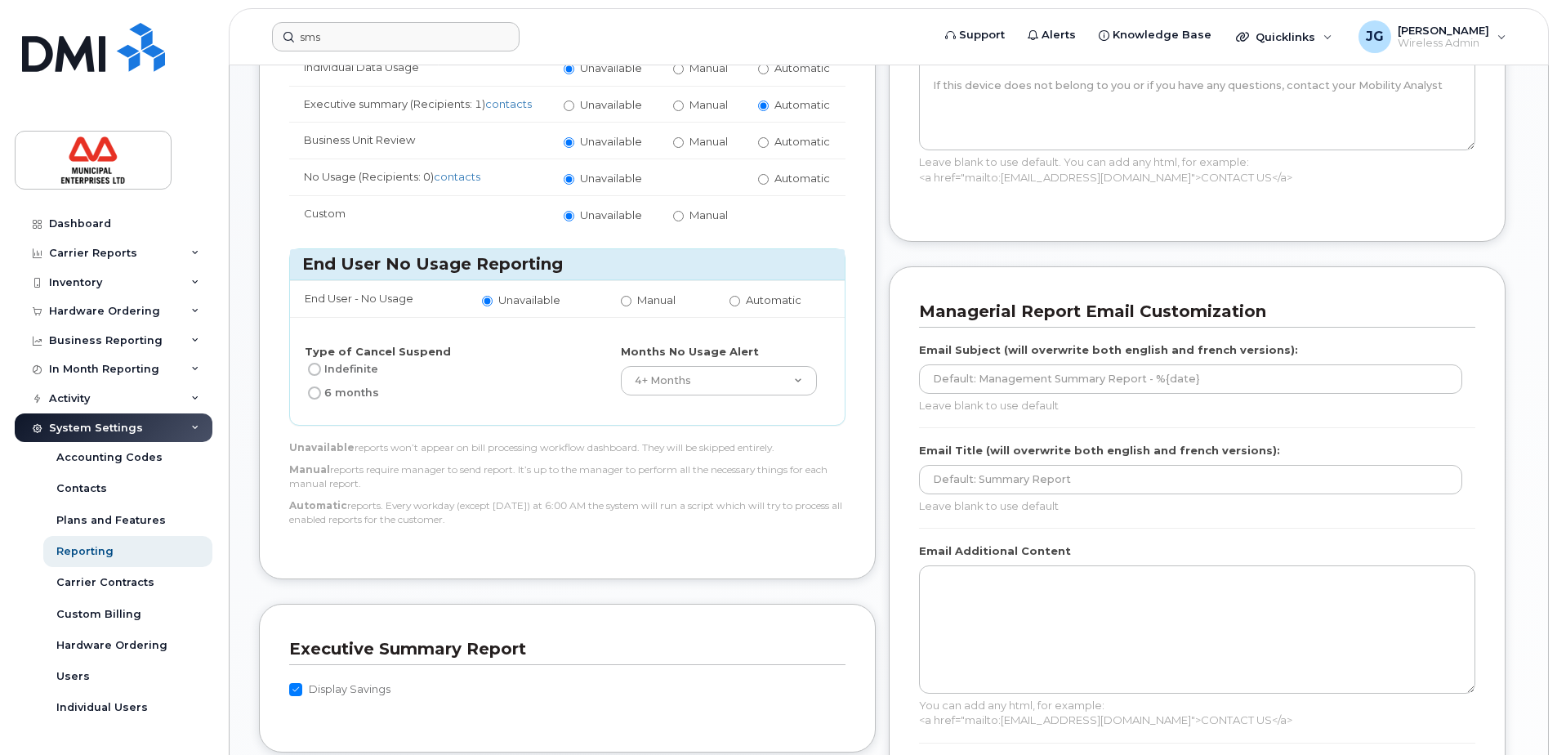
scroll to position [730, 0]
